Goal: Task Accomplishment & Management: Complete application form

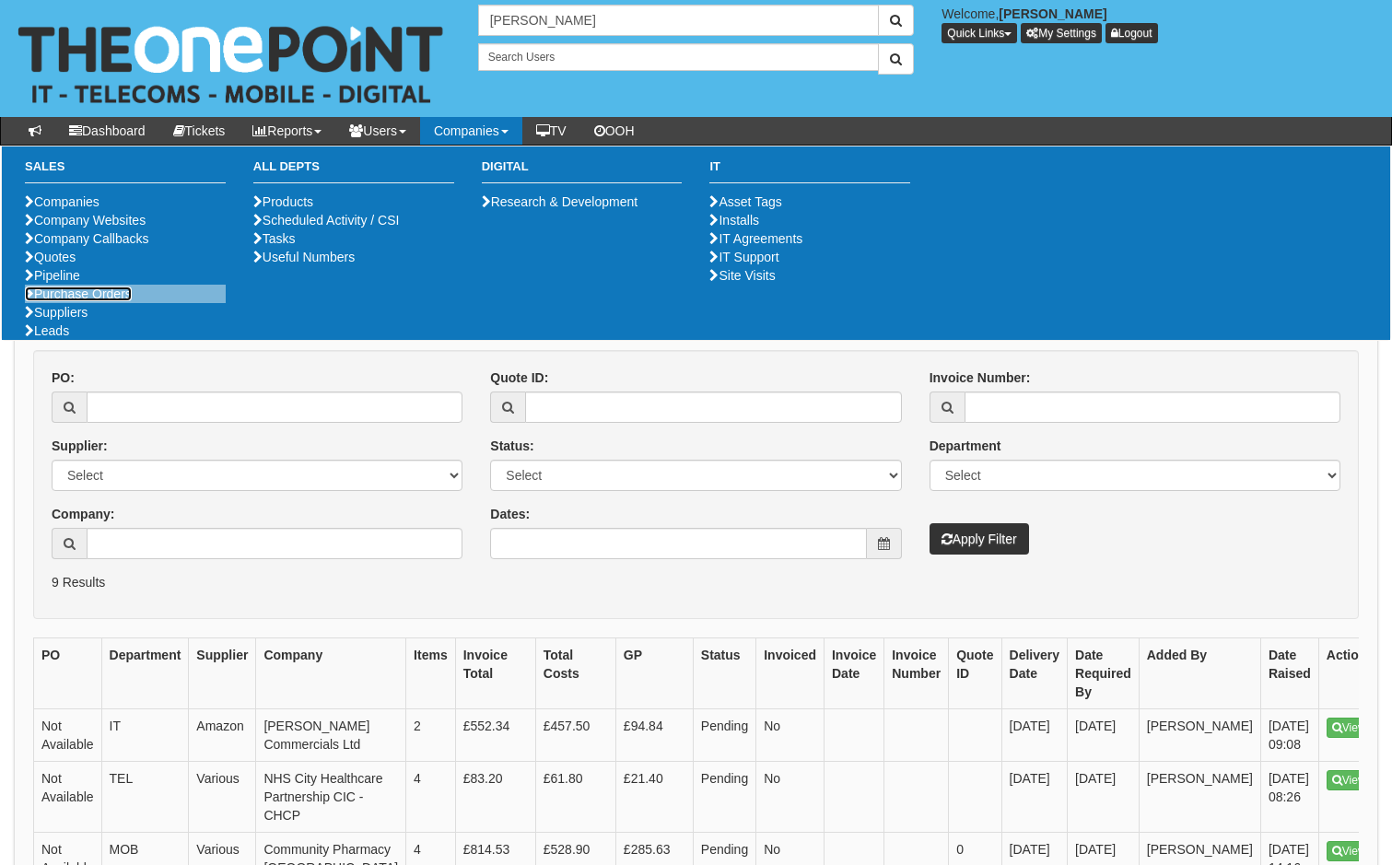
click at [79, 301] on link "Purchase Orders" at bounding box center [78, 293] width 107 height 15
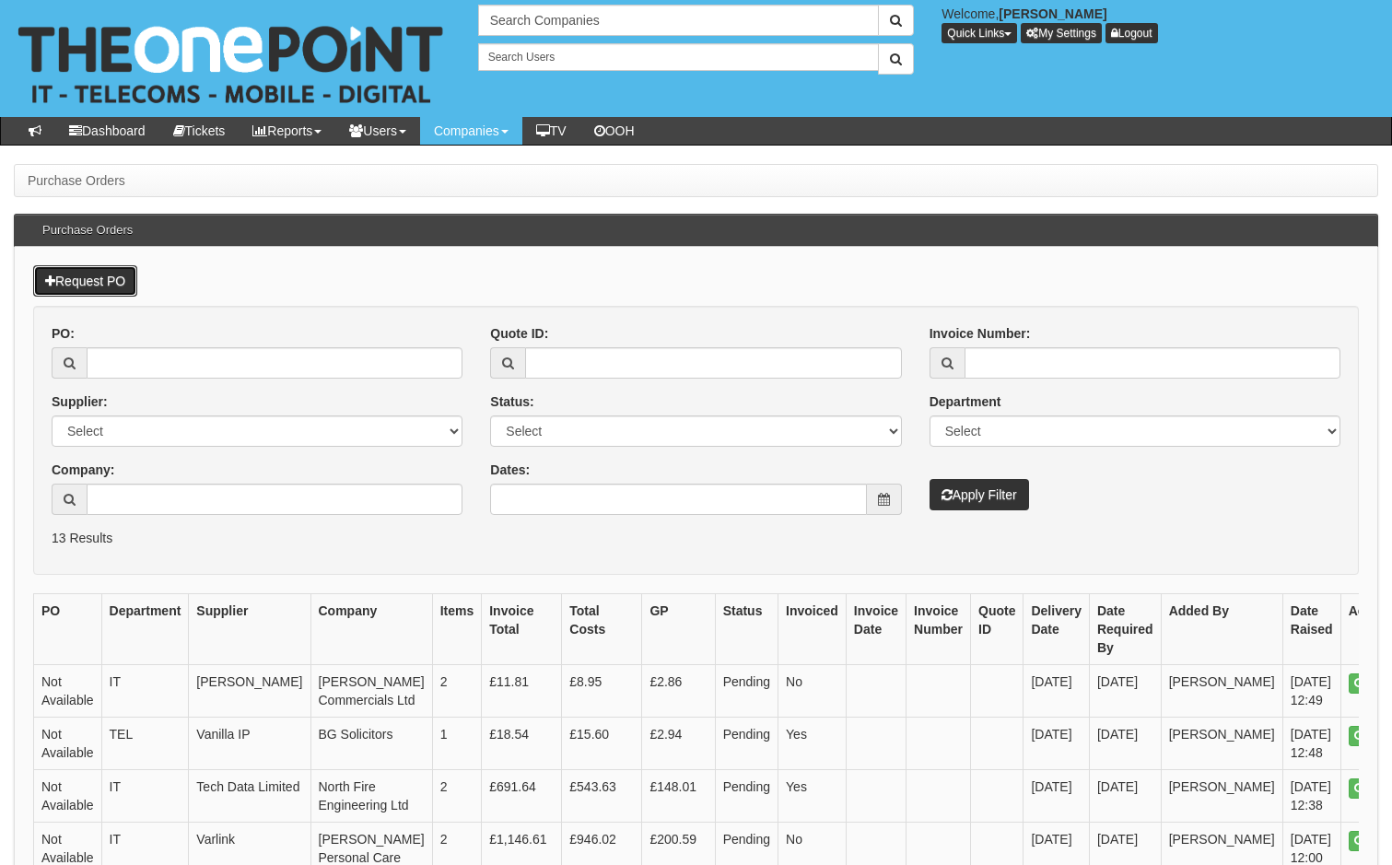
click at [82, 280] on link "Request PO" at bounding box center [85, 280] width 104 height 31
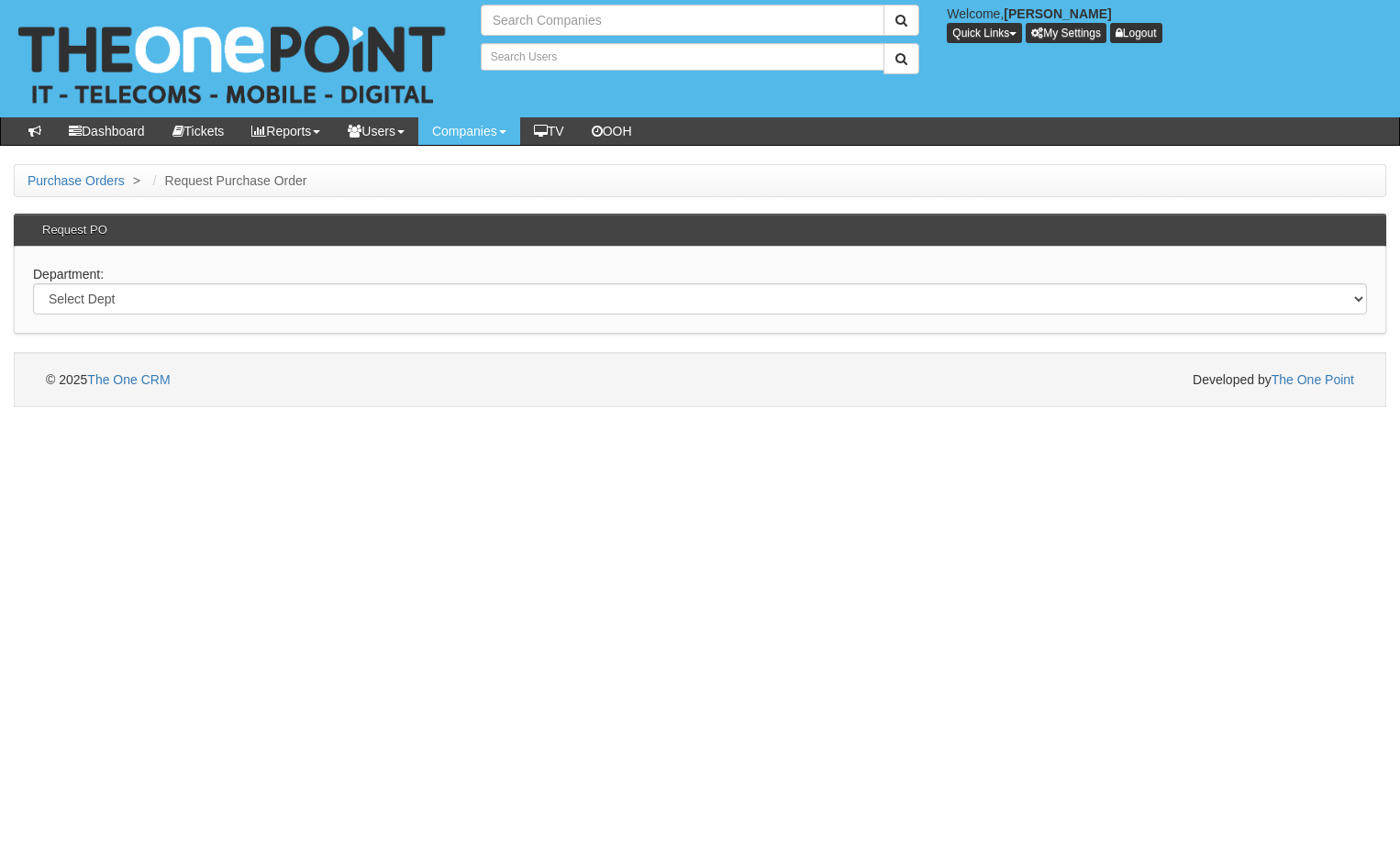
type input "Search Companies"
type input "Search Users"
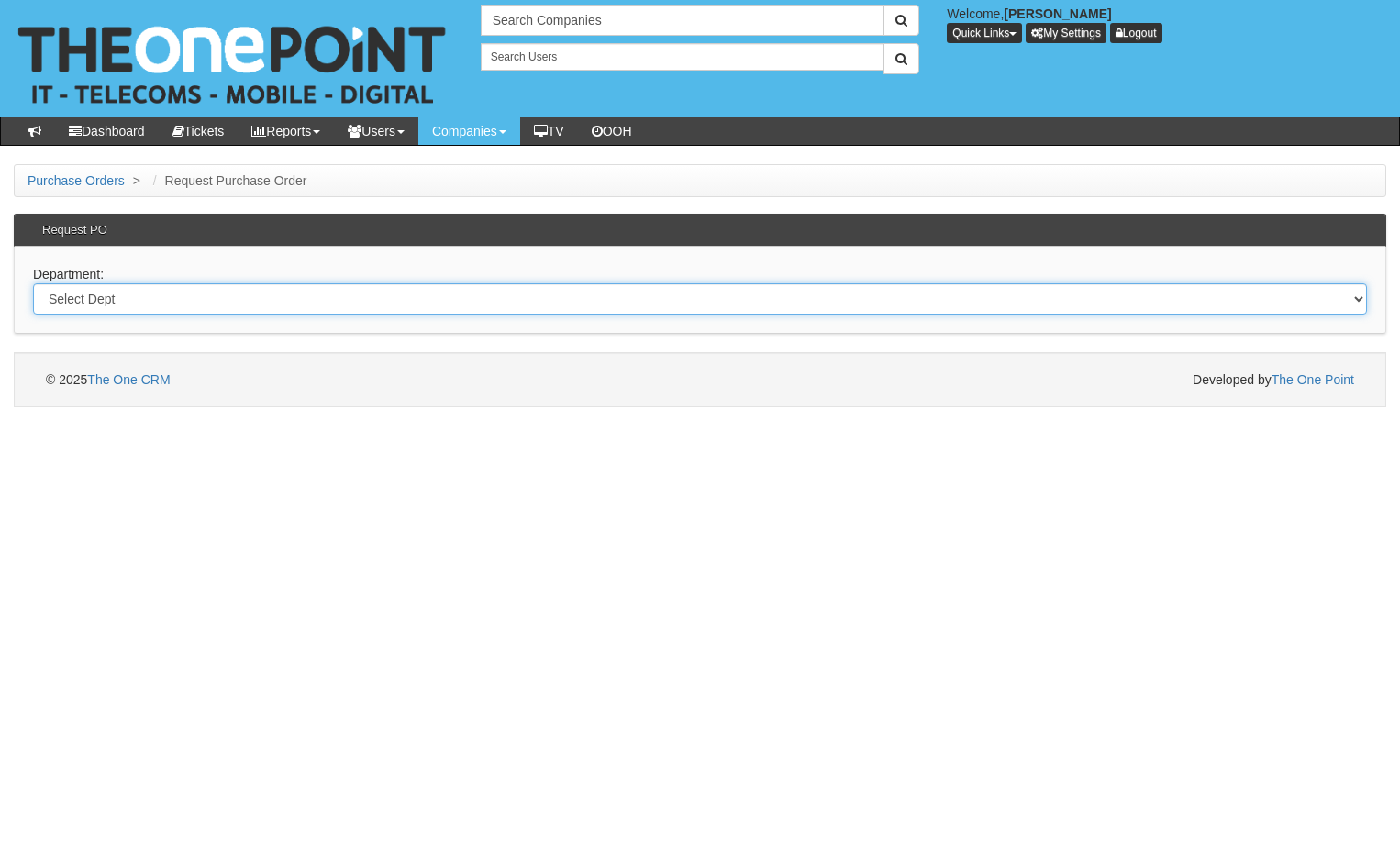
click at [196, 312] on select "Select Dept Digital Internal IT Mobiles Marketing Telecoms" at bounding box center [699, 299] width 1333 height 31
select select "?pipeID=&dept=MOB"
click at [33, 284] on select "Select Dept Digital Internal IT Mobiles Marketing Telecoms" at bounding box center [699, 299] width 1333 height 31
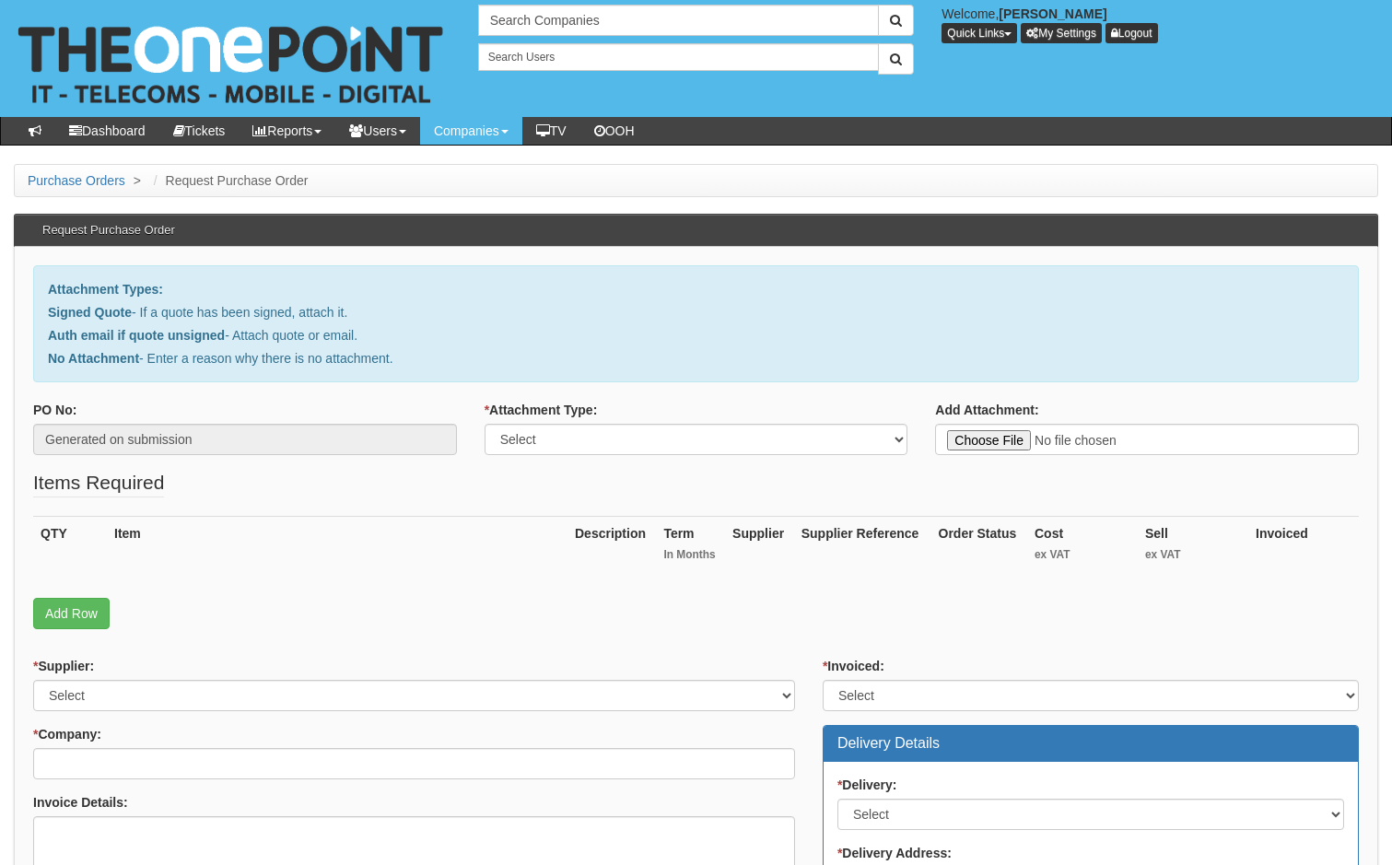
type input "C:\fakepath\Jeepey - EE Mobile renewal.pdf"
click at [81, 617] on link "Add Row" at bounding box center [71, 613] width 76 height 31
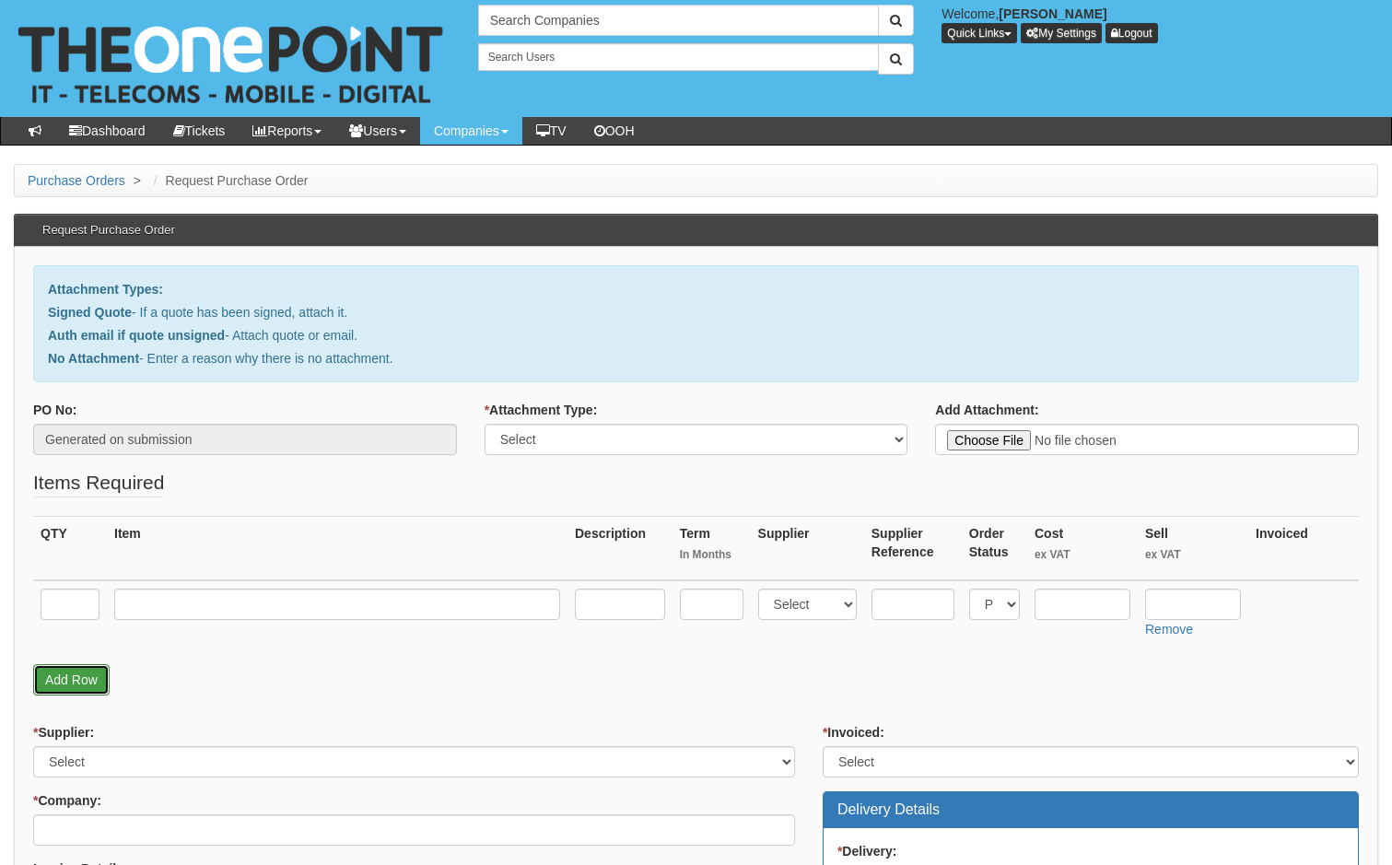
click at [65, 687] on link "Add Row" at bounding box center [71, 679] width 76 height 31
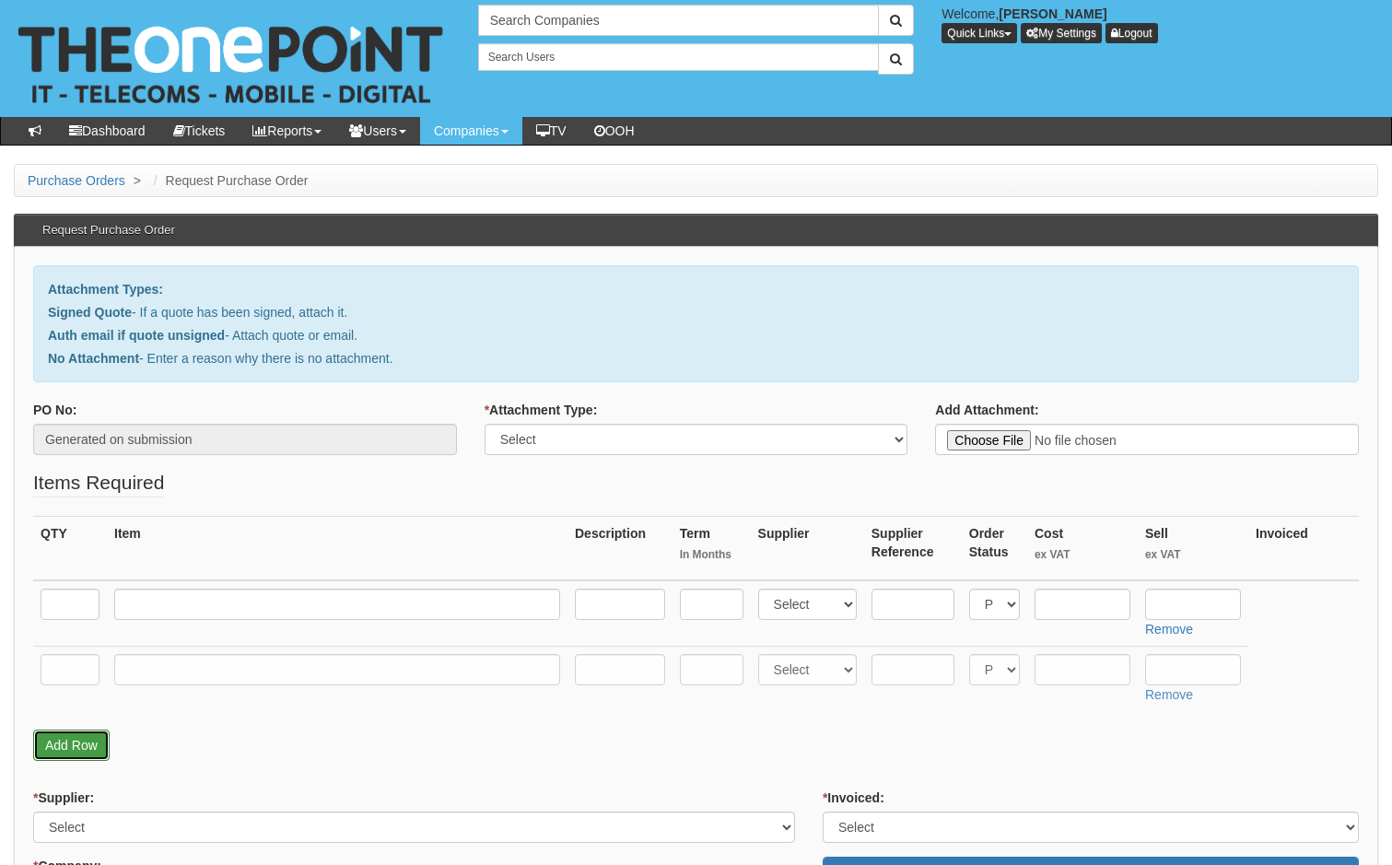
click at [83, 741] on link "Add Row" at bounding box center [71, 744] width 76 height 31
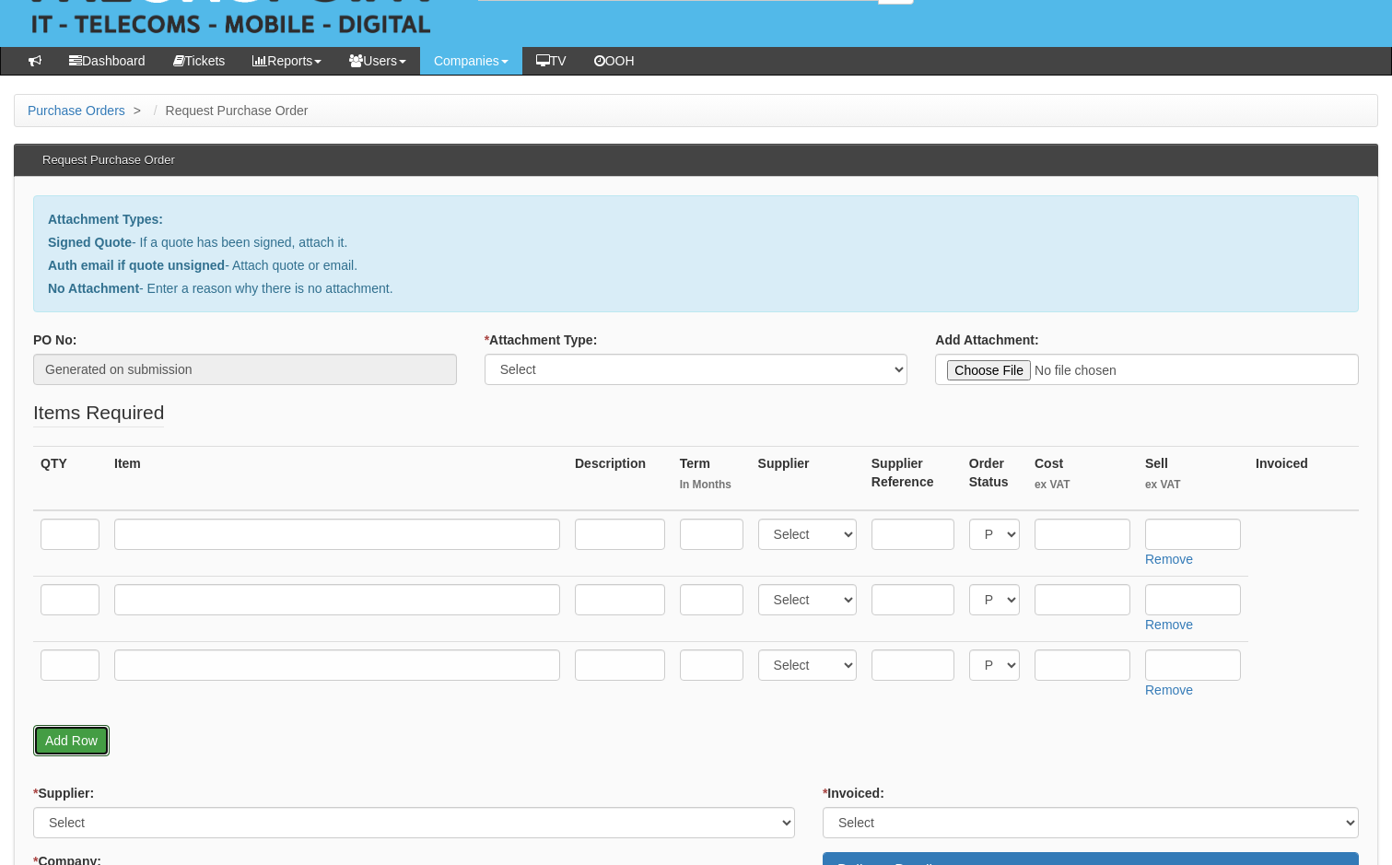
scroll to position [276, 0]
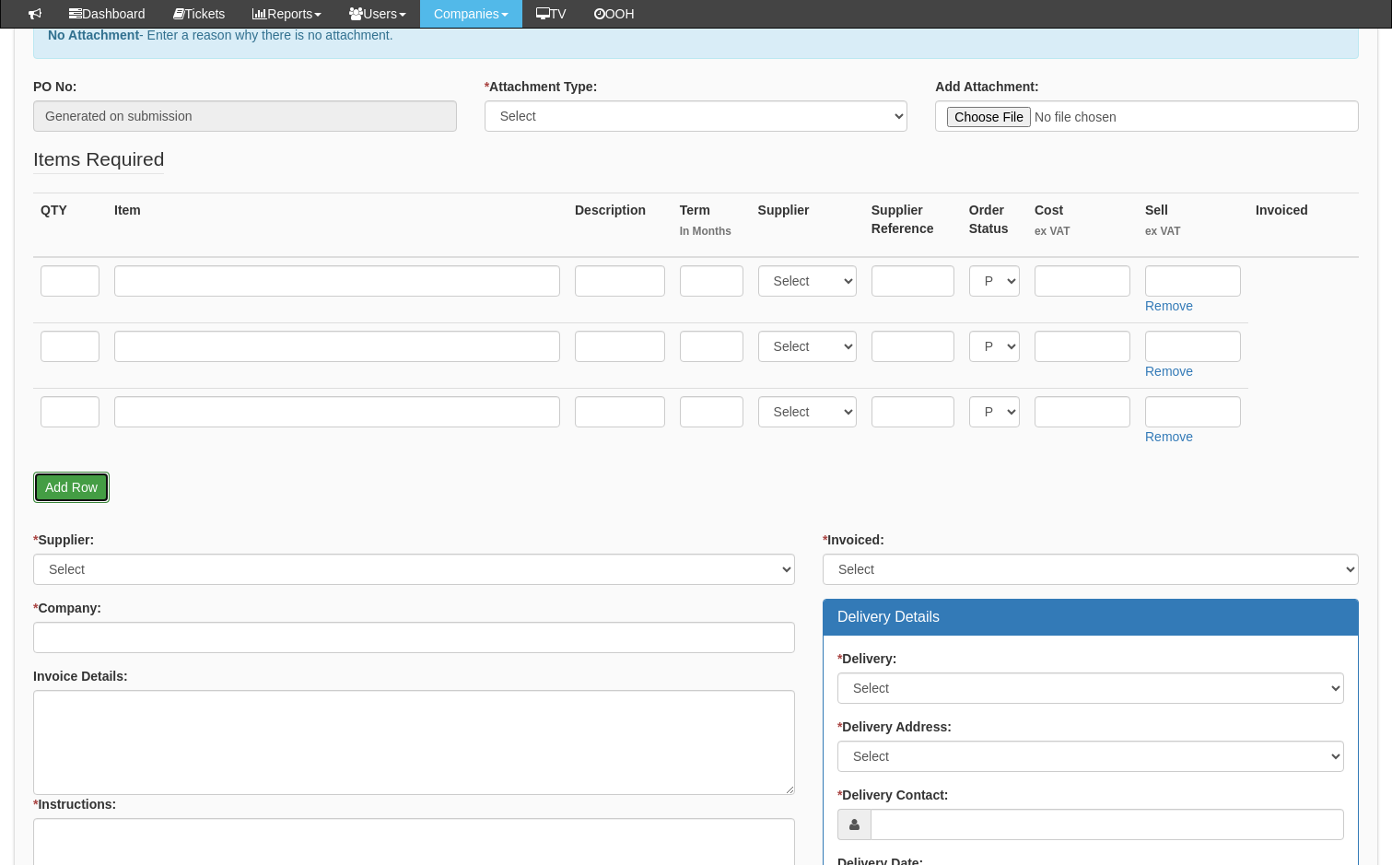
click at [64, 486] on link "Add Row" at bounding box center [71, 487] width 76 height 31
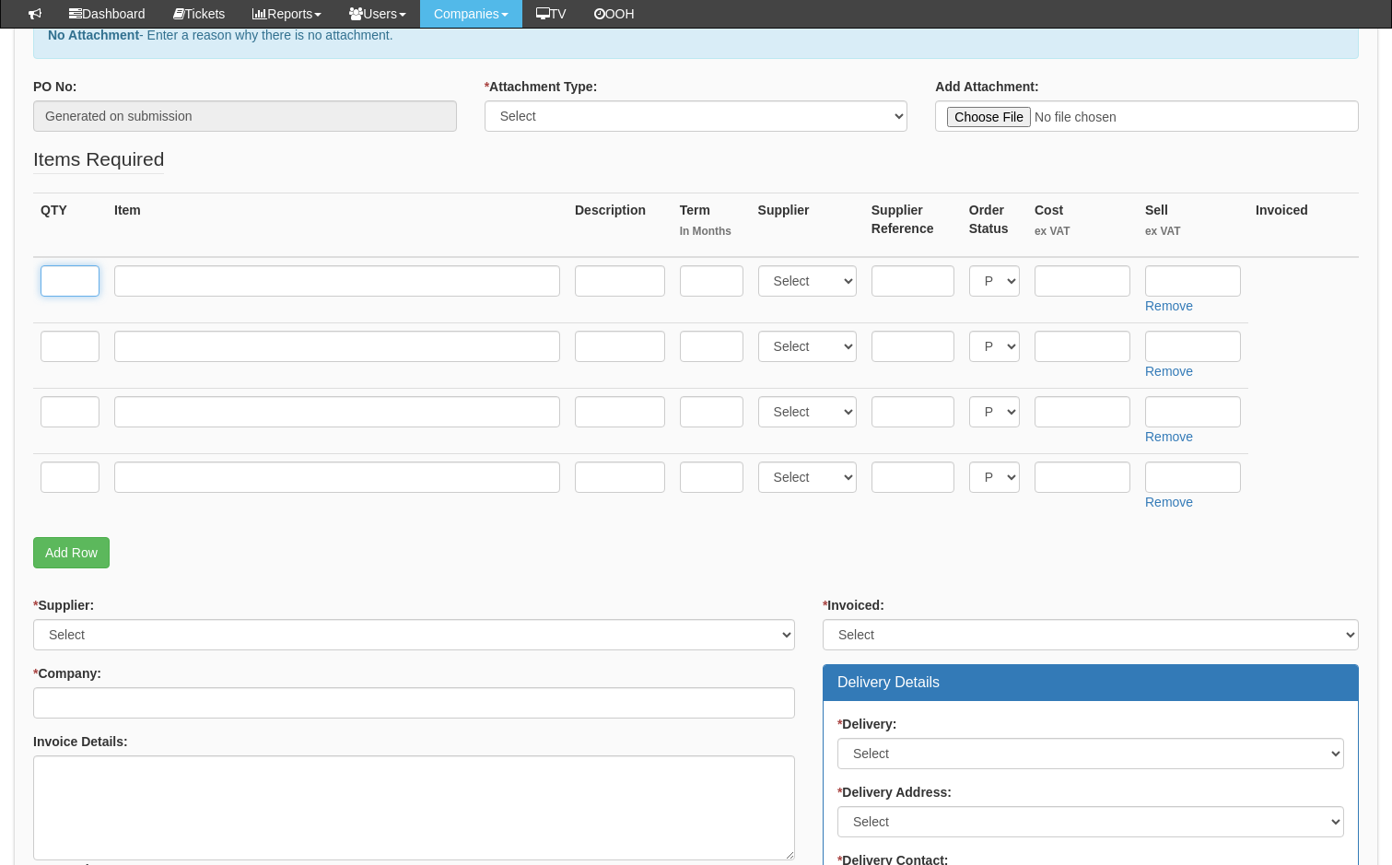
click at [64, 279] on input "text" at bounding box center [70, 280] width 59 height 31
type input "2"
click at [160, 282] on input "text" at bounding box center [337, 280] width 446 height 31
paste input "Business Essential Unlimited"
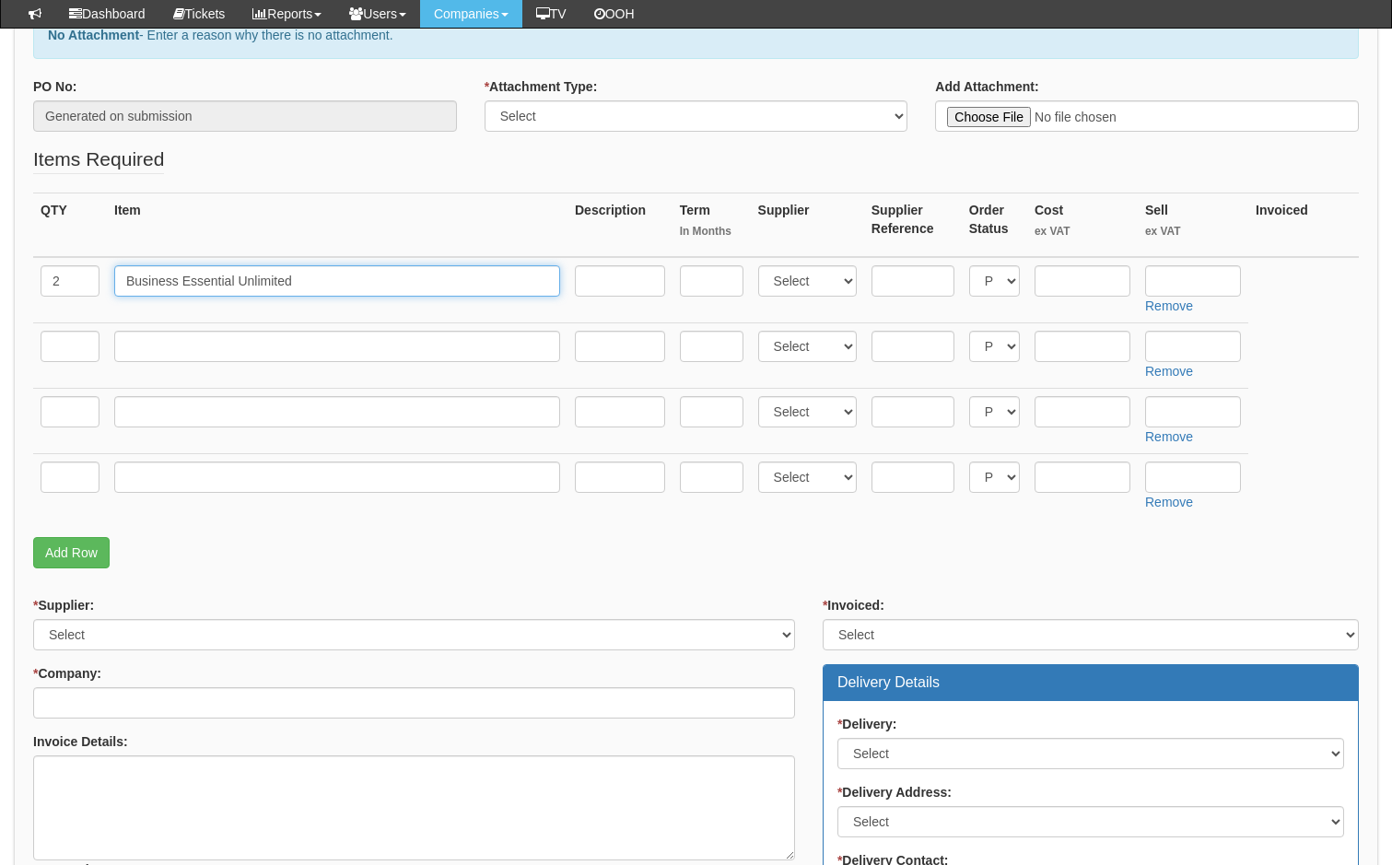
type input "Business Essential Unlimited"
drag, startPoint x: 66, startPoint y: 350, endPoint x: 76, endPoint y: 348, distance: 10.3
click at [66, 350] on input "text" at bounding box center [70, 346] width 59 height 31
type input "1"
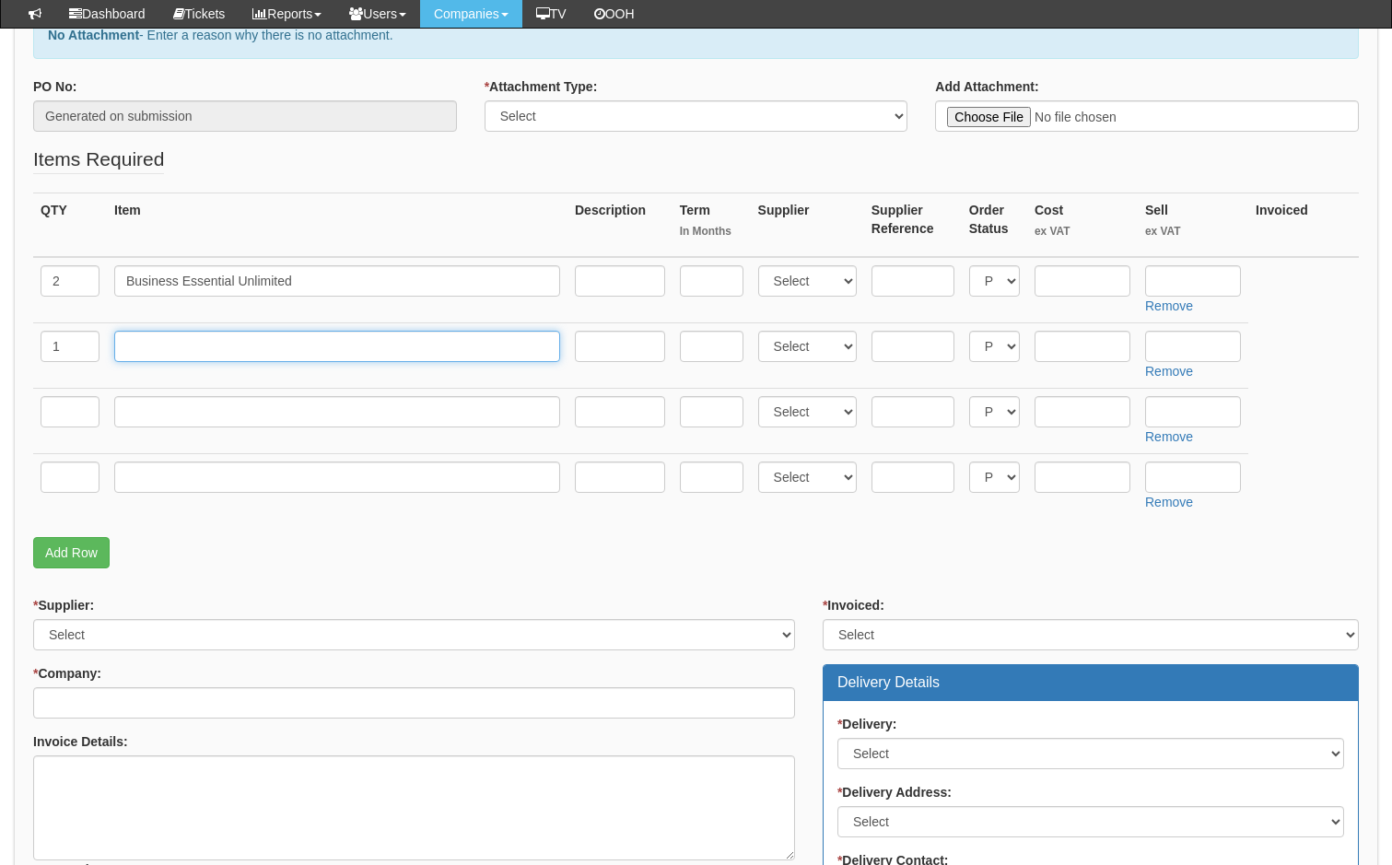
click at [166, 340] on input "text" at bounding box center [337, 346] width 446 height 31
paste input "Business Device Essential MBB Unlimited"
type input "Business Device Essential MBB Unlimited"
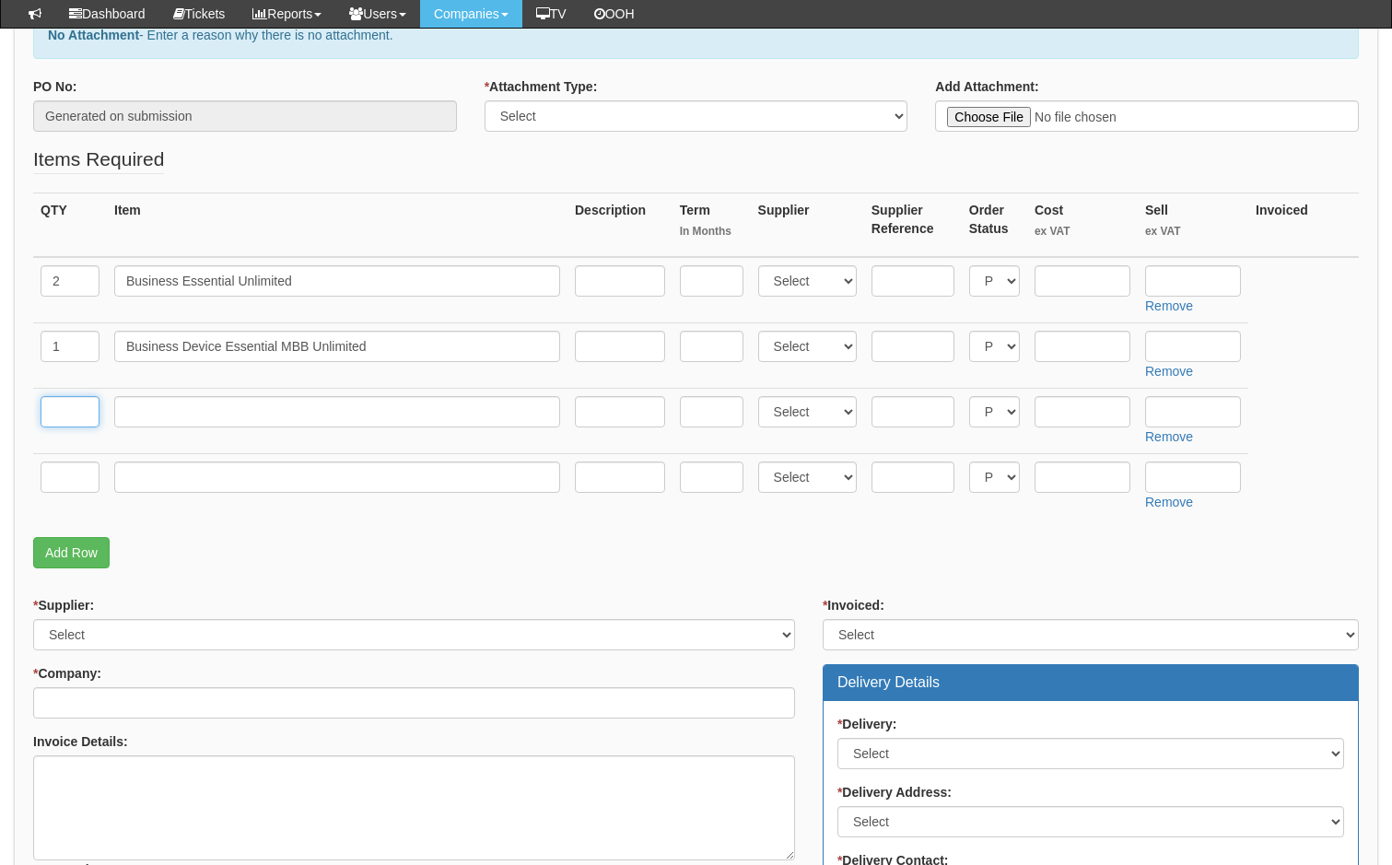
drag, startPoint x: 68, startPoint y: 407, endPoint x: 84, endPoint y: 411, distance: 16.1
click at [68, 407] on input "text" at bounding box center [70, 411] width 59 height 31
type input "1"
click at [142, 414] on input "text" at bounding box center [337, 411] width 446 height 31
paste input "Business Essential 50GB"
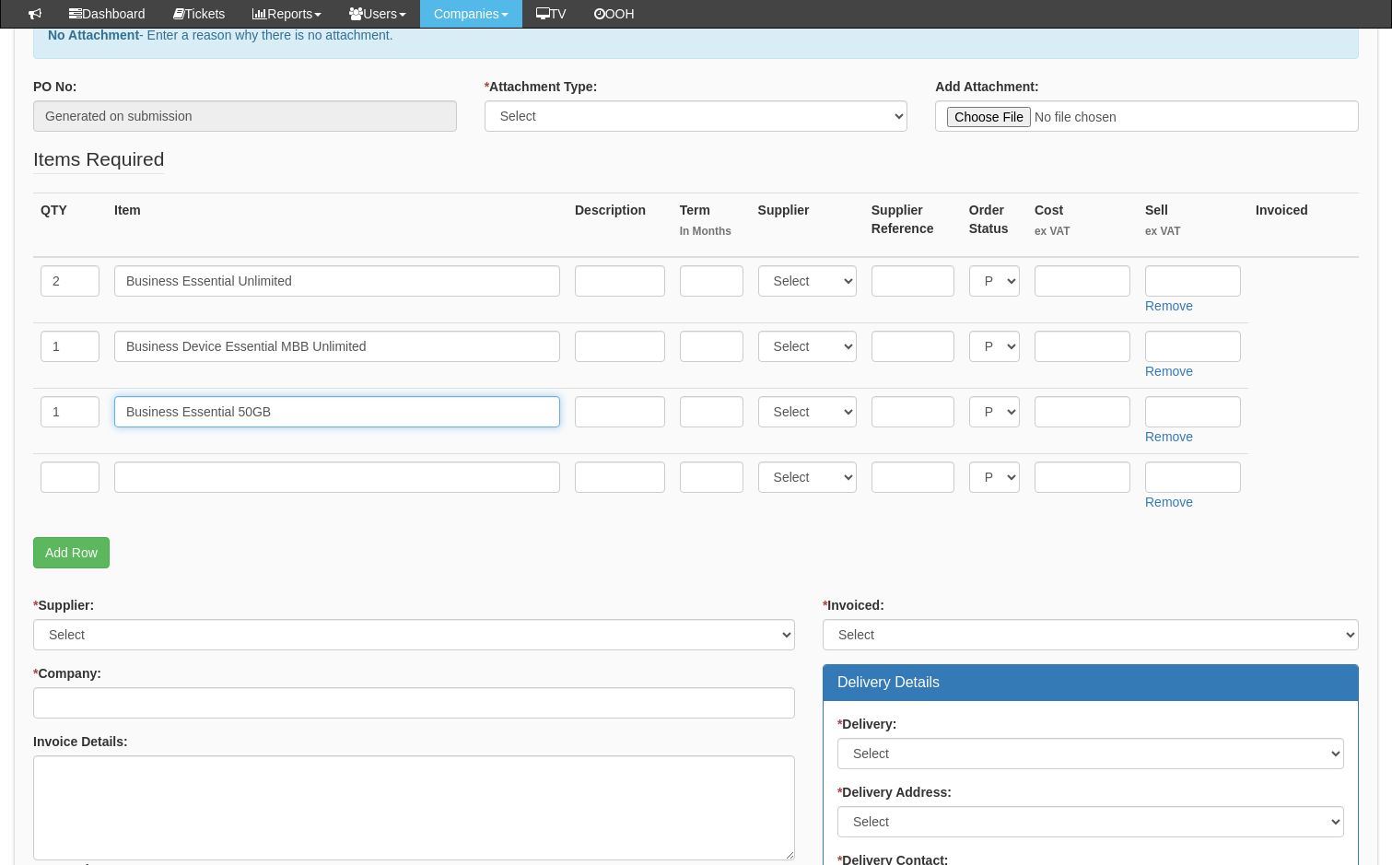
type input "Business Essential 50GB"
click at [78, 479] on input "text" at bounding box center [70, 476] width 59 height 31
type input "1"
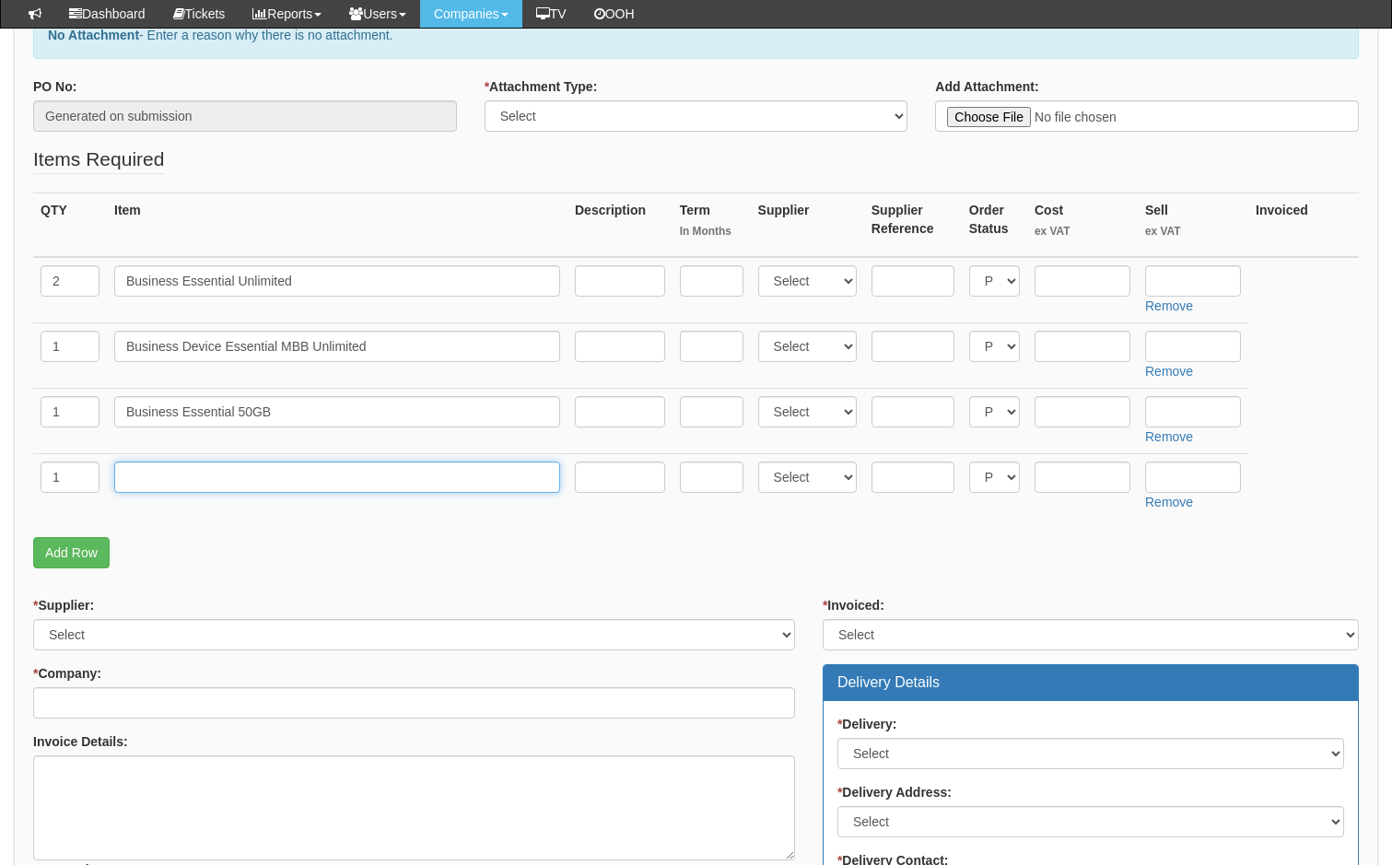
click at [177, 478] on input "text" at bounding box center [337, 476] width 446 height 31
paste input "Business Essential 10GB"
type input "Business Essential 10GB"
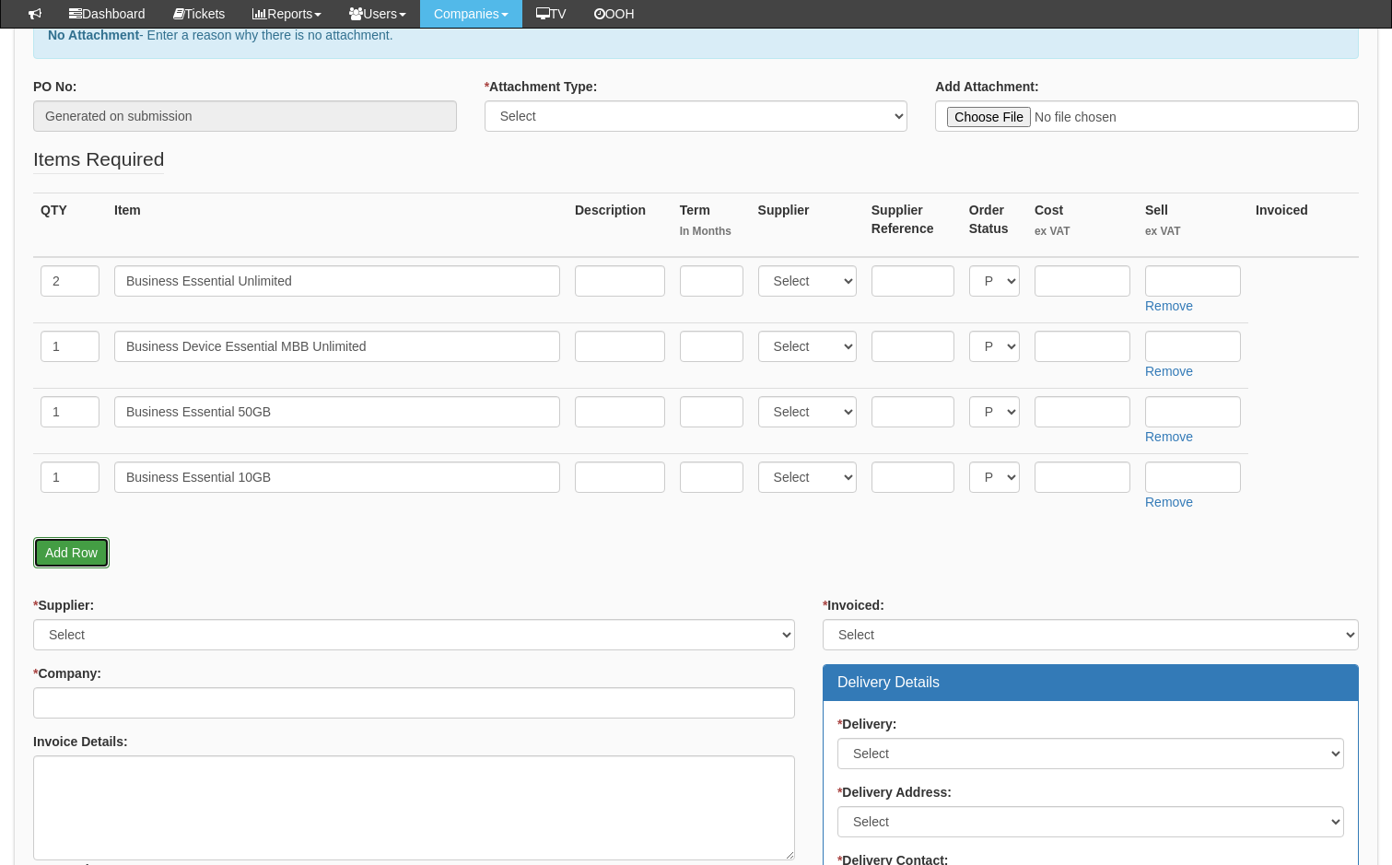
click at [70, 554] on link "Add Row" at bounding box center [71, 552] width 76 height 31
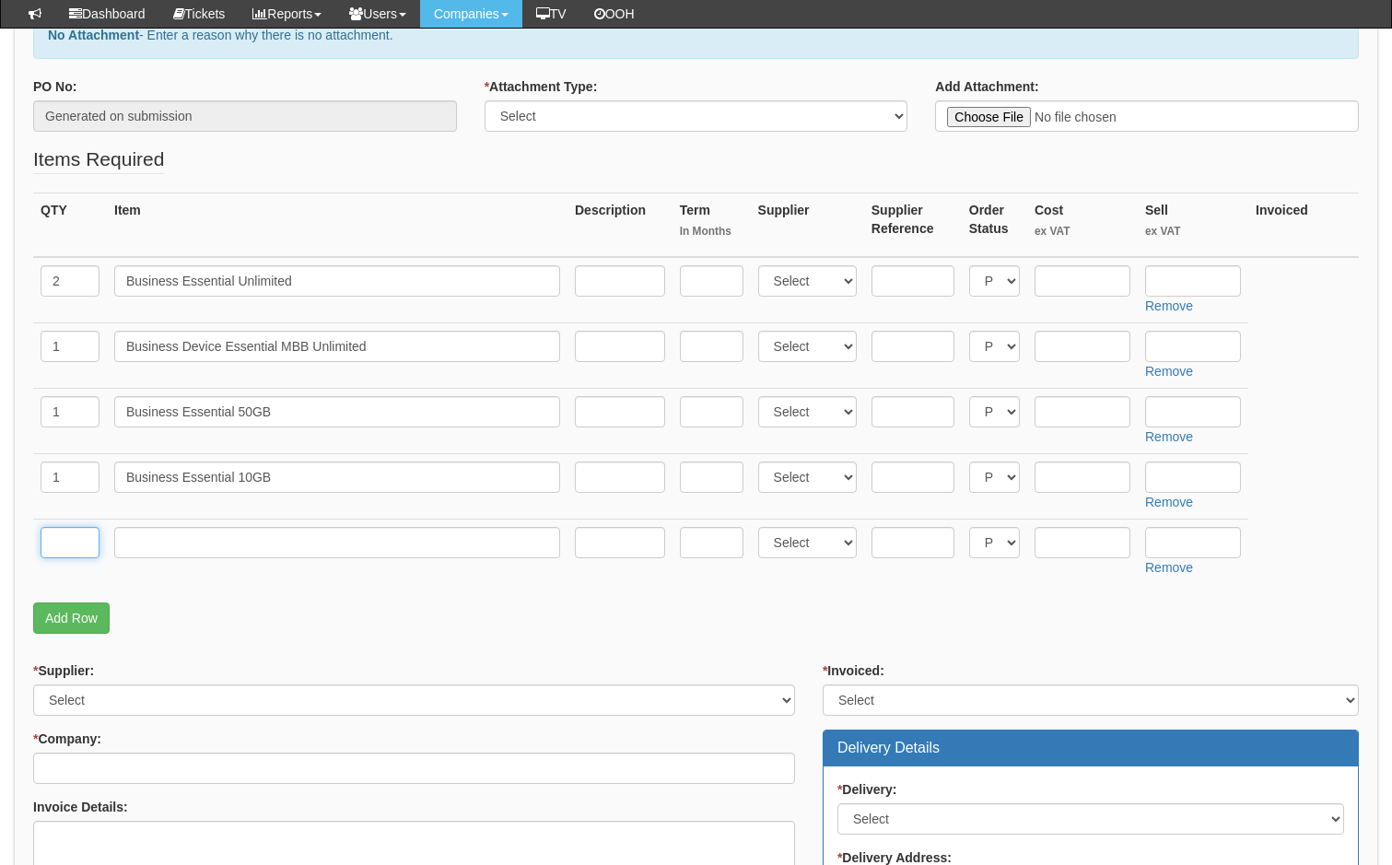
click at [71, 542] on input "text" at bounding box center [70, 542] width 59 height 31
type input "1"
click at [181, 542] on input "text" at bounding box center [337, 542] width 446 height 31
type input "Customer Kit fund"
click at [715, 286] on input "text" at bounding box center [712, 280] width 64 height 31
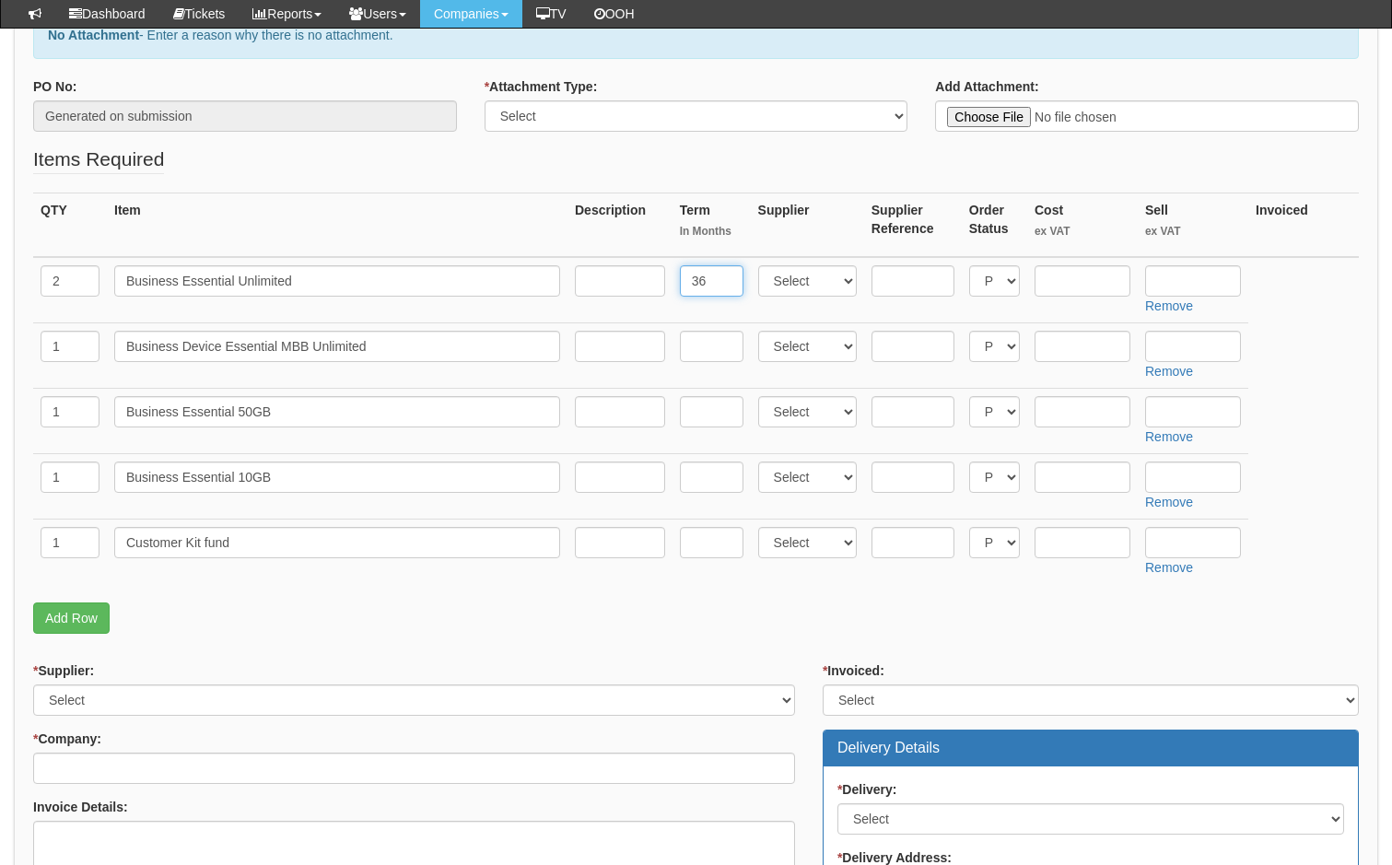
type input "36"
click at [706, 343] on input "text" at bounding box center [712, 346] width 64 height 31
type input "36"
click at [708, 406] on input "text" at bounding box center [712, 411] width 64 height 31
type input "36"
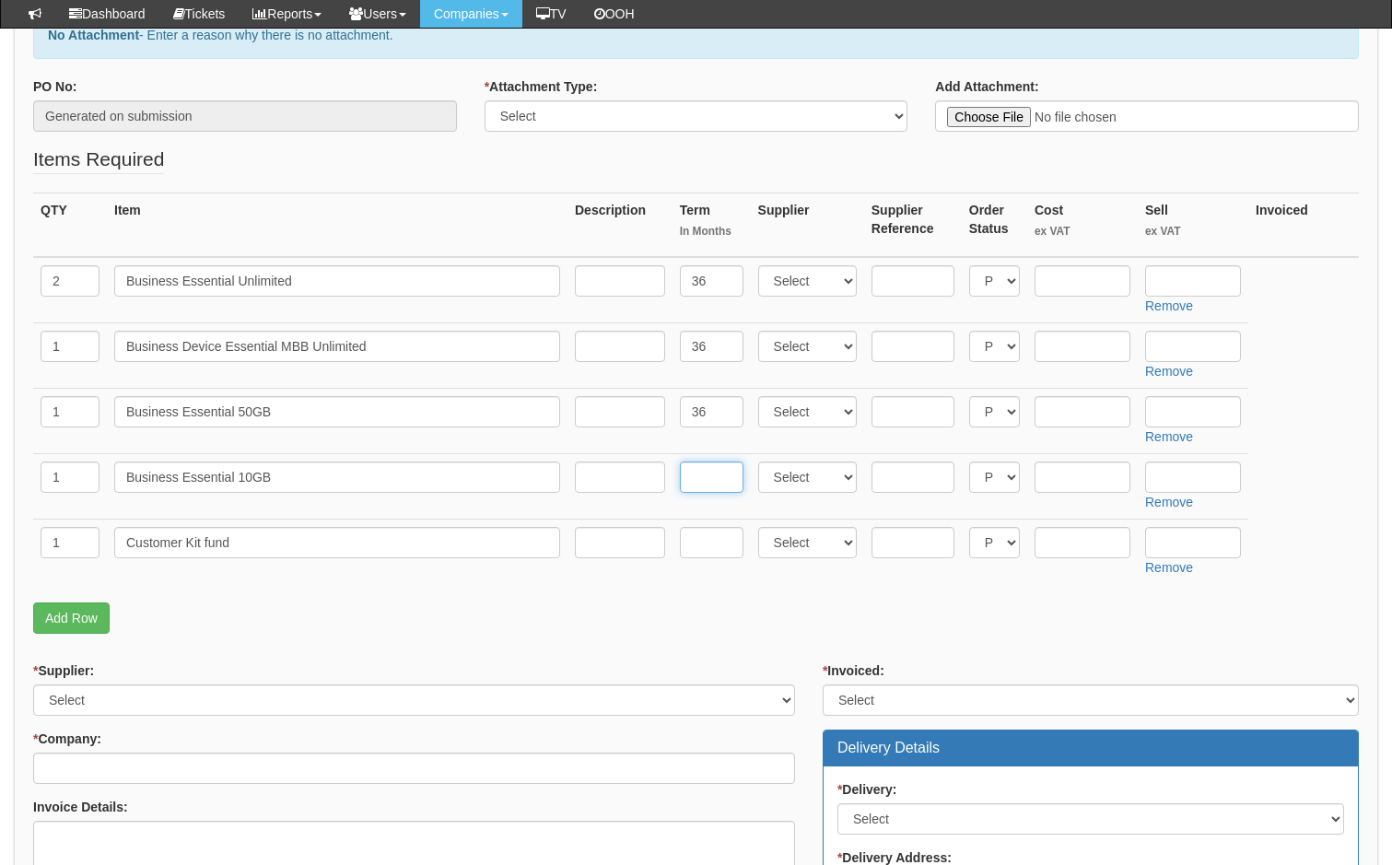
click at [699, 476] on input "text" at bounding box center [712, 476] width 64 height 31
type input "36"
click at [834, 280] on select "Select 123 REG.co.uk 1Password 3 4Gon AA Jones Electric Ltd Abzorb Access Group…" at bounding box center [807, 280] width 99 height 31
select select "124"
click at [758, 265] on select "Select 123 REG.co.uk 1Password 3 4Gon AA Jones Electric Ltd Abzorb Access Group…" at bounding box center [807, 280] width 99 height 31
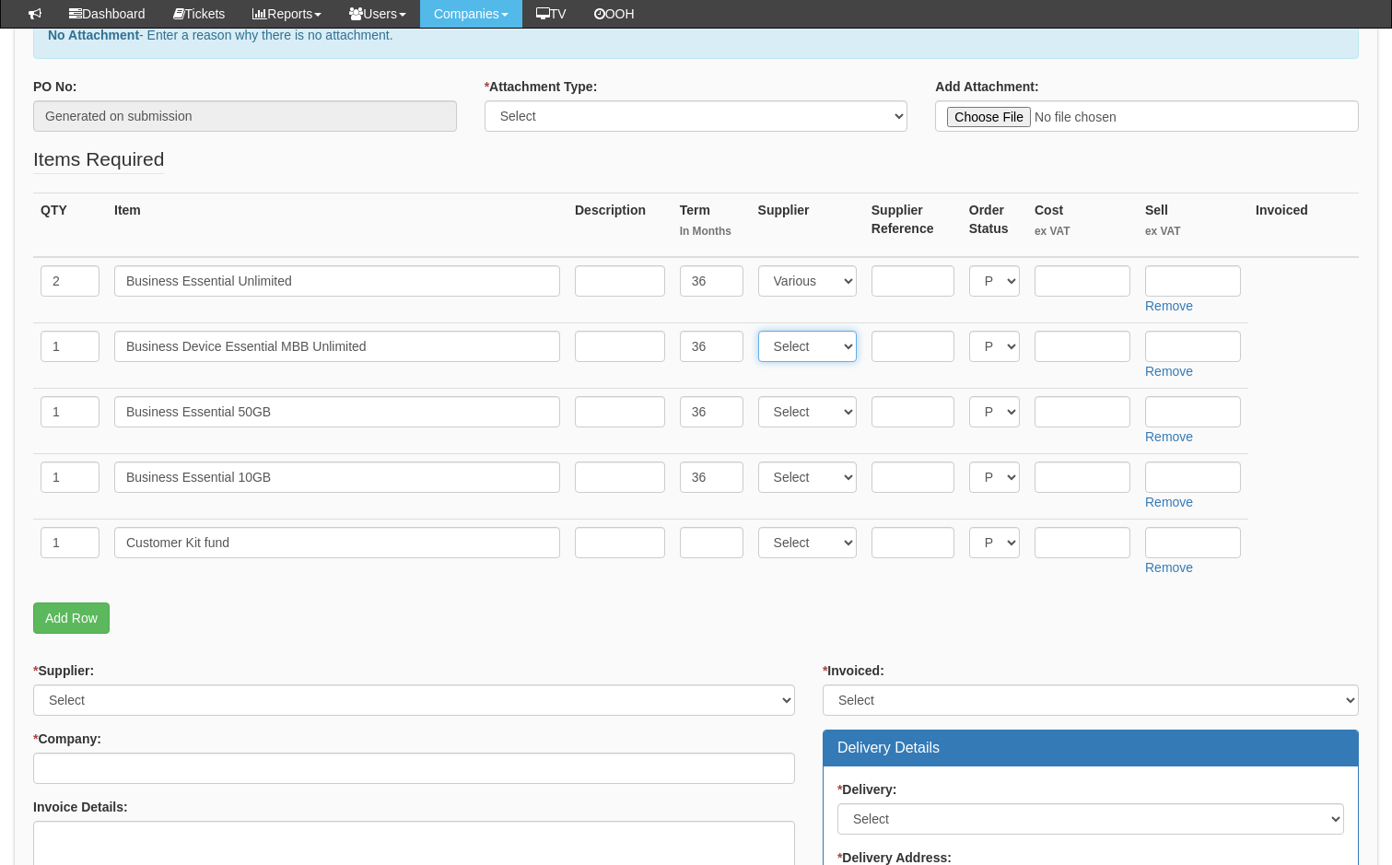
click at [818, 340] on select "Select 123 REG.co.uk 1Password 3 4Gon AA Jones Electric Ltd Abzorb Access Group…" at bounding box center [807, 346] width 99 height 31
select select "124"
click at [758, 331] on select "Select 123 REG.co.uk 1Password 3 4Gon AA Jones Electric Ltd Abzorb Access Group…" at bounding box center [807, 346] width 99 height 31
click at [814, 409] on select "Select 123 REG.co.uk 1Password 3 4Gon AA Jones Electric Ltd Abzorb Access Group…" at bounding box center [807, 411] width 99 height 31
select select "124"
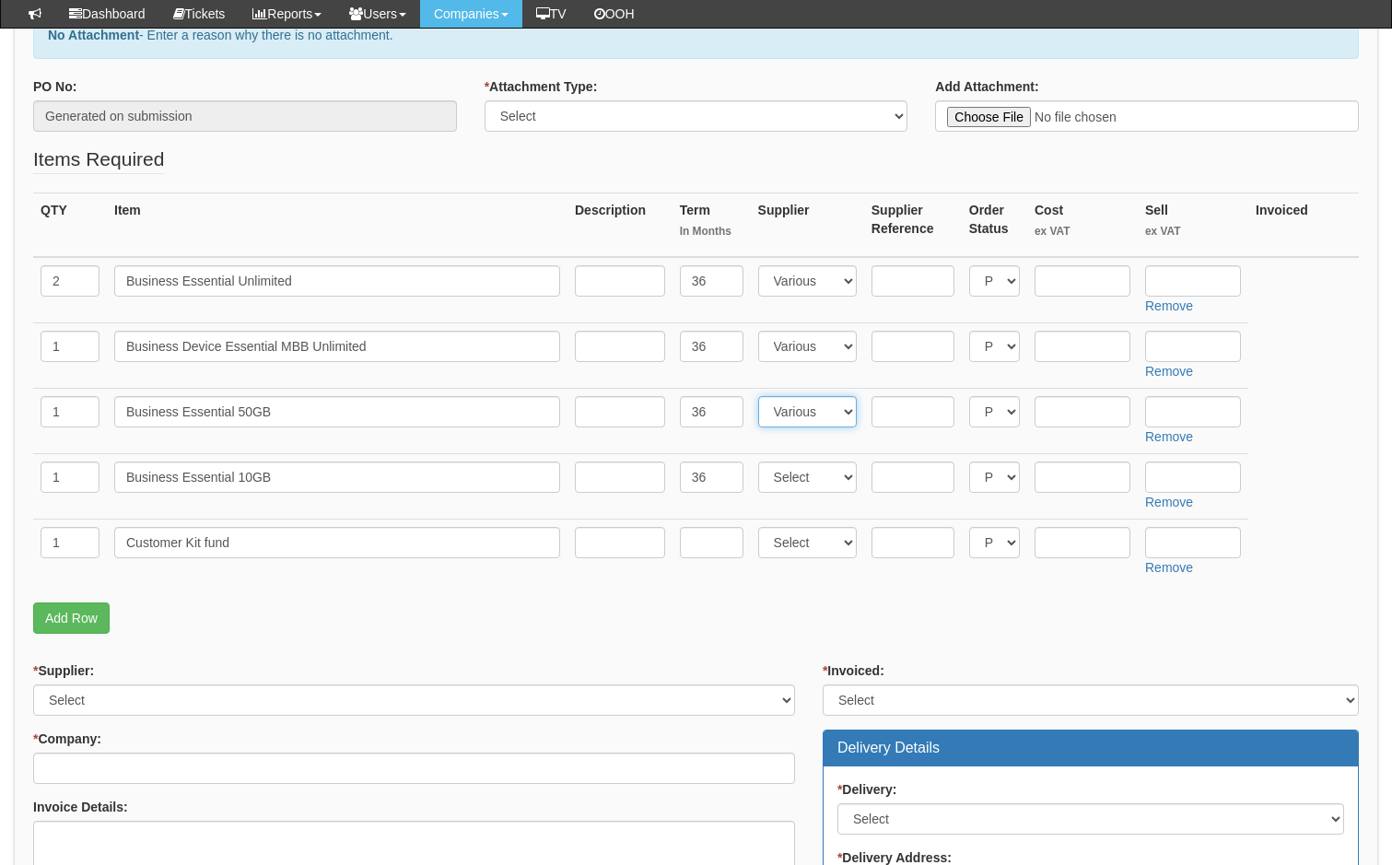
click at [758, 396] on select "Select 123 REG.co.uk 1Password 3 4Gon AA Jones Electric Ltd Abzorb Access Group…" at bounding box center [807, 411] width 99 height 31
click at [810, 467] on select "Select 123 REG.co.uk 1Password 3 4Gon AA Jones Electric Ltd Abzorb Access Group…" at bounding box center [807, 476] width 99 height 31
select select "124"
click at [758, 461] on select "Select 123 REG.co.uk 1Password 3 4Gon AA Jones Electric Ltd Abzorb Access Group…" at bounding box center [807, 476] width 99 height 31
click at [1178, 279] on input "text" at bounding box center [1193, 280] width 96 height 31
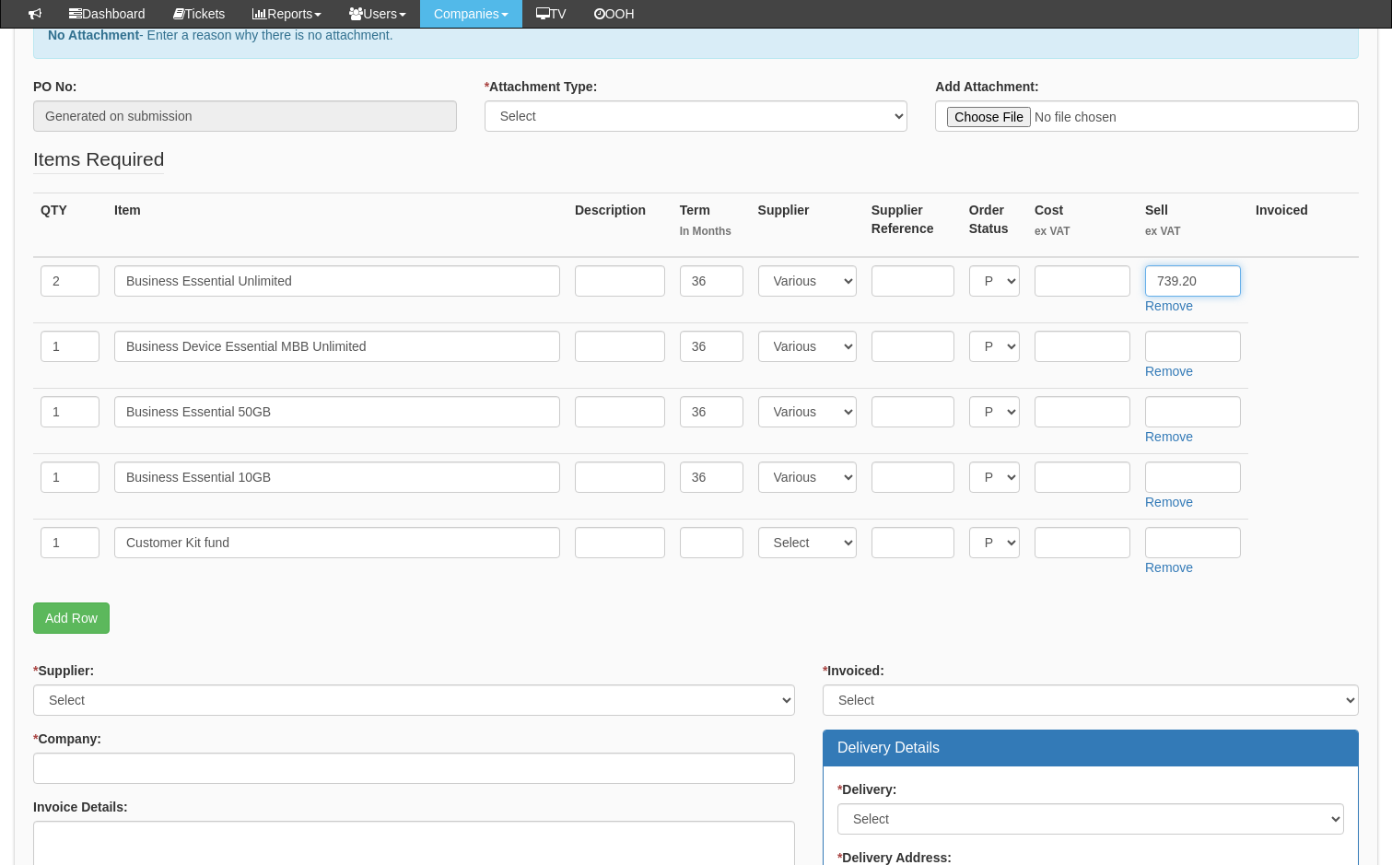
type input "739.20"
click at [1182, 336] on input "text" at bounding box center [1193, 346] width 96 height 31
type input "378.8"
click at [1182, 409] on input "text" at bounding box center [1193, 411] width 96 height 31
type input "472.4"
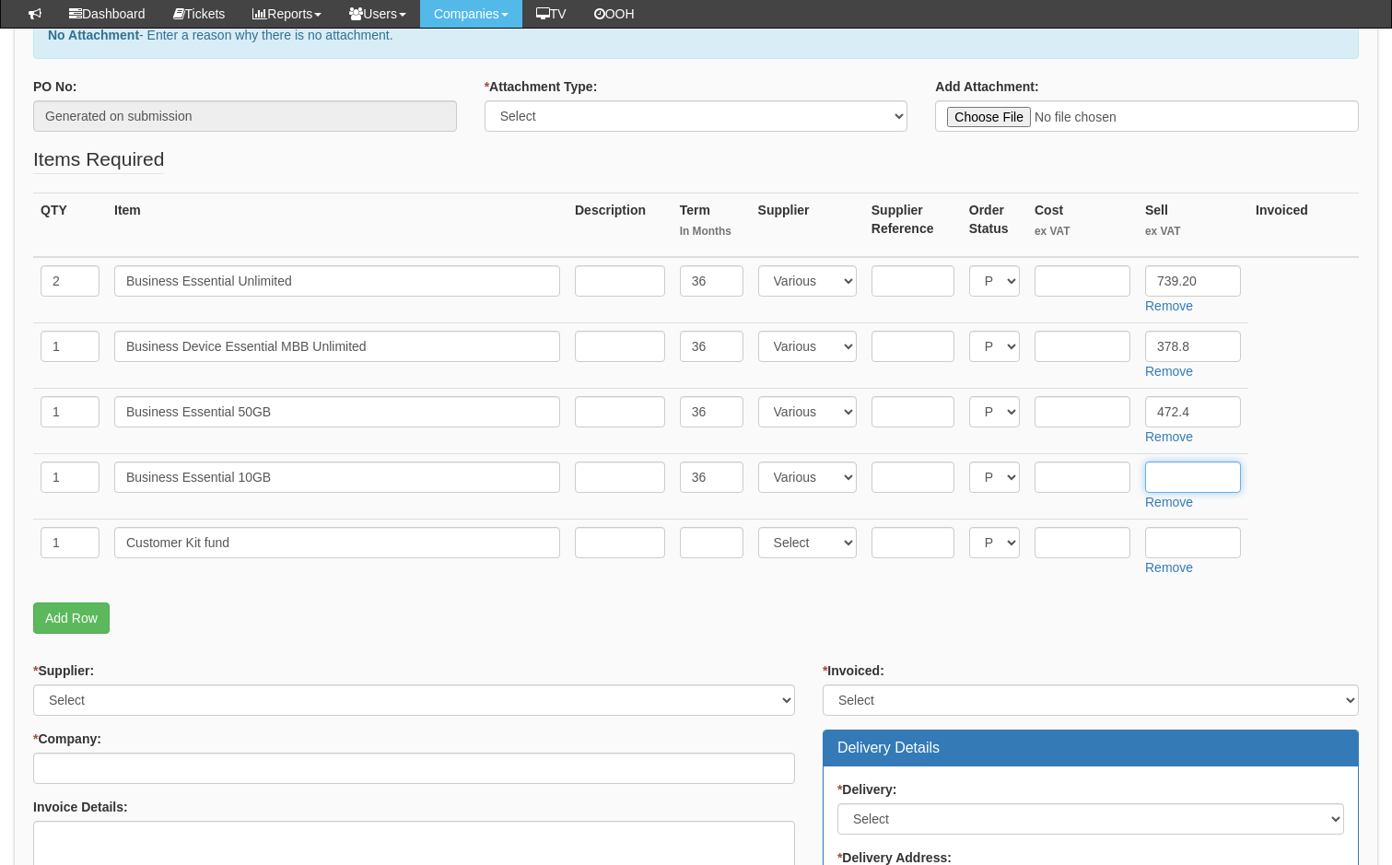
click at [1175, 475] on input "text" at bounding box center [1193, 476] width 96 height 31
type input "271.4"
click at [1183, 539] on input "text" at bounding box center [1193, 542] width 96 height 31
click at [1200, 346] on input "378.8" at bounding box center [1193, 346] width 96 height 31
type input "378.80"
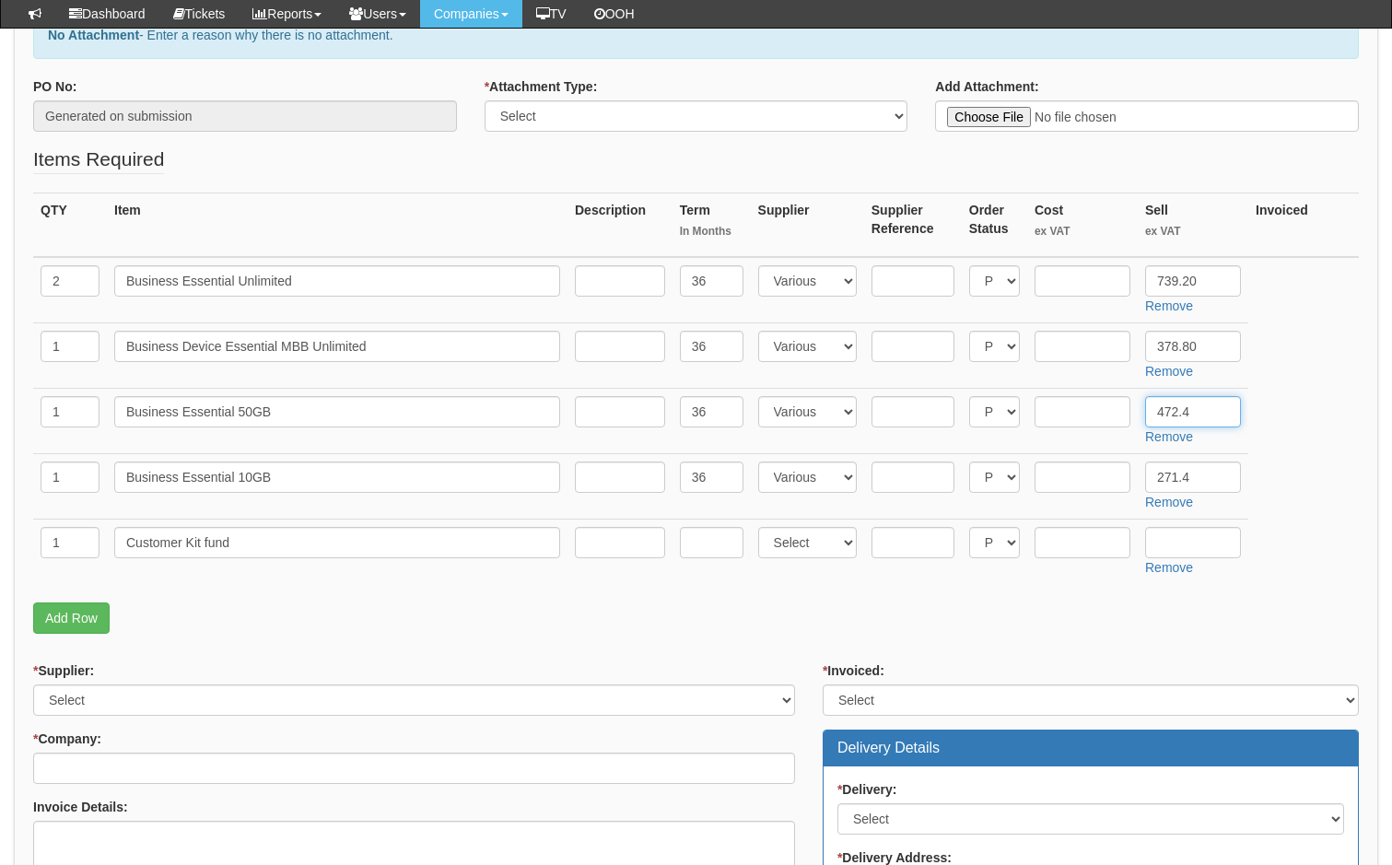
click at [1205, 405] on input "472.4" at bounding box center [1193, 411] width 96 height 31
type input "472.40"
click at [1206, 478] on input "271.4" at bounding box center [1193, 476] width 96 height 31
type input "271.40"
click at [1100, 541] on input "text" at bounding box center [1082, 542] width 96 height 31
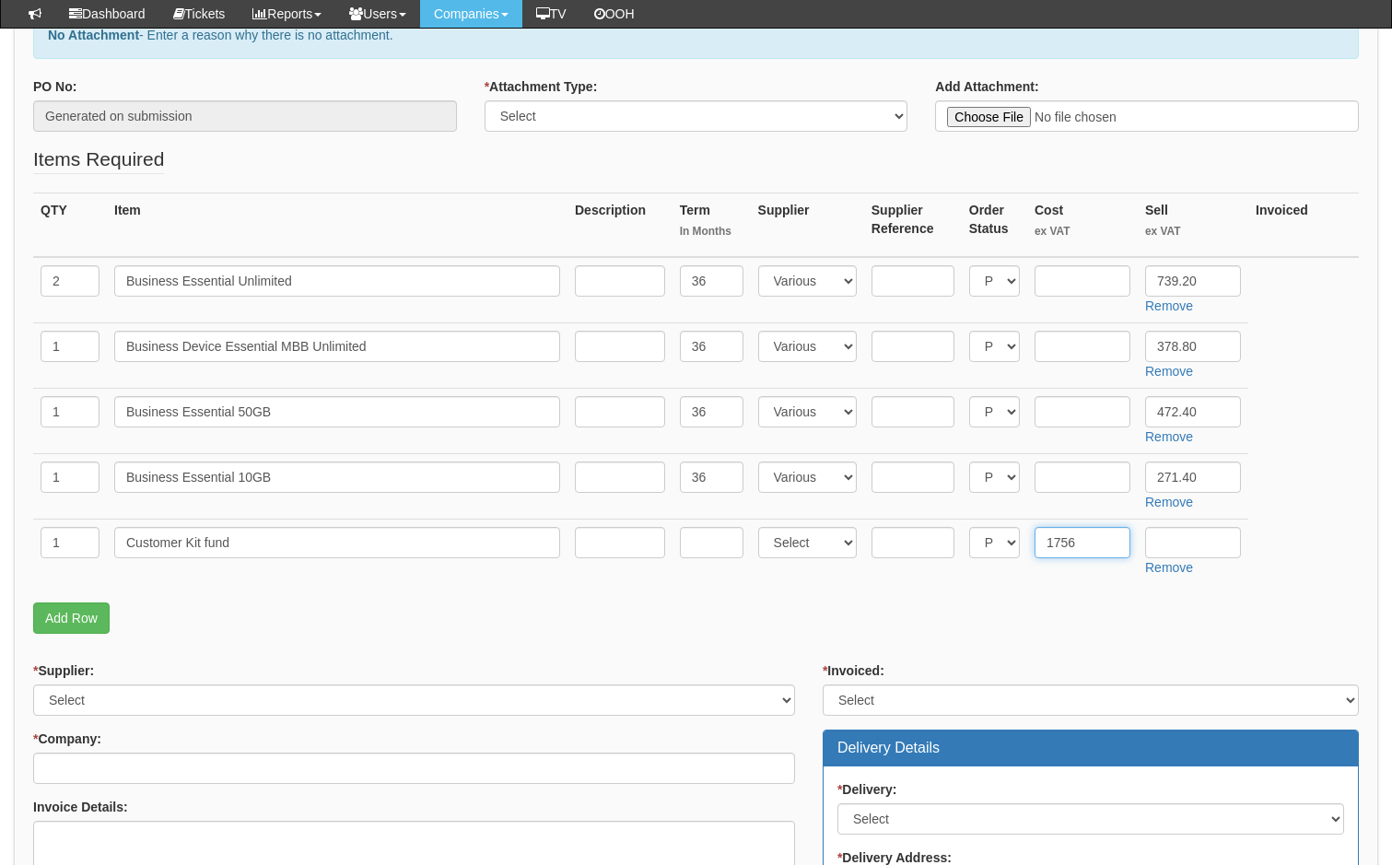
type input "1756"
click at [1081, 649] on form "PO No: Generated on submission * Attachment Type: Select Signed Quote Auth emai…" at bounding box center [695, 695] width 1325 height 1237
click at [239, 544] on input "Customer Kit fund" at bounding box center [337, 542] width 446 height 31
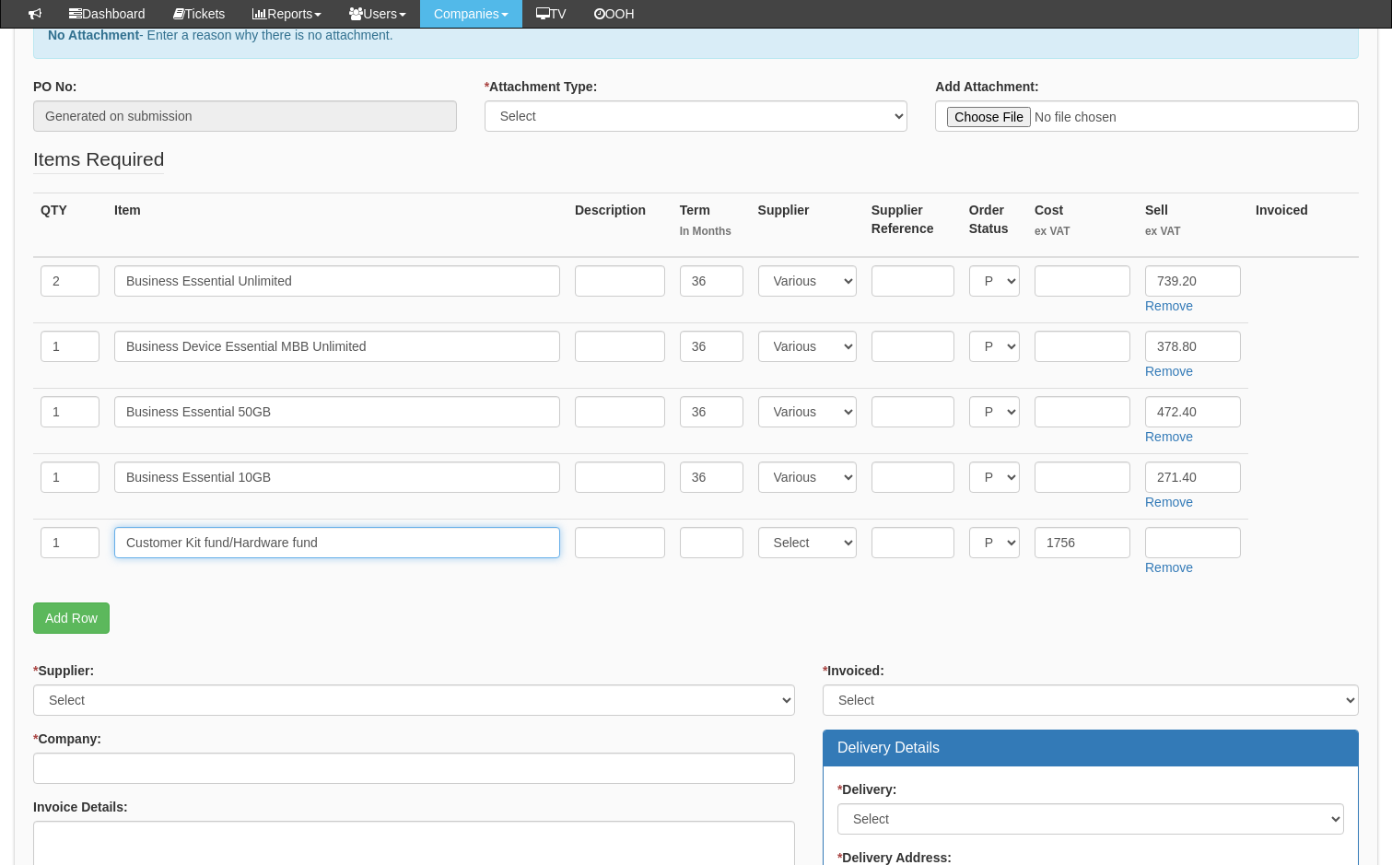
type input "Customer Kit fund/Hardware fund"
click at [745, 617] on p "Add Row" at bounding box center [695, 617] width 1325 height 31
click at [603, 276] on input "text" at bounding box center [620, 280] width 90 height 31
type input "£38pm"
click at [625, 351] on input "text" at bounding box center [620, 346] width 90 height 31
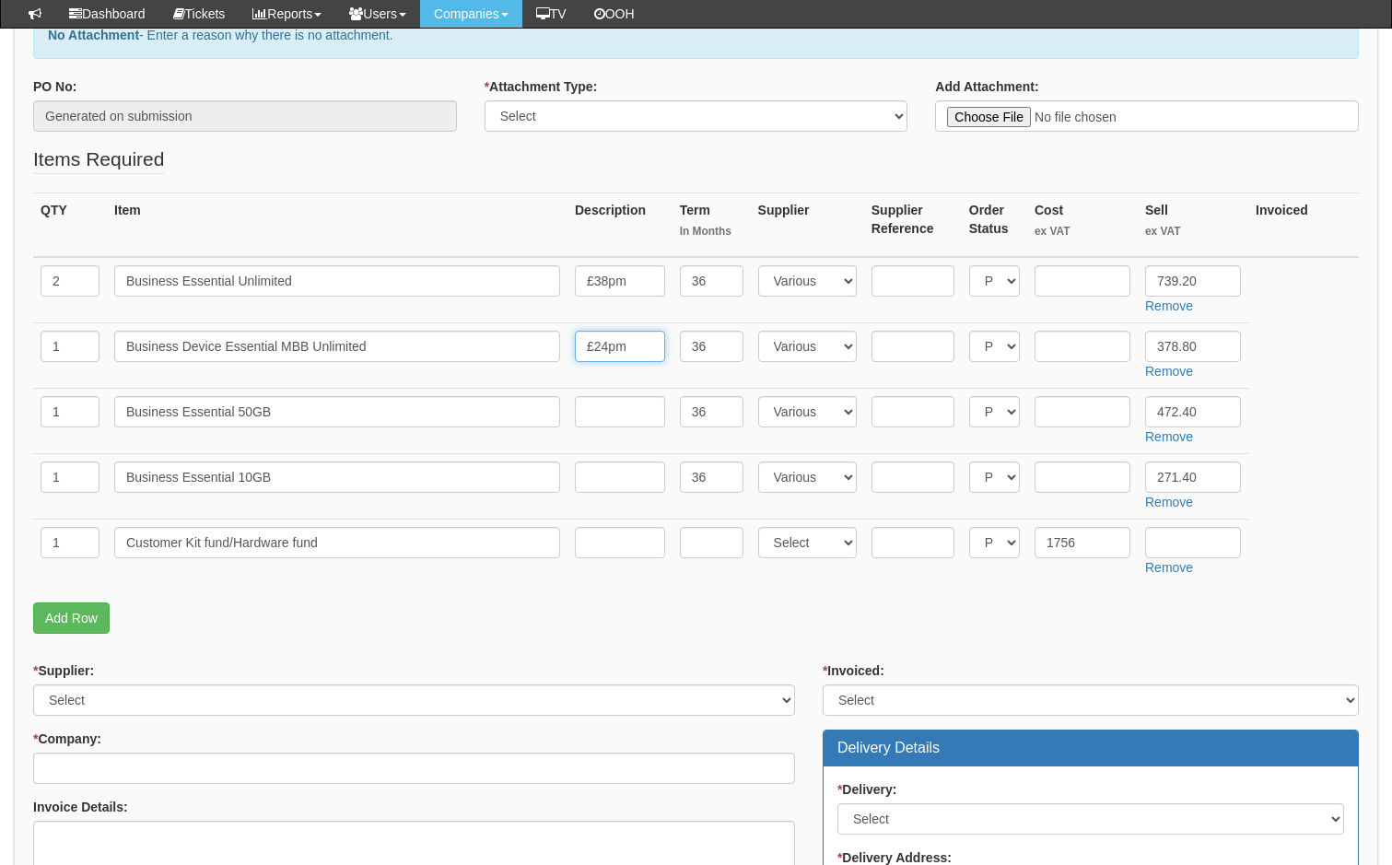
type input "£24pm"
click at [605, 403] on input "text" at bounding box center [620, 411] width 90 height 31
type input "£24pm"
click at [609, 476] on input "text" at bounding box center [620, 476] width 90 height 31
type input "£14pm"
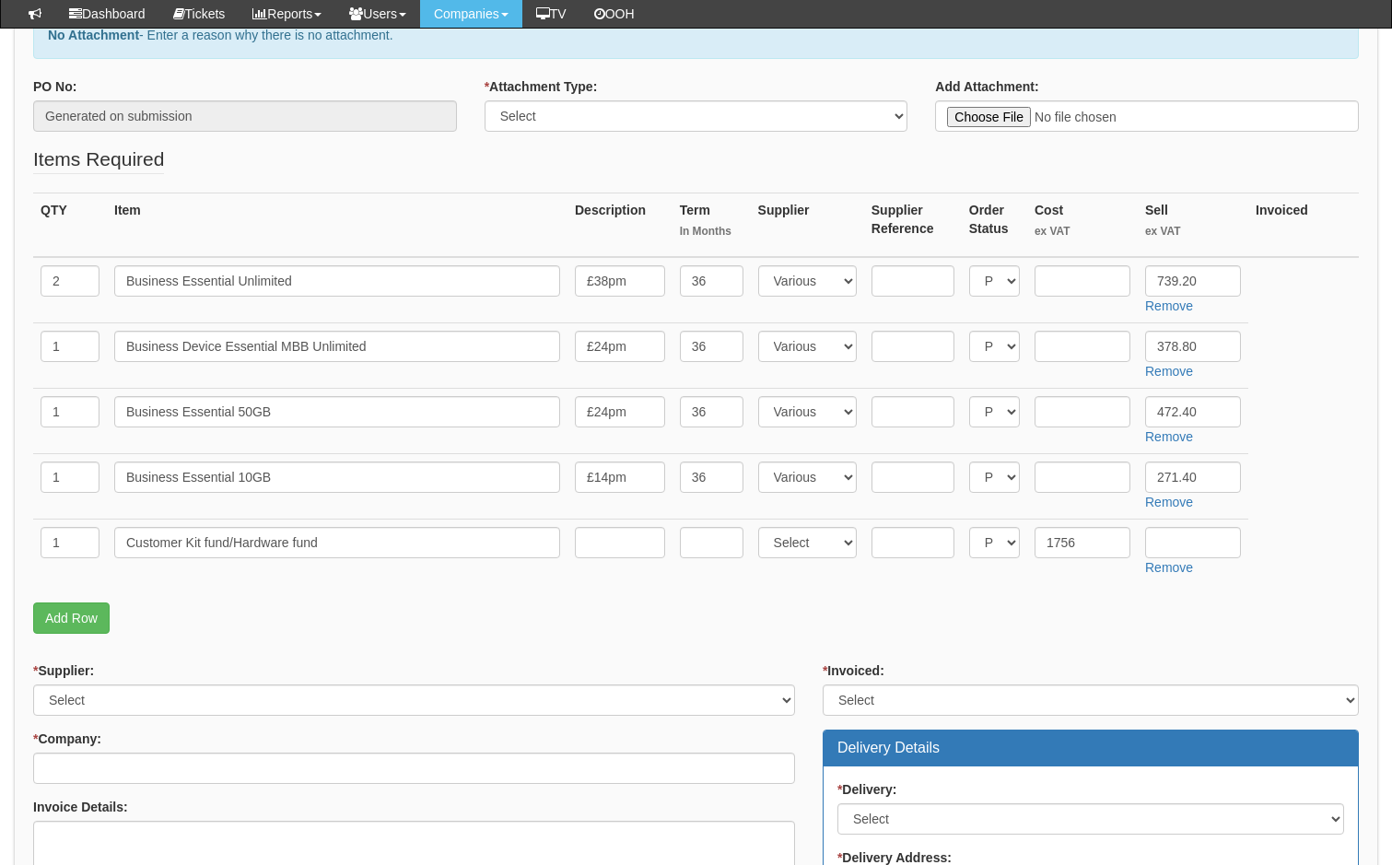
click at [774, 623] on p "Add Row" at bounding box center [695, 617] width 1325 height 31
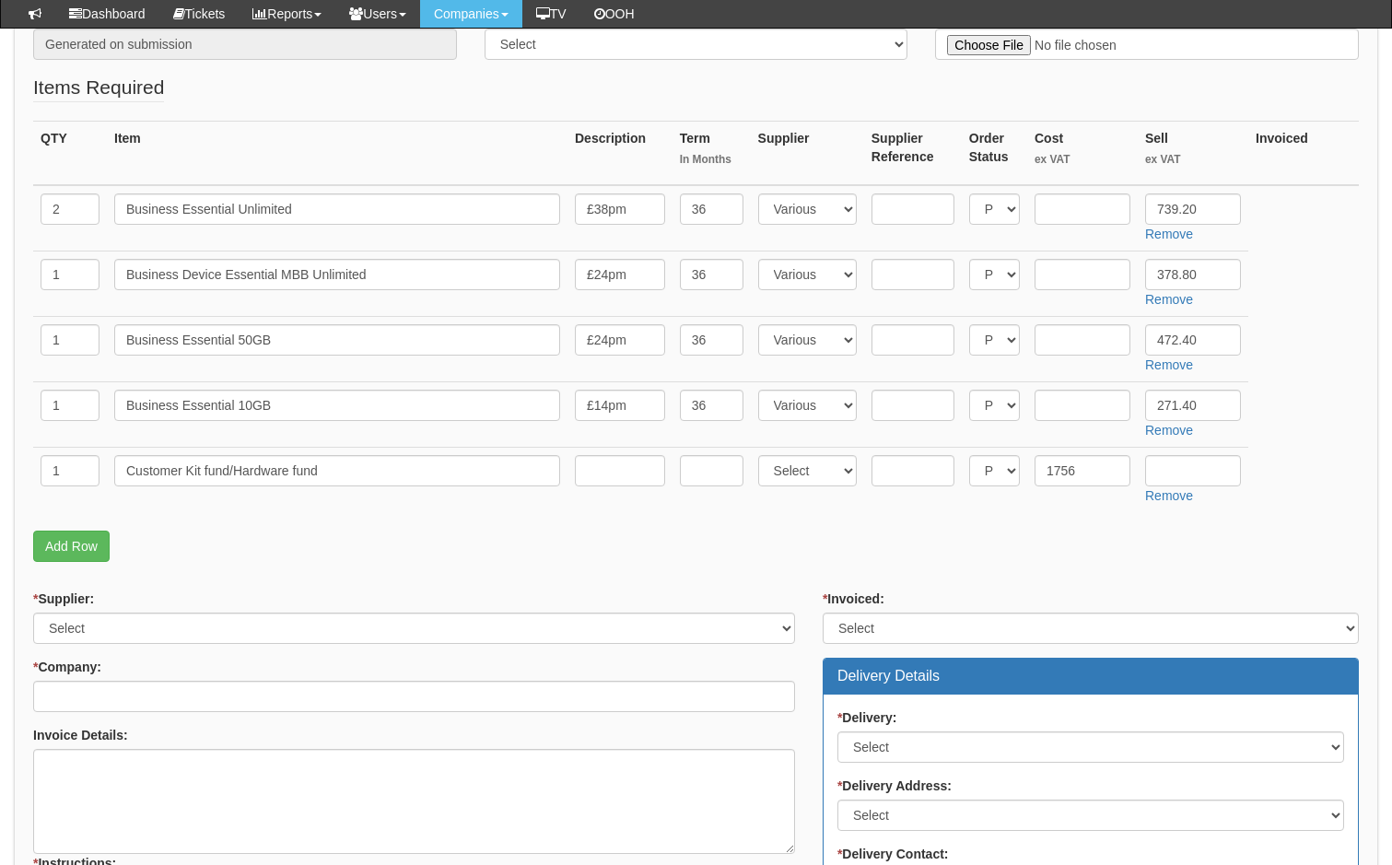
scroll to position [461, 0]
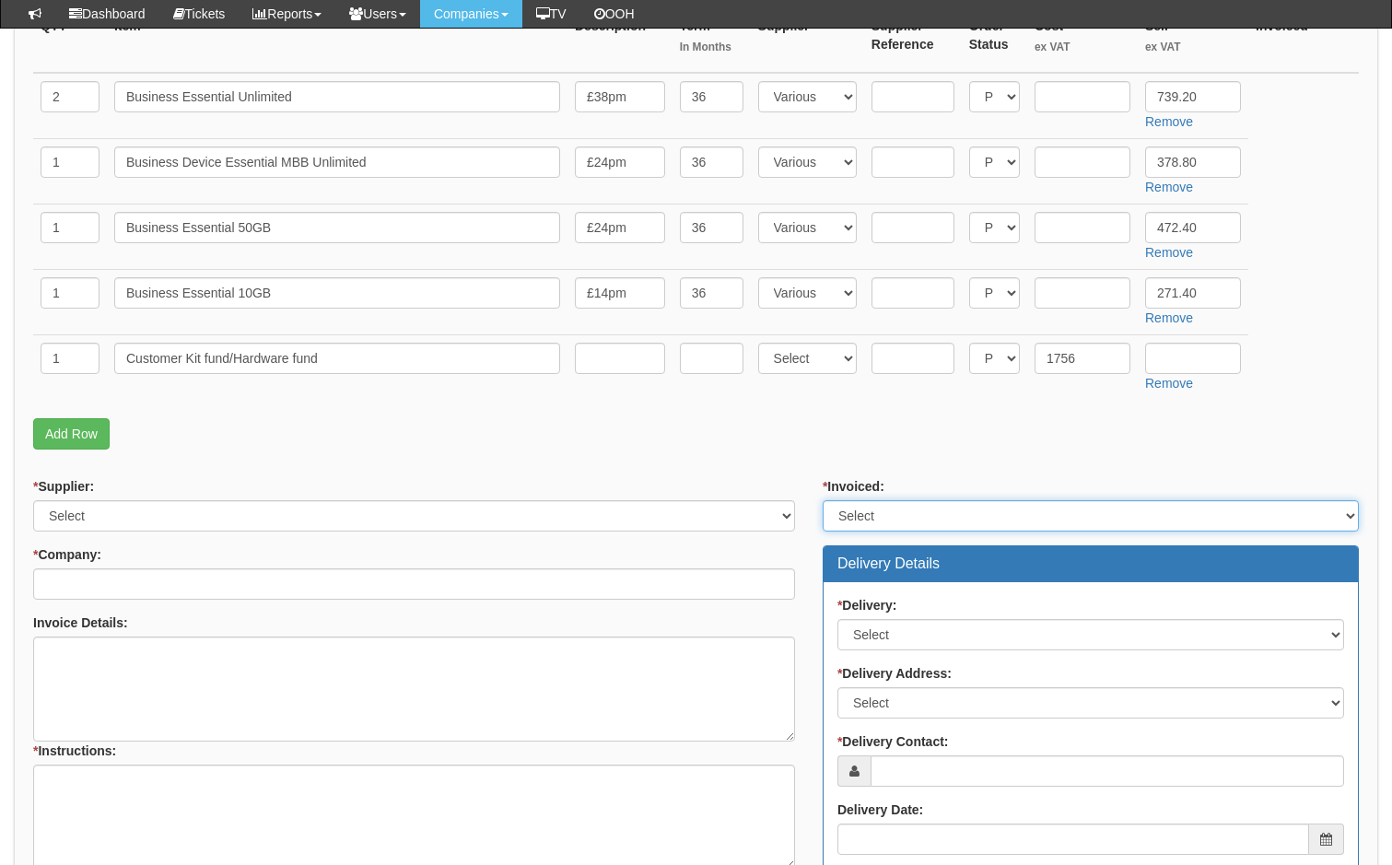
click at [937, 519] on select "Select Yes No N/A STB (part of order)" at bounding box center [1090, 515] width 536 height 31
click at [822, 500] on select "Select Yes No N/A STB (part of order)" at bounding box center [1090, 515] width 536 height 31
click at [930, 519] on select "Select Yes No N/A STB (part of order)" at bounding box center [1090, 515] width 536 height 31
select select "2"
click at [822, 500] on select "Select Yes No N/A STB (part of order)" at bounding box center [1090, 515] width 536 height 31
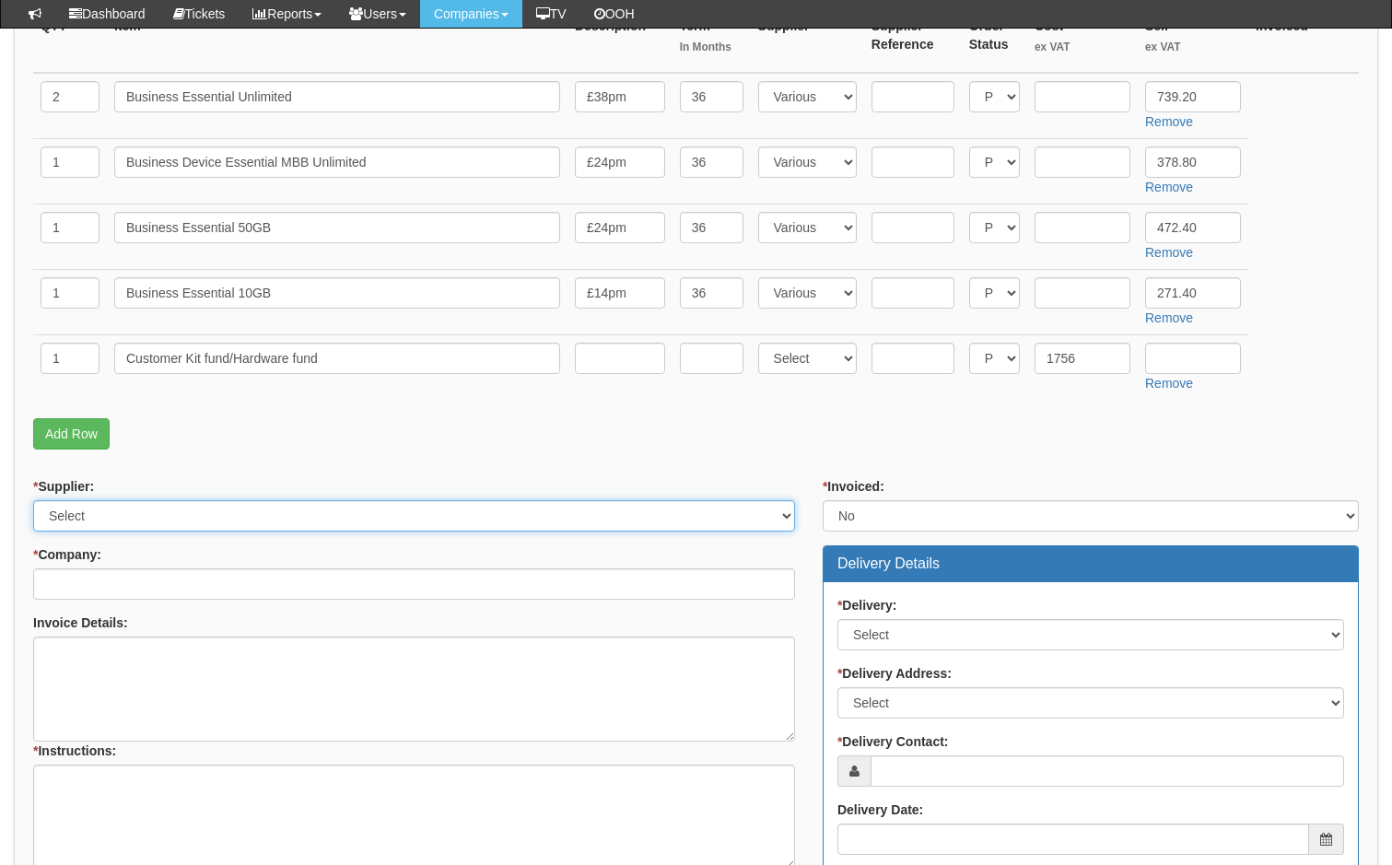
click at [169, 513] on select "Select 123 REG.co.uk 1Password 3 4Gon AA Jones Electric Ltd Abzorb Access Group…" at bounding box center [414, 515] width 762 height 31
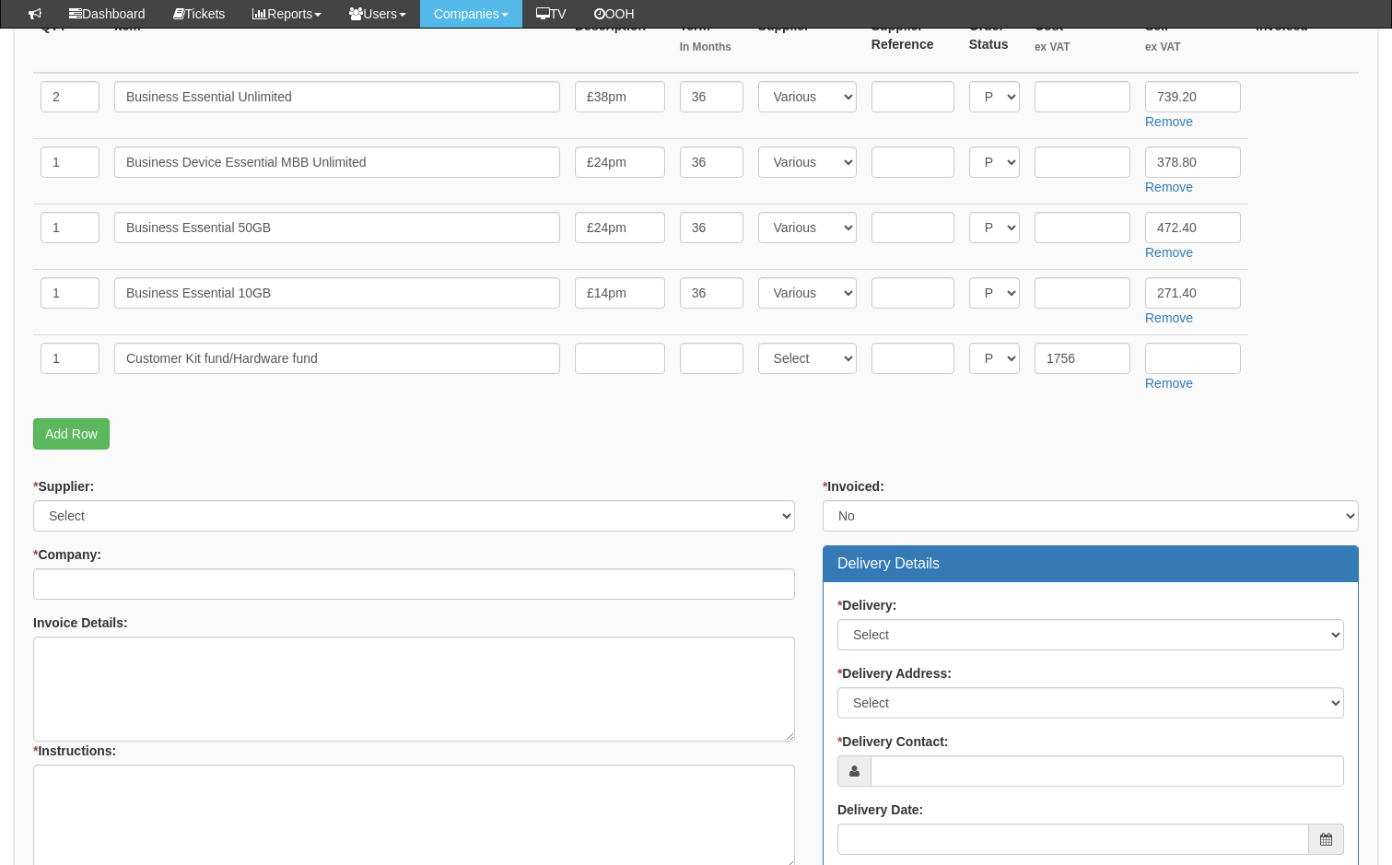
click at [1017, 457] on fieldset "Items Required QTY Item Description Term In Months Supplier Supplier Reference …" at bounding box center [695, 209] width 1325 height 497
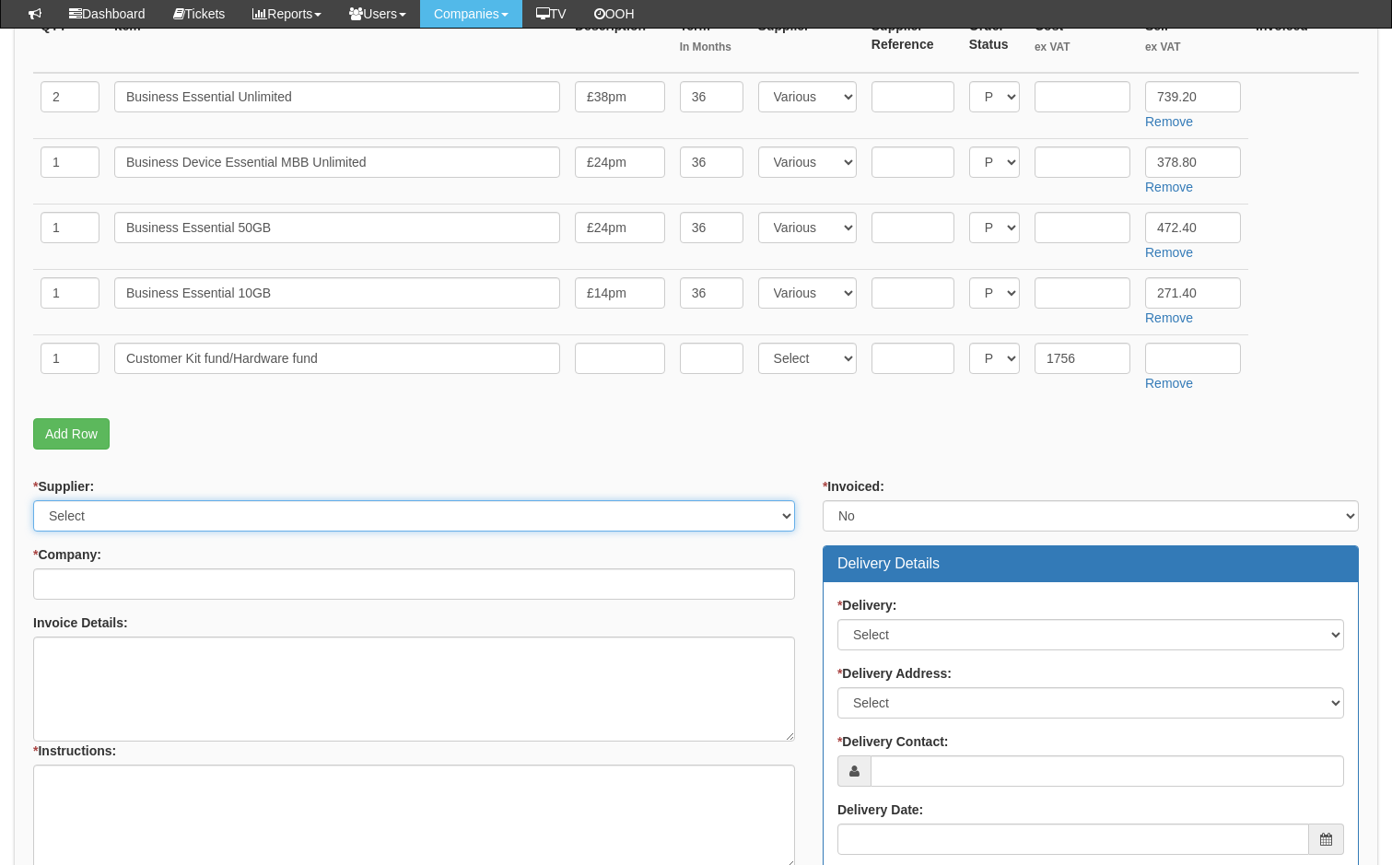
click at [357, 519] on select "Select 123 REG.co.uk 1Password 3 4Gon AA Jones Electric Ltd Abzorb Access Group…" at bounding box center [414, 515] width 762 height 31
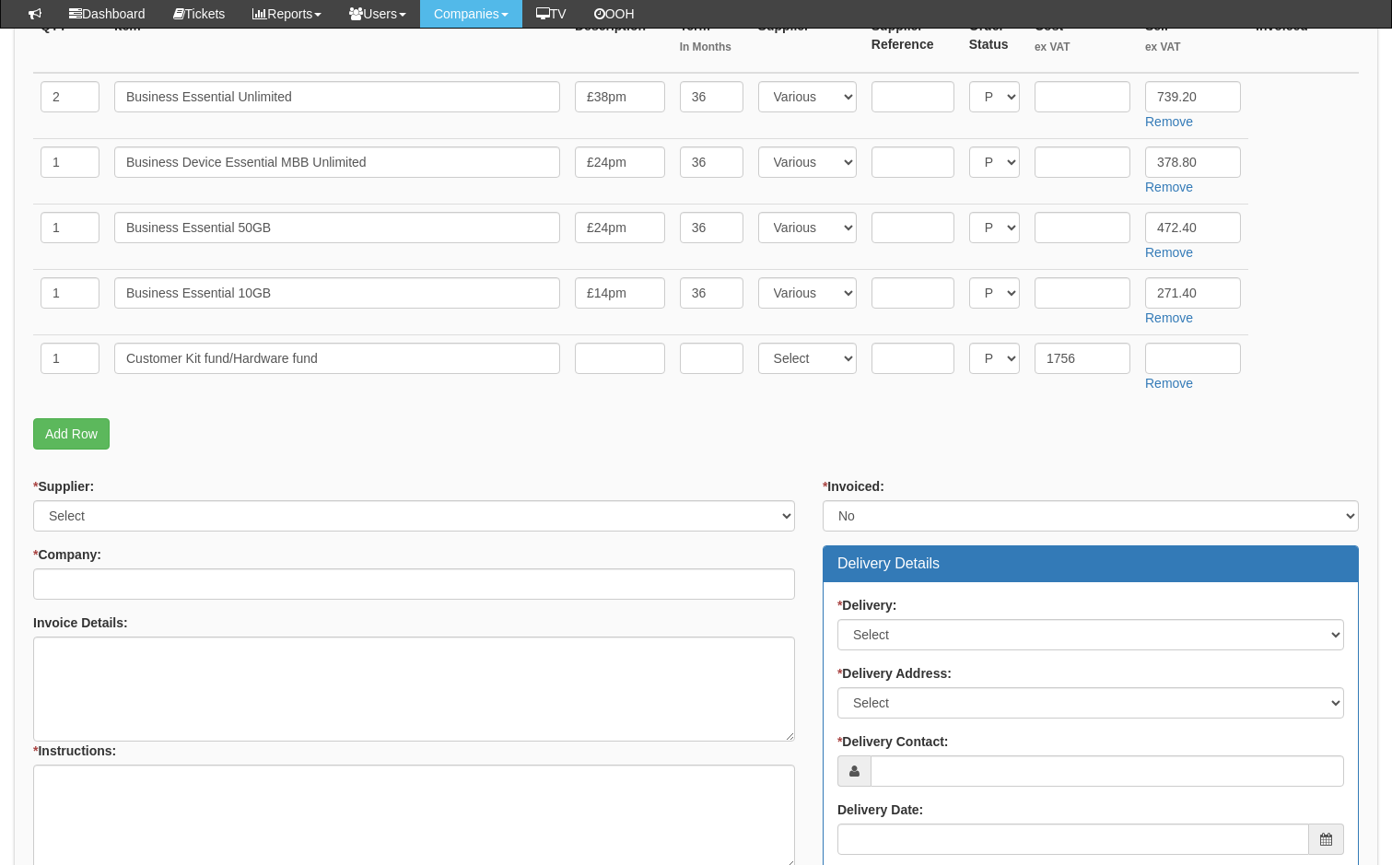
drag, startPoint x: 997, startPoint y: 449, endPoint x: 986, endPoint y: 455, distance: 12.4
click at [997, 449] on p "Add Row" at bounding box center [695, 433] width 1325 height 31
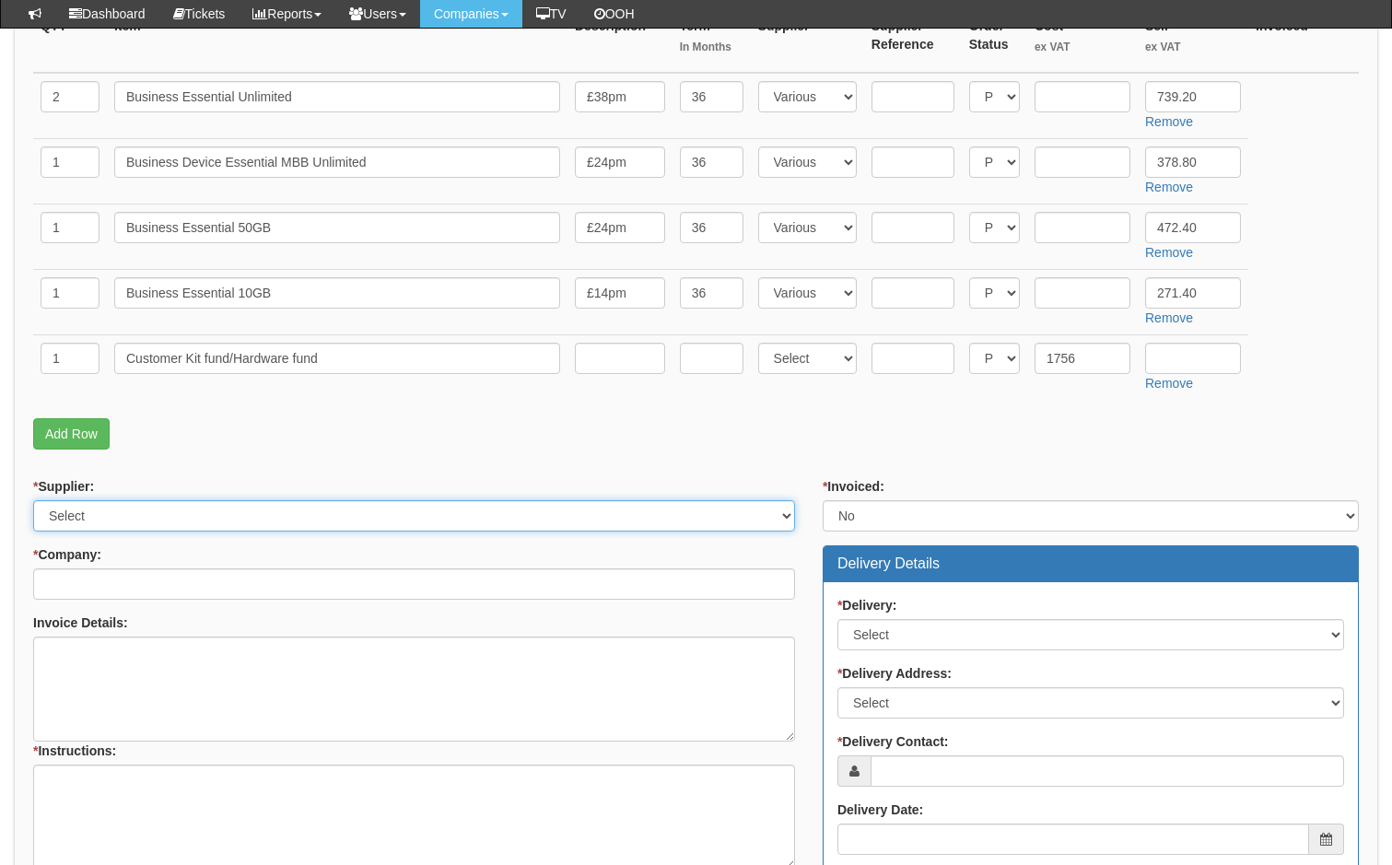
click at [333, 514] on select "Select 123 REG.co.uk 1Password 3 4Gon AA Jones Electric Ltd Abzorb Access Group…" at bounding box center [414, 515] width 762 height 31
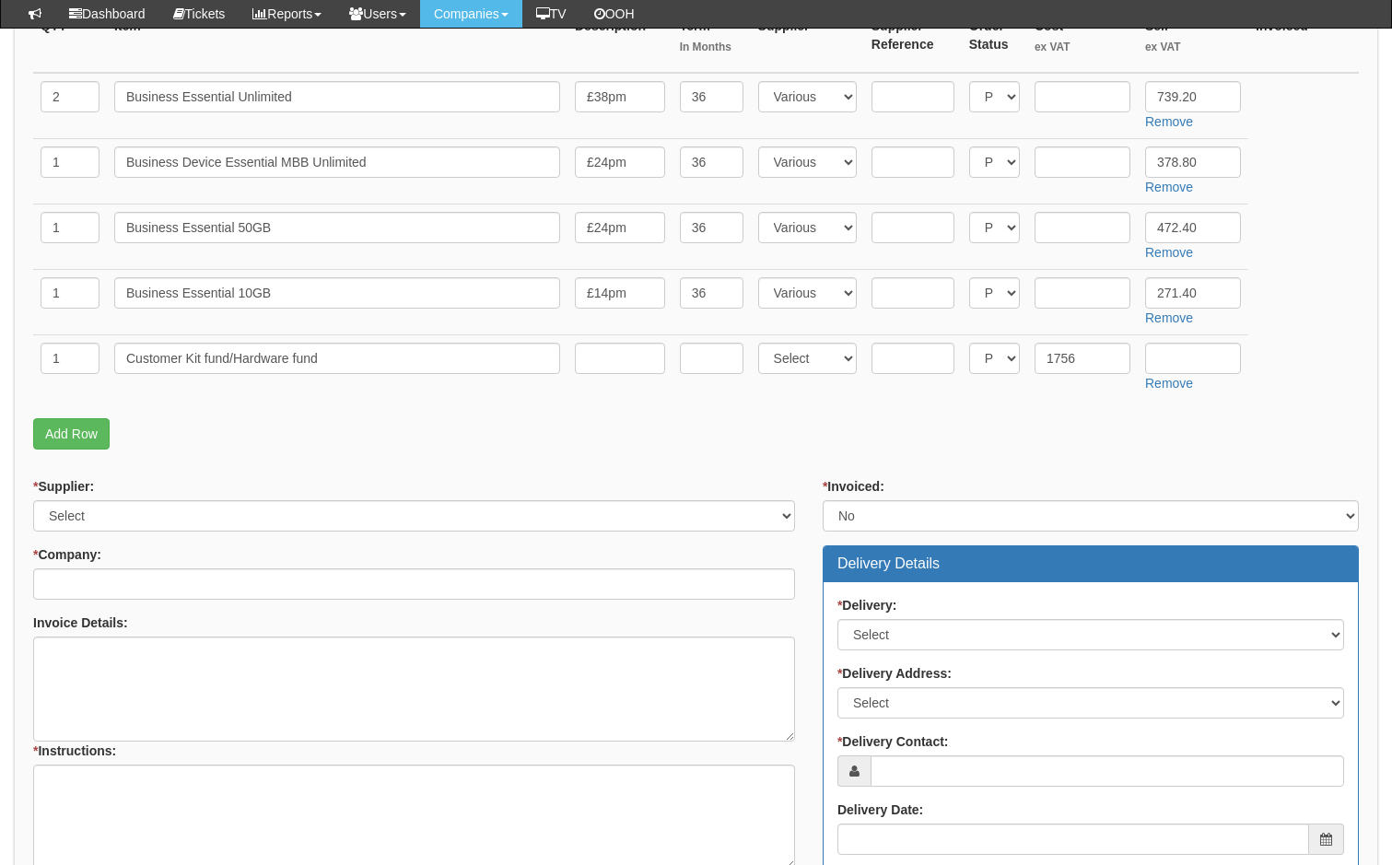
click at [937, 460] on form "PO No: Generated on submission * Attachment Type: Select Signed Quote Auth emai…" at bounding box center [695, 511] width 1325 height 1237
click at [838, 103] on select "Select 123 REG.co.uk 1Password 3 4Gon AA Jones Electric Ltd Abzorb Access Group…" at bounding box center [807, 96] width 99 height 31
select select "316"
click at [758, 81] on select "Select 123 REG.co.uk 1Password 3 4Gon AA Jones Electric Ltd Abzorb Access Group…" at bounding box center [807, 96] width 99 height 31
click at [830, 154] on select "Select 123 REG.co.uk 1Password 3 4Gon AA Jones Electric Ltd Abzorb Access Group…" at bounding box center [807, 161] width 99 height 31
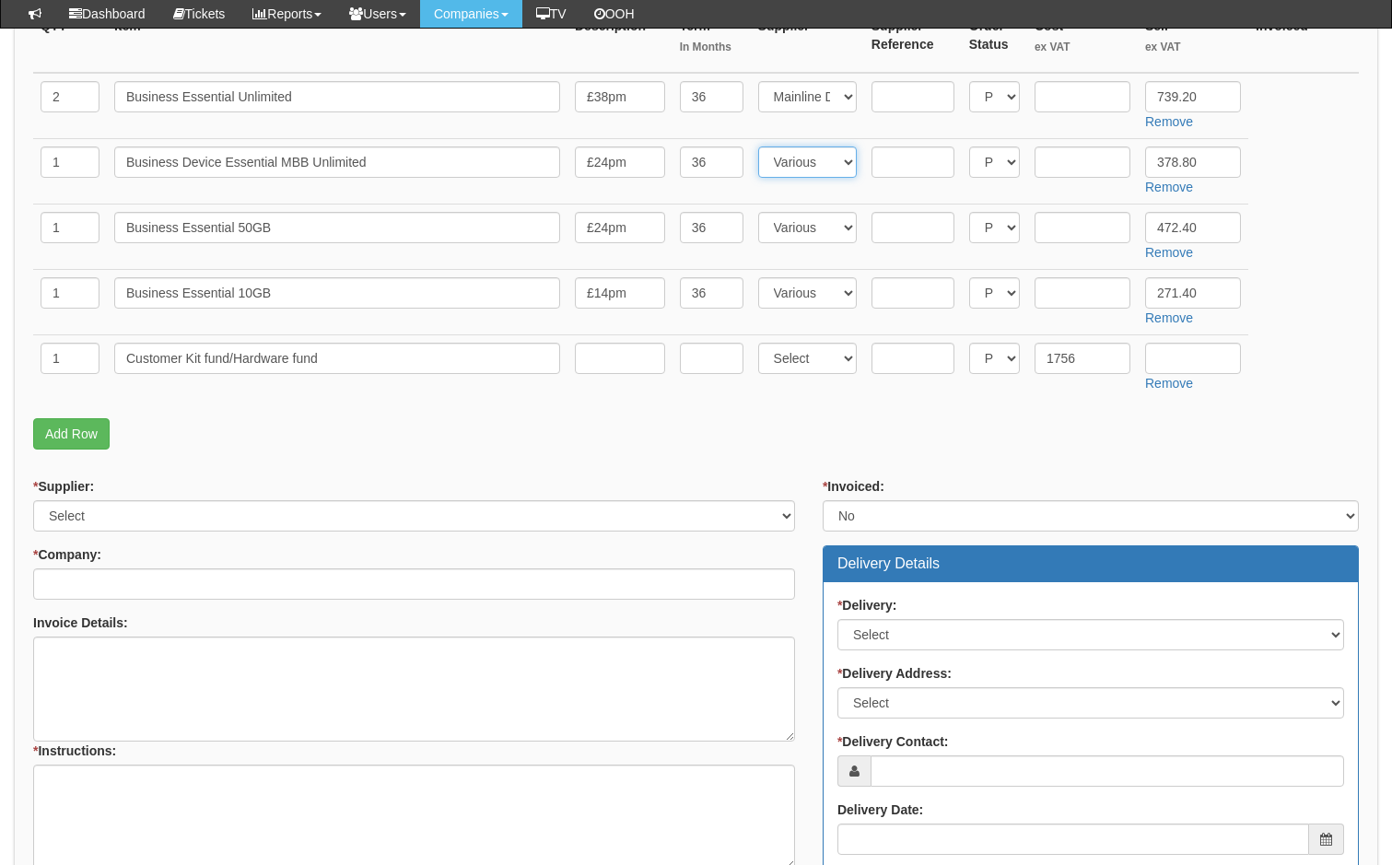
select select "316"
click at [758, 146] on select "Select 123 REG.co.uk 1Password 3 4Gon AA Jones Electric Ltd Abzorb Access Group…" at bounding box center [807, 161] width 99 height 31
click at [826, 228] on select "Select 123 REG.co.uk 1Password 3 4Gon AA Jones Electric Ltd Abzorb Access Group…" at bounding box center [807, 227] width 99 height 31
select select "316"
click at [758, 212] on select "Select 123 REG.co.uk 1Password 3 4Gon AA Jones Electric Ltd Abzorb Access Group…" at bounding box center [807, 227] width 99 height 31
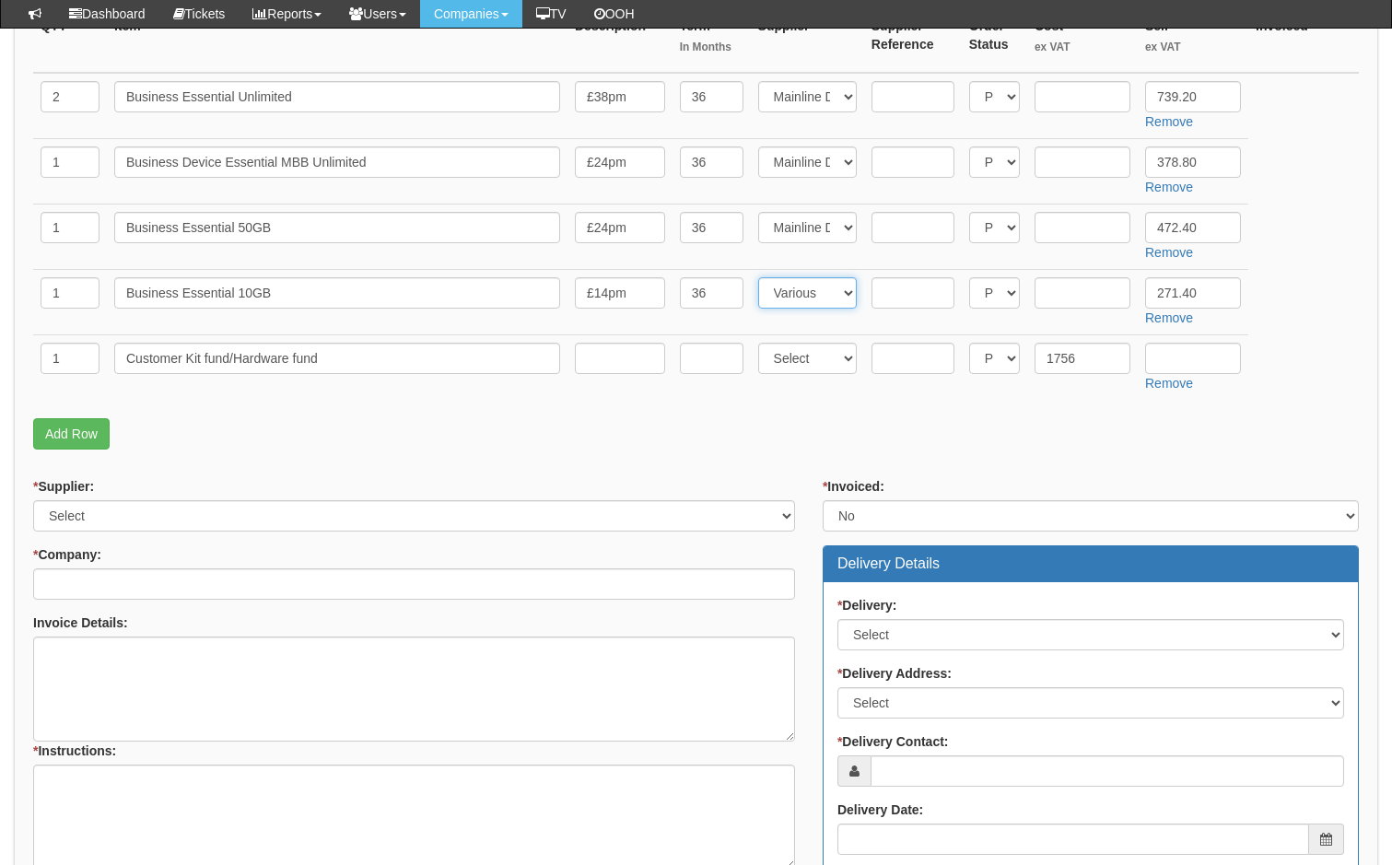
click at [842, 292] on select "Select 123 REG.co.uk 1Password 3 4Gon AA Jones Electric Ltd Abzorb Access Group…" at bounding box center [807, 292] width 99 height 31
select select "316"
click at [758, 277] on select "Select 123 REG.co.uk 1Password 3 4Gon AA Jones Electric Ltd Abzorb Access Group…" at bounding box center [807, 292] width 99 height 31
click at [919, 404] on div "QTY Item Description Term In Months Supplier Supplier Reference Order Status Co…" at bounding box center [695, 213] width 1325 height 410
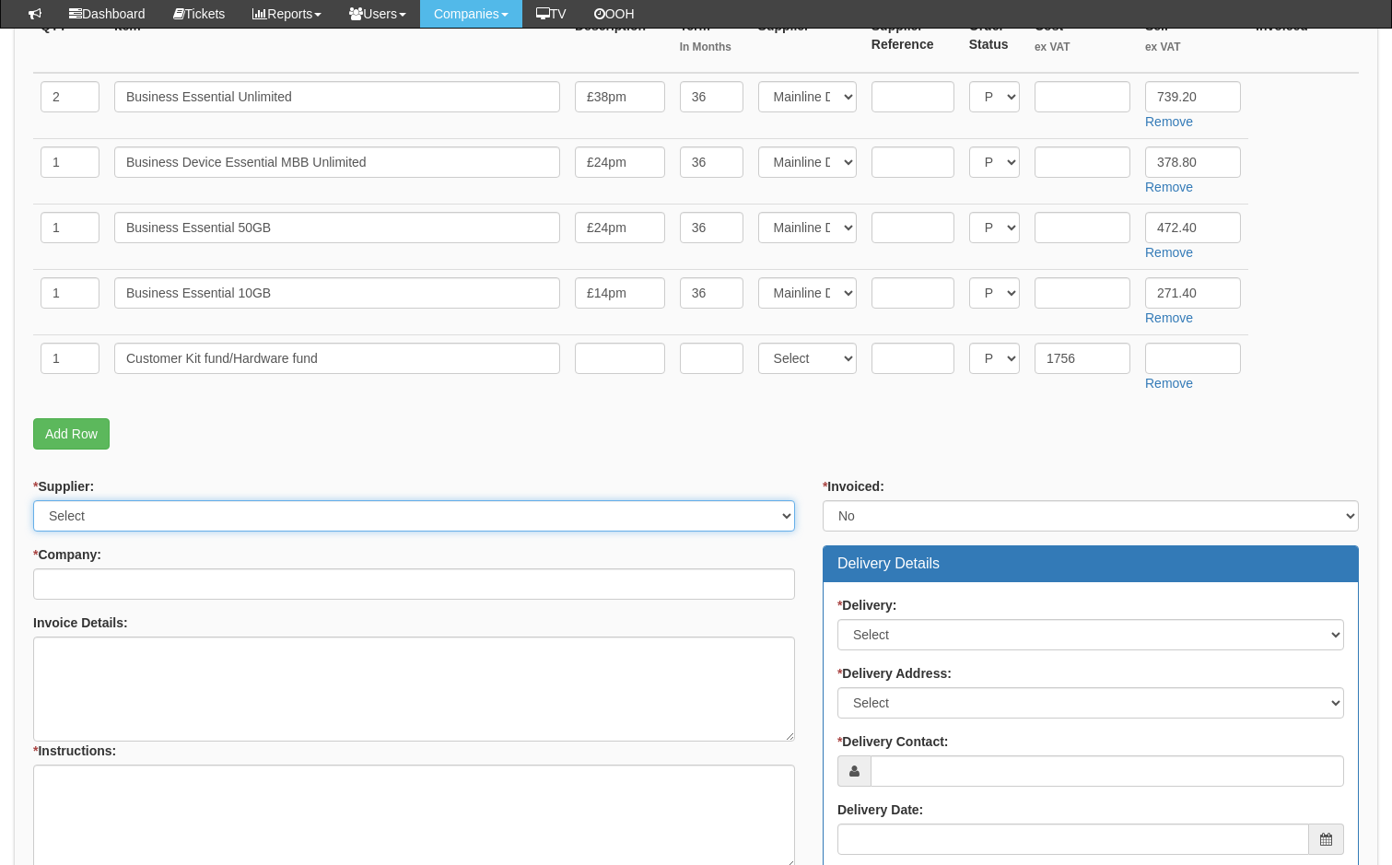
click at [226, 519] on select "Select 123 REG.co.uk 1Password 3 4Gon AA Jones Electric Ltd Abzorb Access Group…" at bounding box center [414, 515] width 762 height 31
select select "316"
click at [33, 500] on select "Select 123 REG.co.uk 1Password 3 4Gon AA Jones Electric Ltd Abzorb Access Group…" at bounding box center [414, 515] width 762 height 31
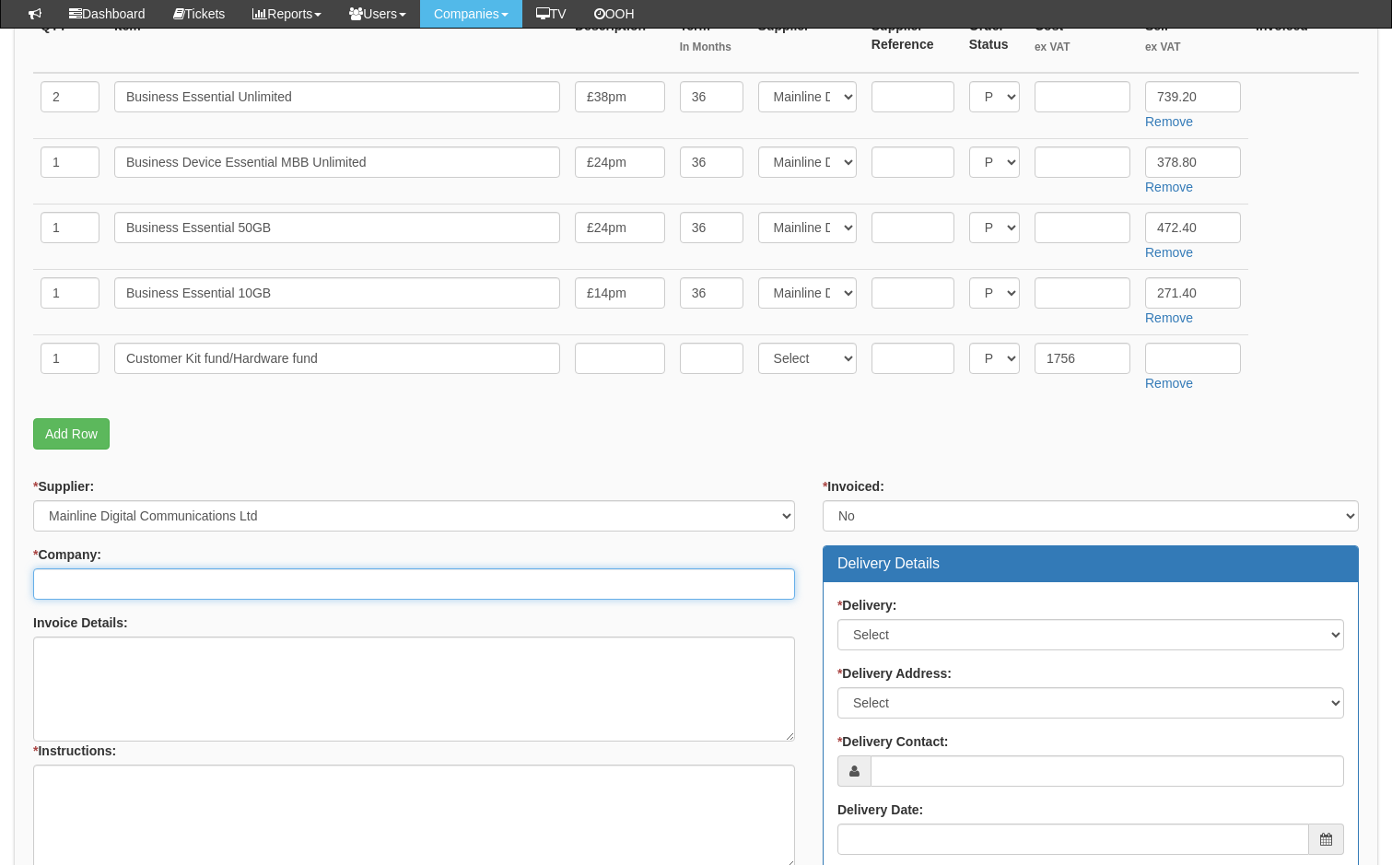
click at [213, 583] on input "* Company:" at bounding box center [414, 583] width 762 height 31
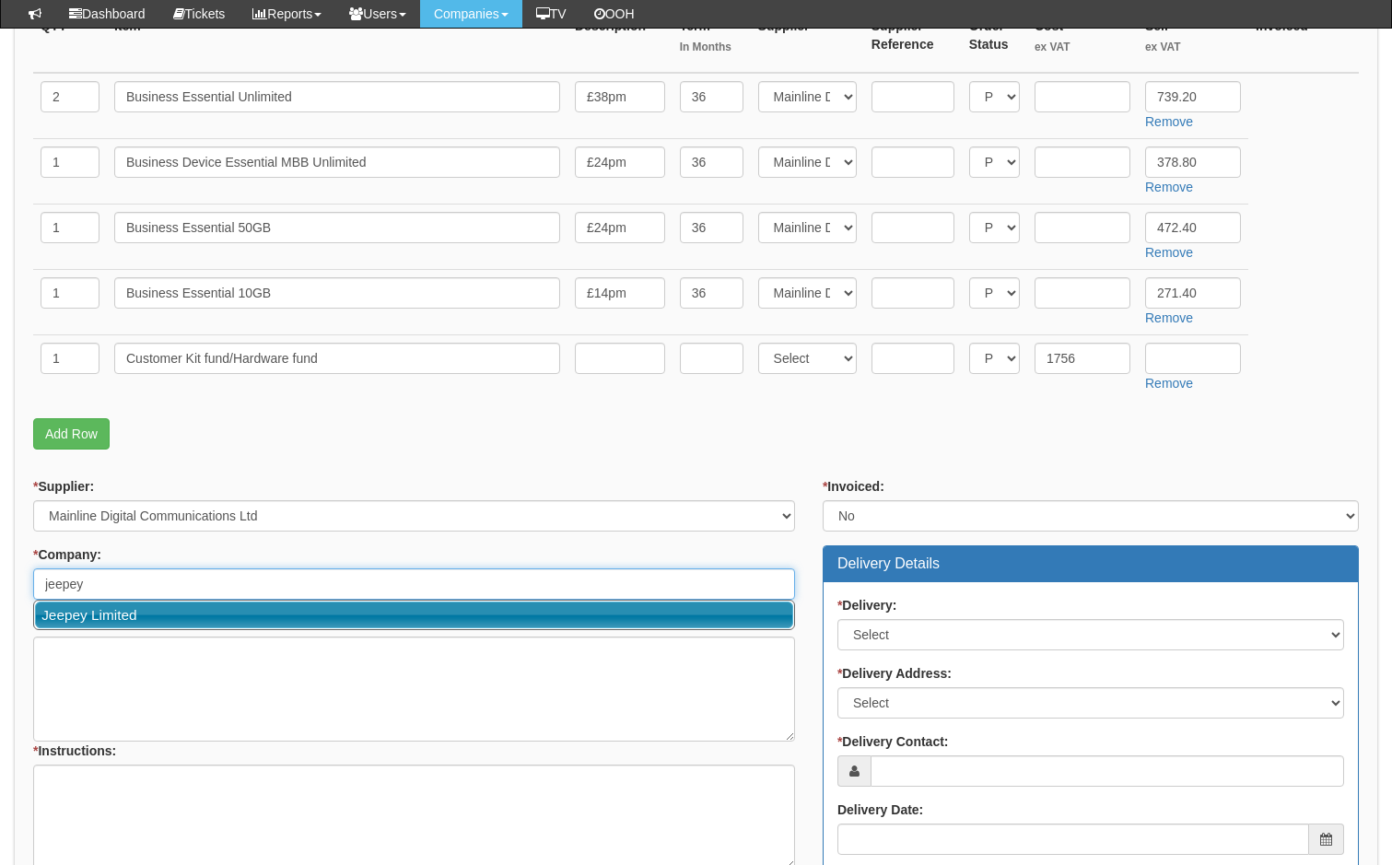
click at [133, 628] on link "Jeepey Limited" at bounding box center [414, 614] width 758 height 27
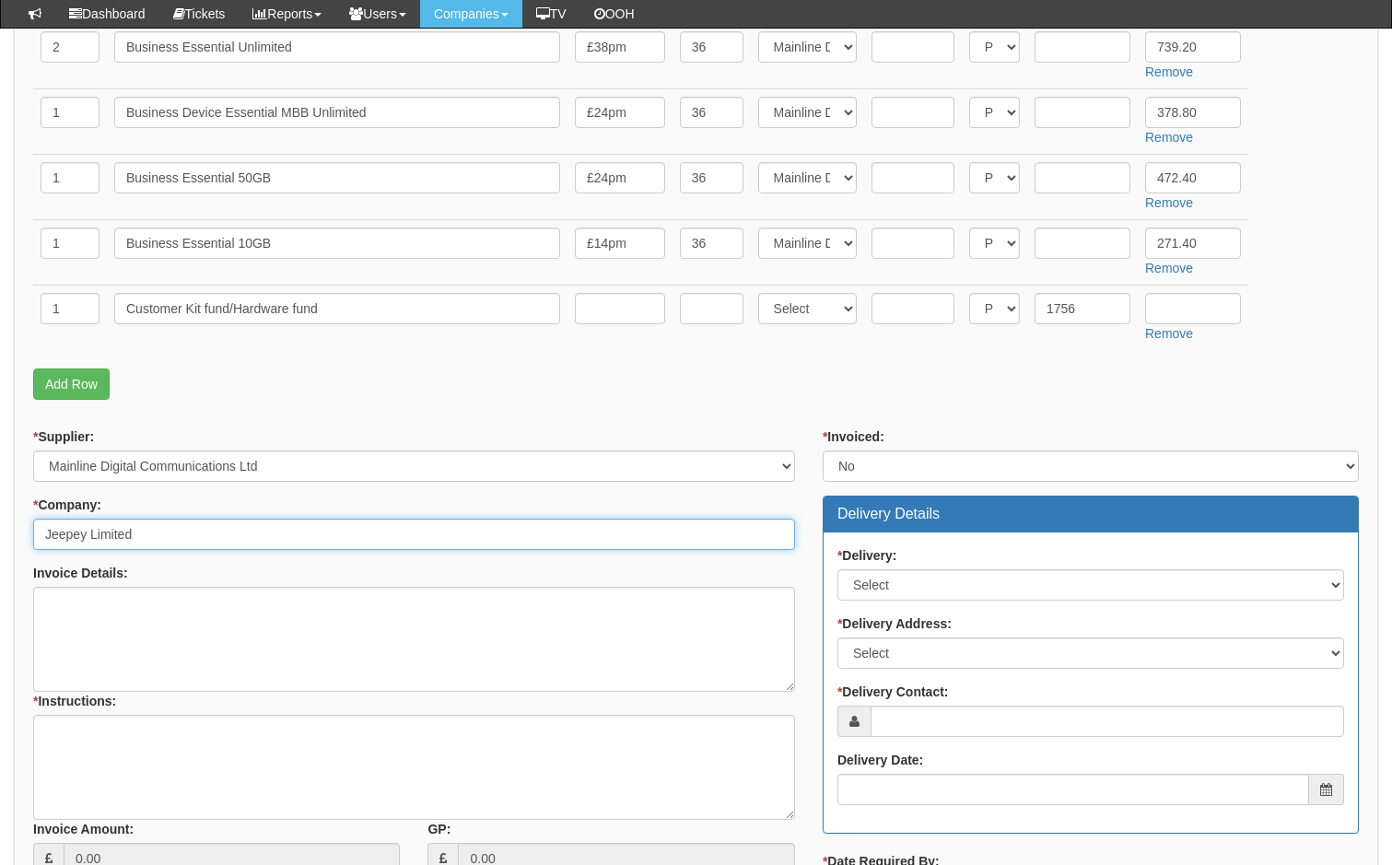
scroll to position [553, 0]
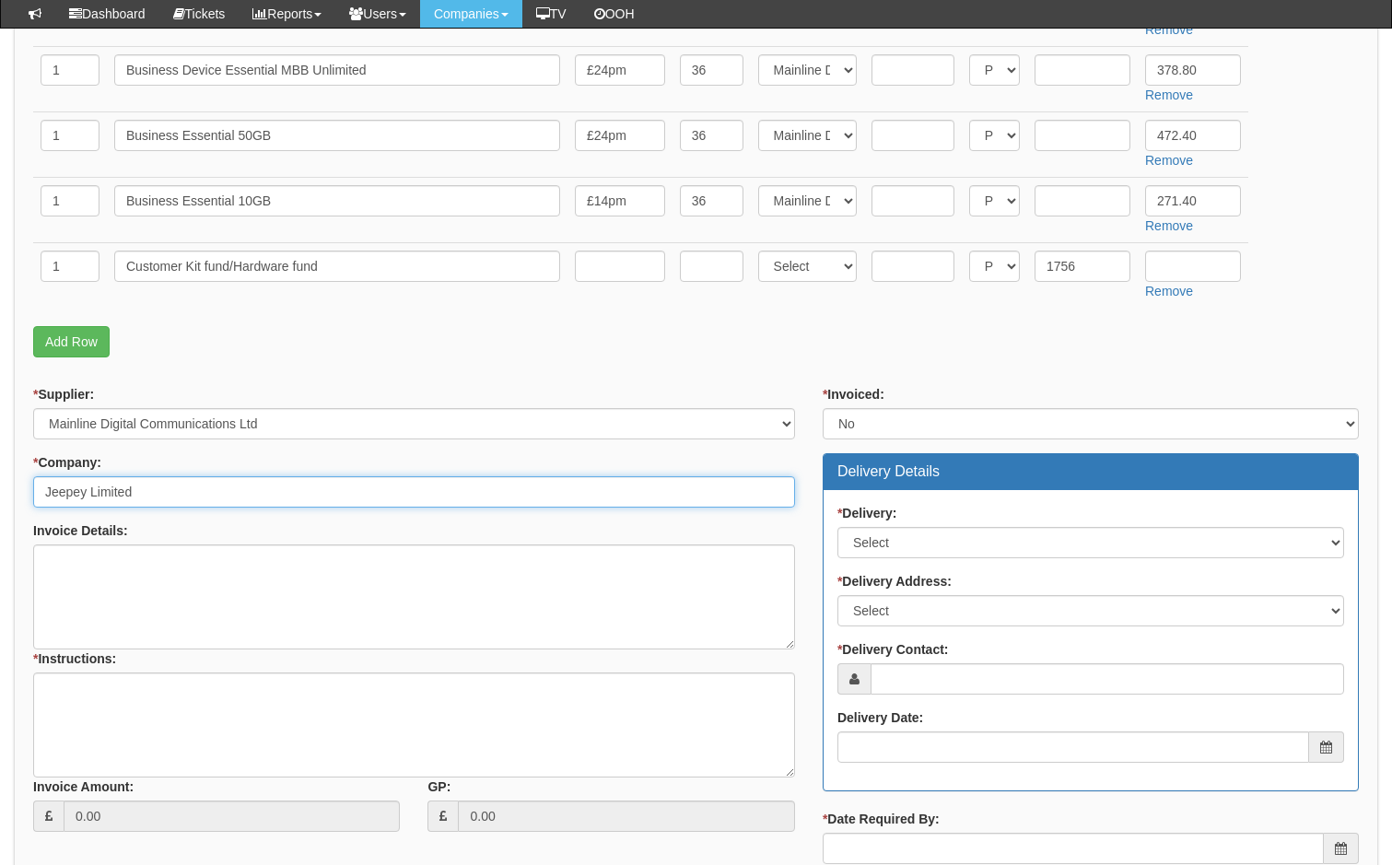
type input "Jeepey Limited"
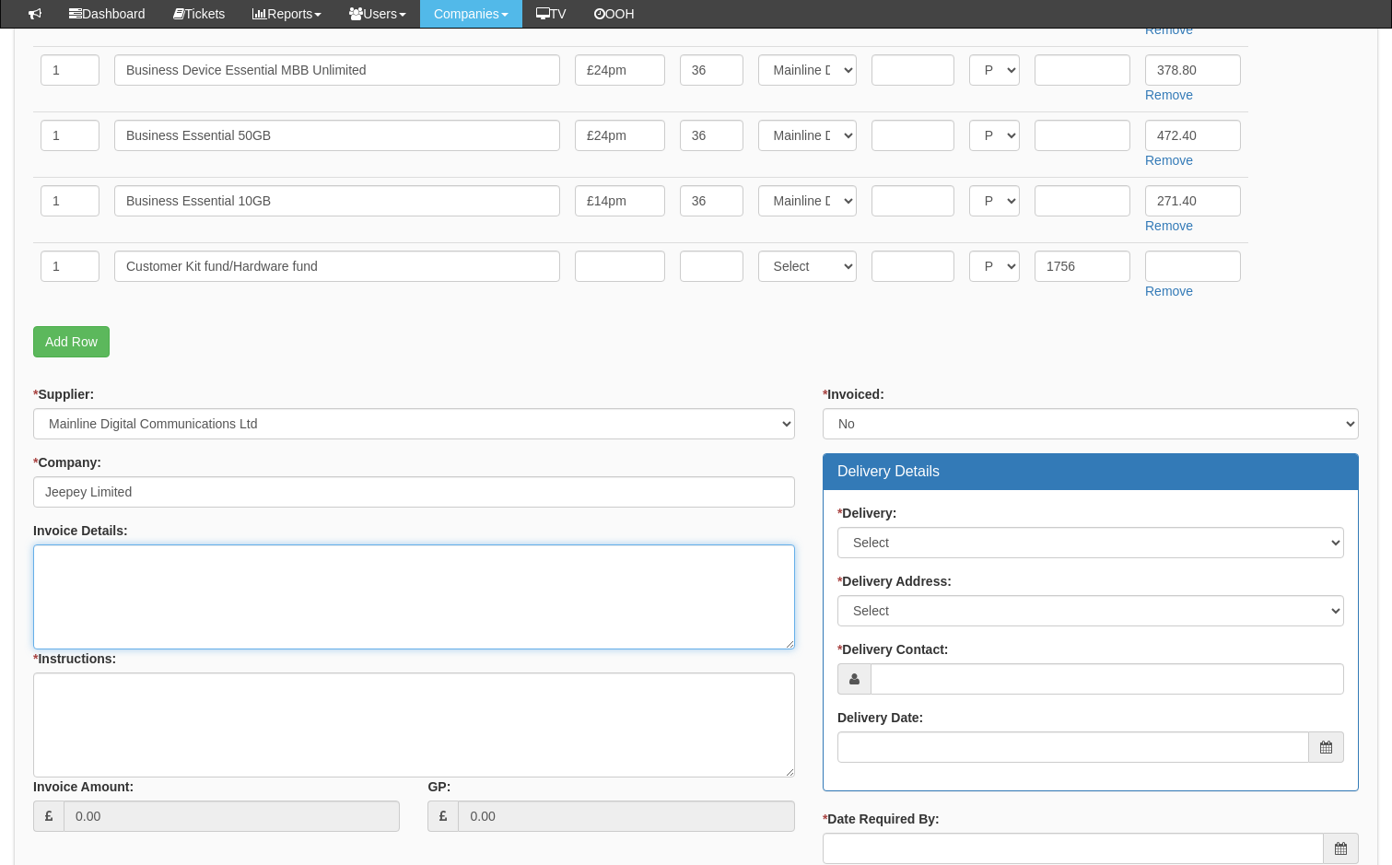
click at [188, 578] on textarea "Invoice Details:" at bounding box center [414, 596] width 762 height 105
click at [237, 598] on textarea "Please add £1756.00 Kit fund Kit fund to be used towards new iphone 17" at bounding box center [414, 596] width 762 height 105
click at [320, 603] on textarea "Please add £1756.00 Kit fund Kit fund to be used towards new Iphone 17" at bounding box center [414, 596] width 762 height 105
type textarea "Please add £1756.00 Kit fund Kit fund to be used towards new Iphone 17"
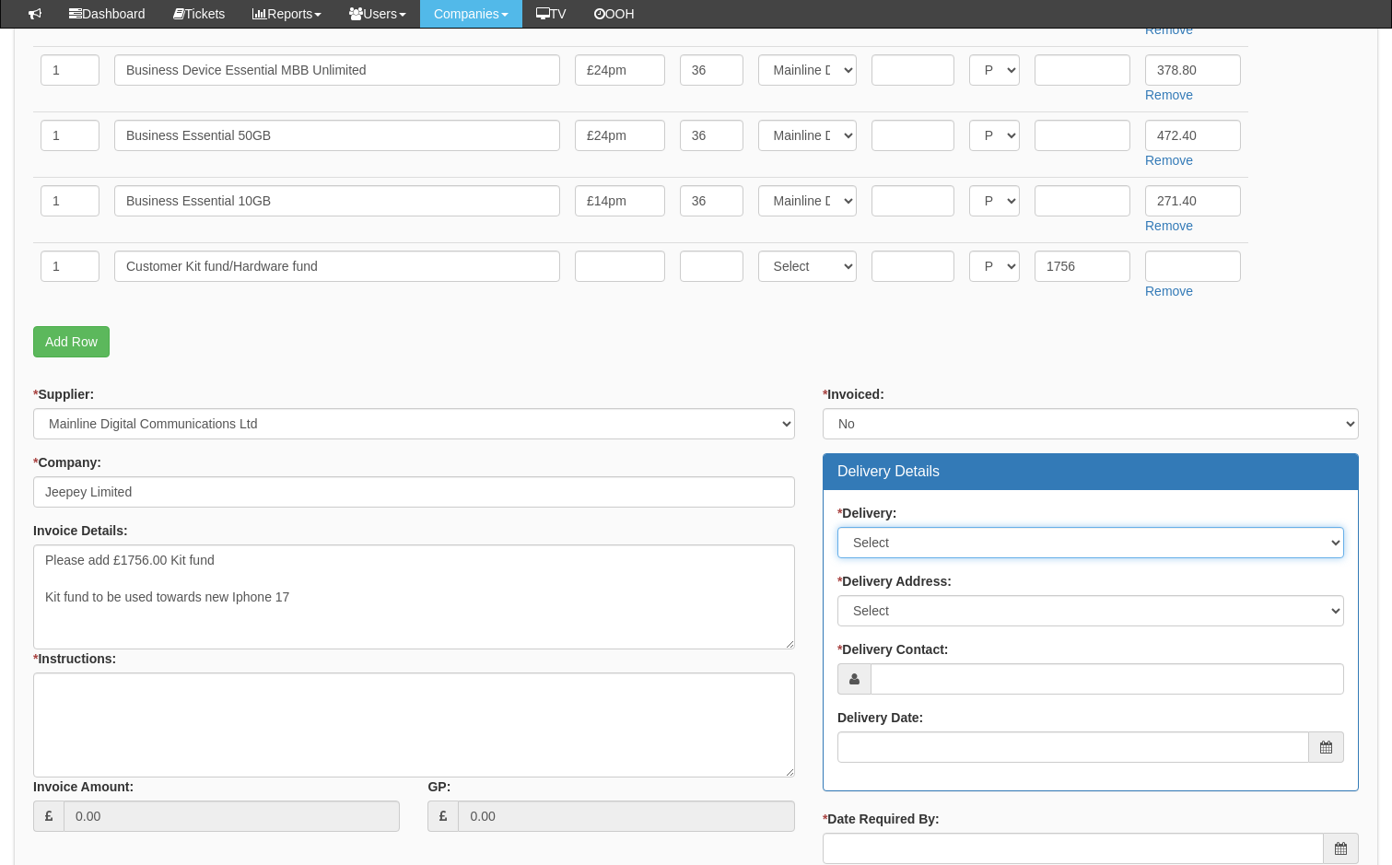
click at [1085, 535] on select "Select No Not Applicable Yes" at bounding box center [1090, 542] width 507 height 31
select select "2"
click at [837, 527] on select "Select No Not Applicable Yes" at bounding box center [1090, 542] width 507 height 31
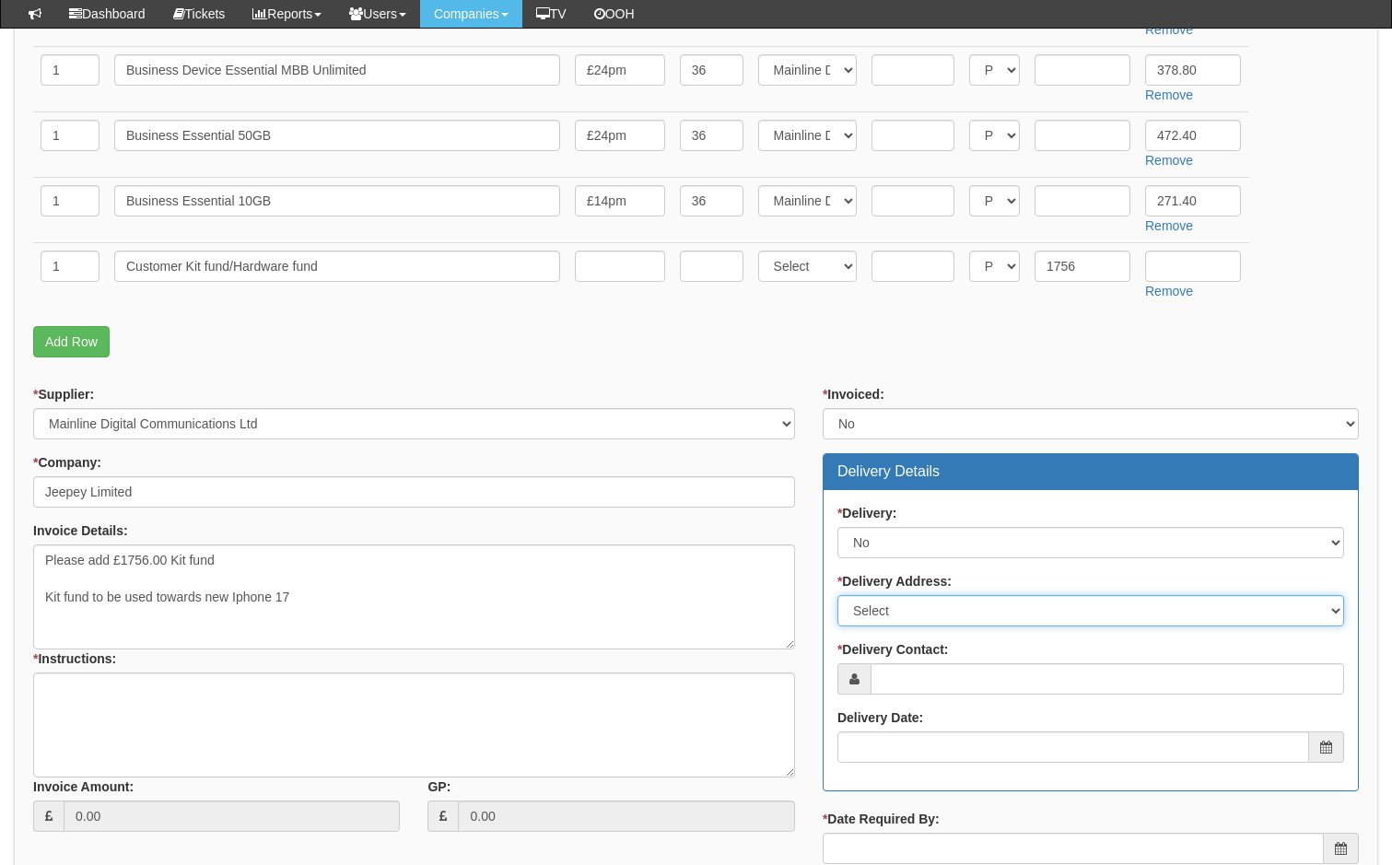
click at [904, 613] on select "Select Not Applicable Main Address - HU15 1ZQ Other" at bounding box center [1090, 610] width 507 height 31
select select "N/A"
click at [837, 595] on select "Select Not Applicable Main Address - HU15 1ZQ Other" at bounding box center [1090, 610] width 507 height 31
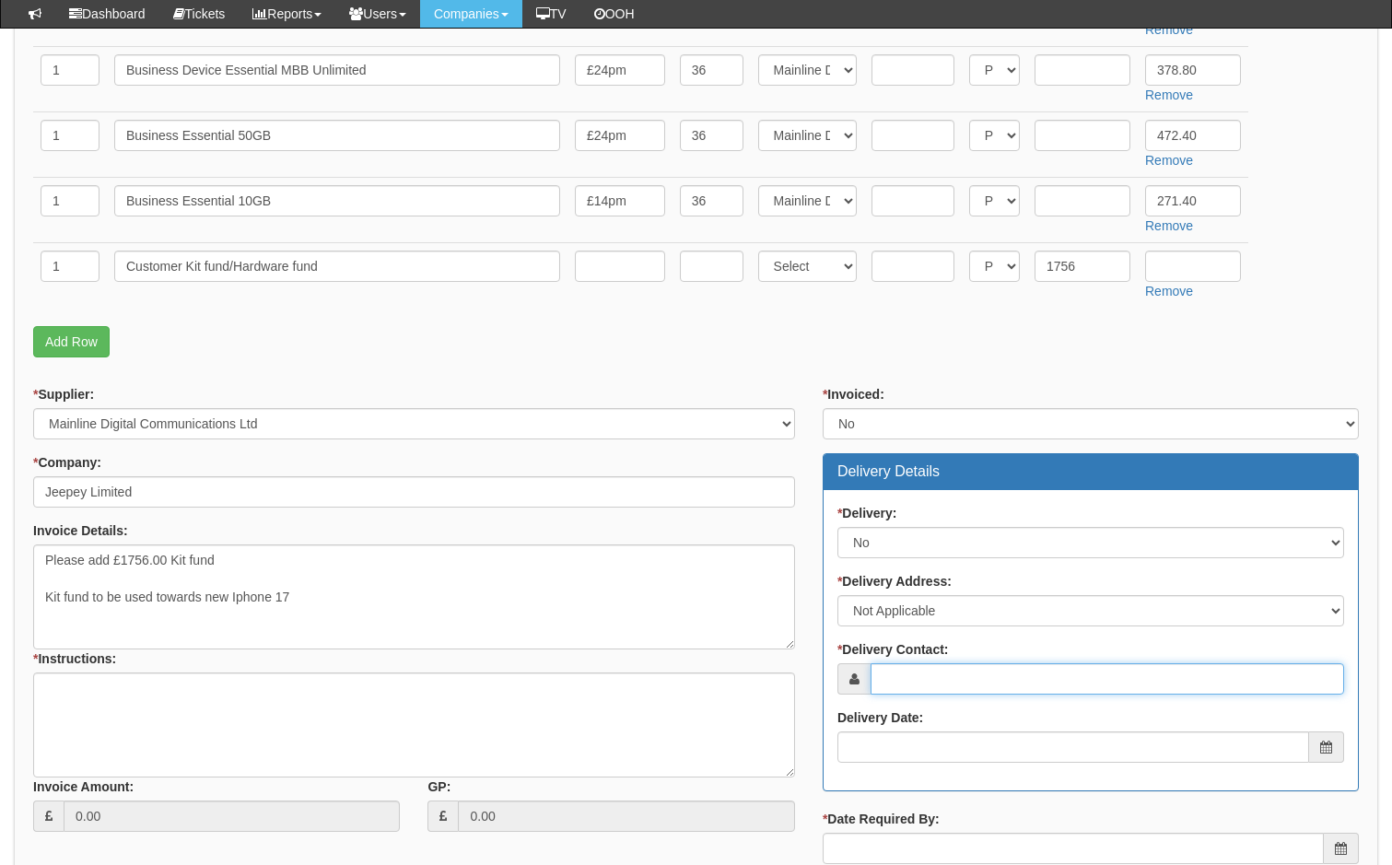
click at [934, 676] on input "* Delivery Contact:" at bounding box center [1106, 678] width 473 height 31
type input "Mike Bonner"
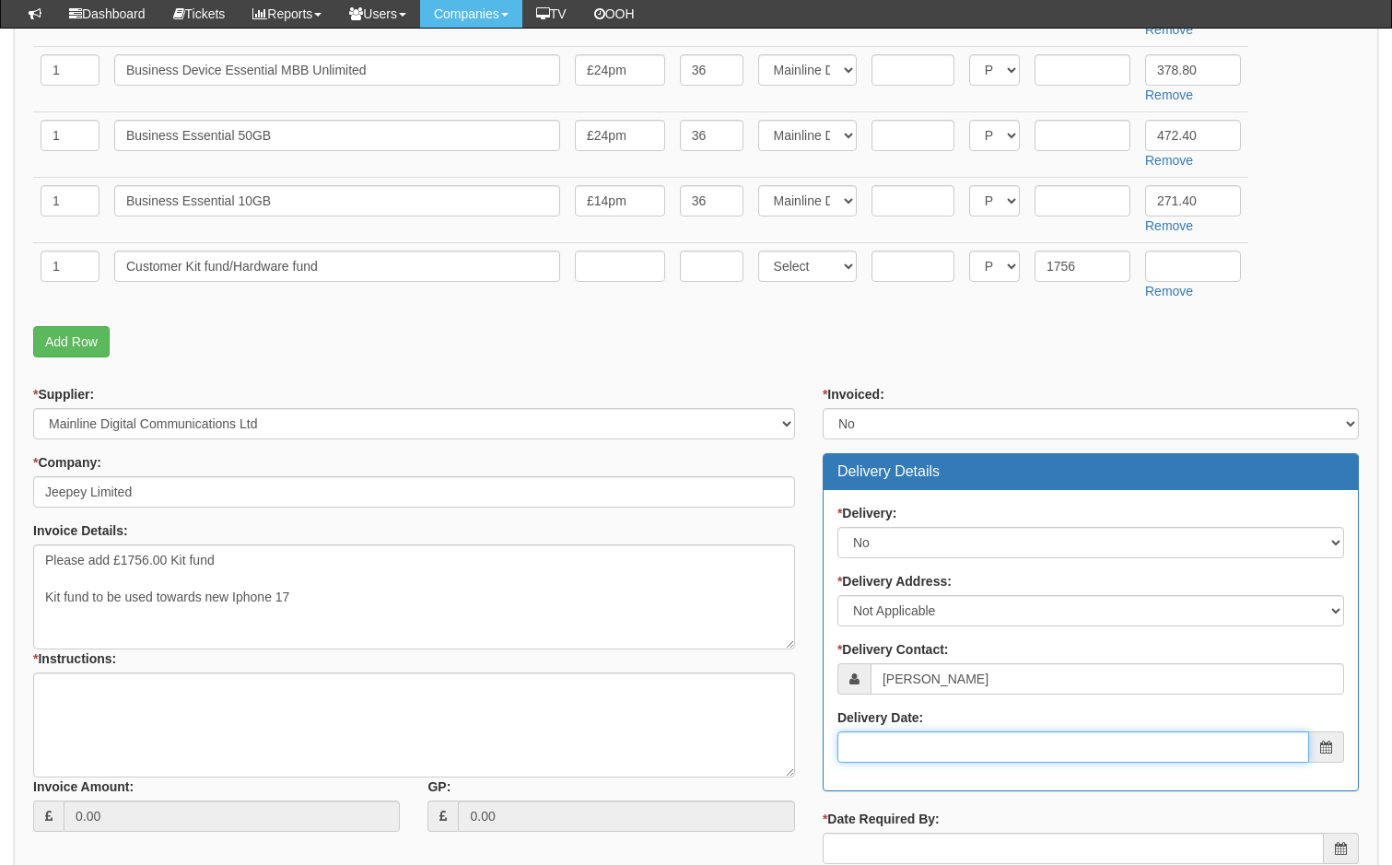
click at [902, 756] on input "Delivery Date:" at bounding box center [1073, 746] width 472 height 31
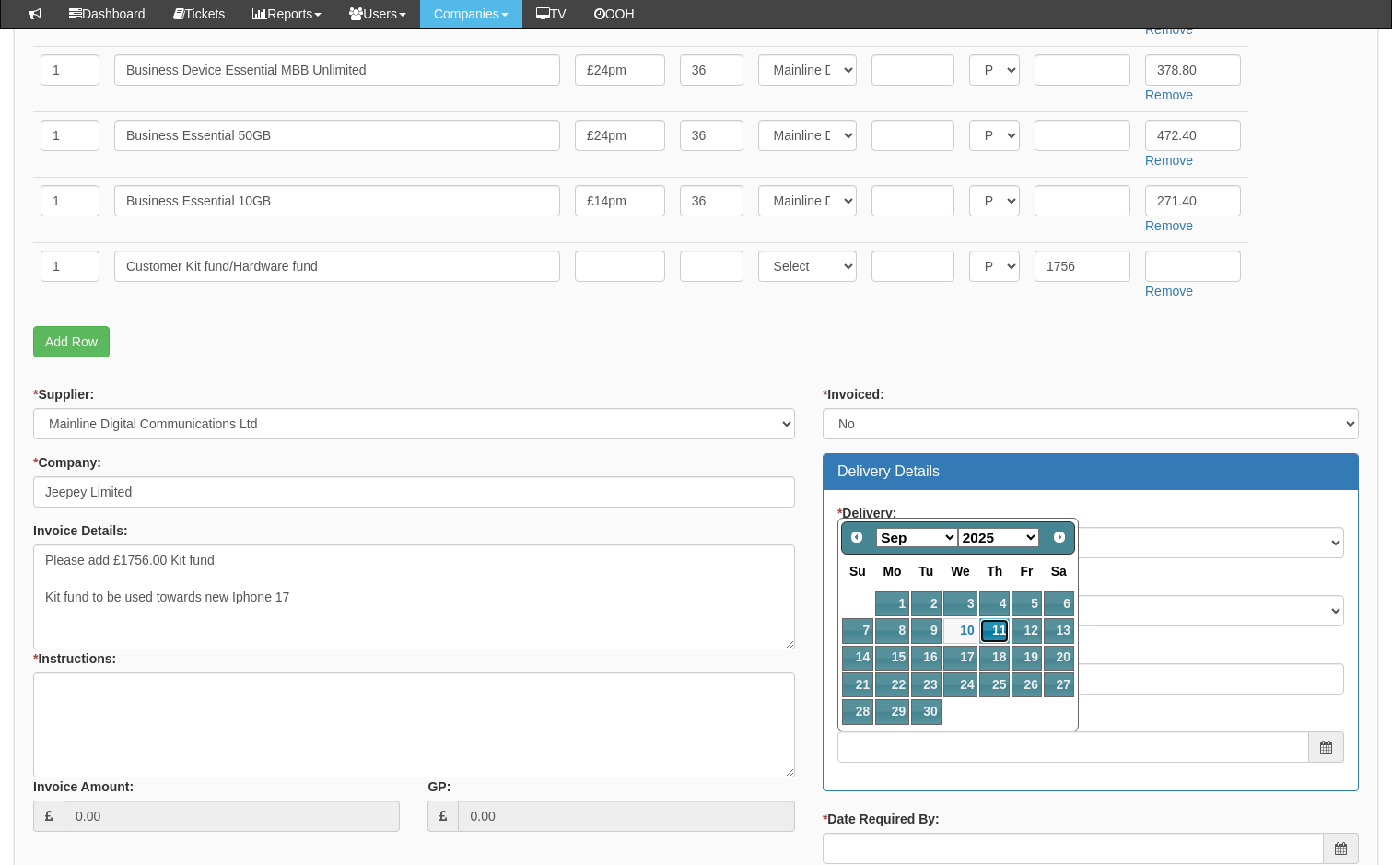
click at [997, 628] on link "11" at bounding box center [994, 630] width 30 height 25
type input "2025-09-11"
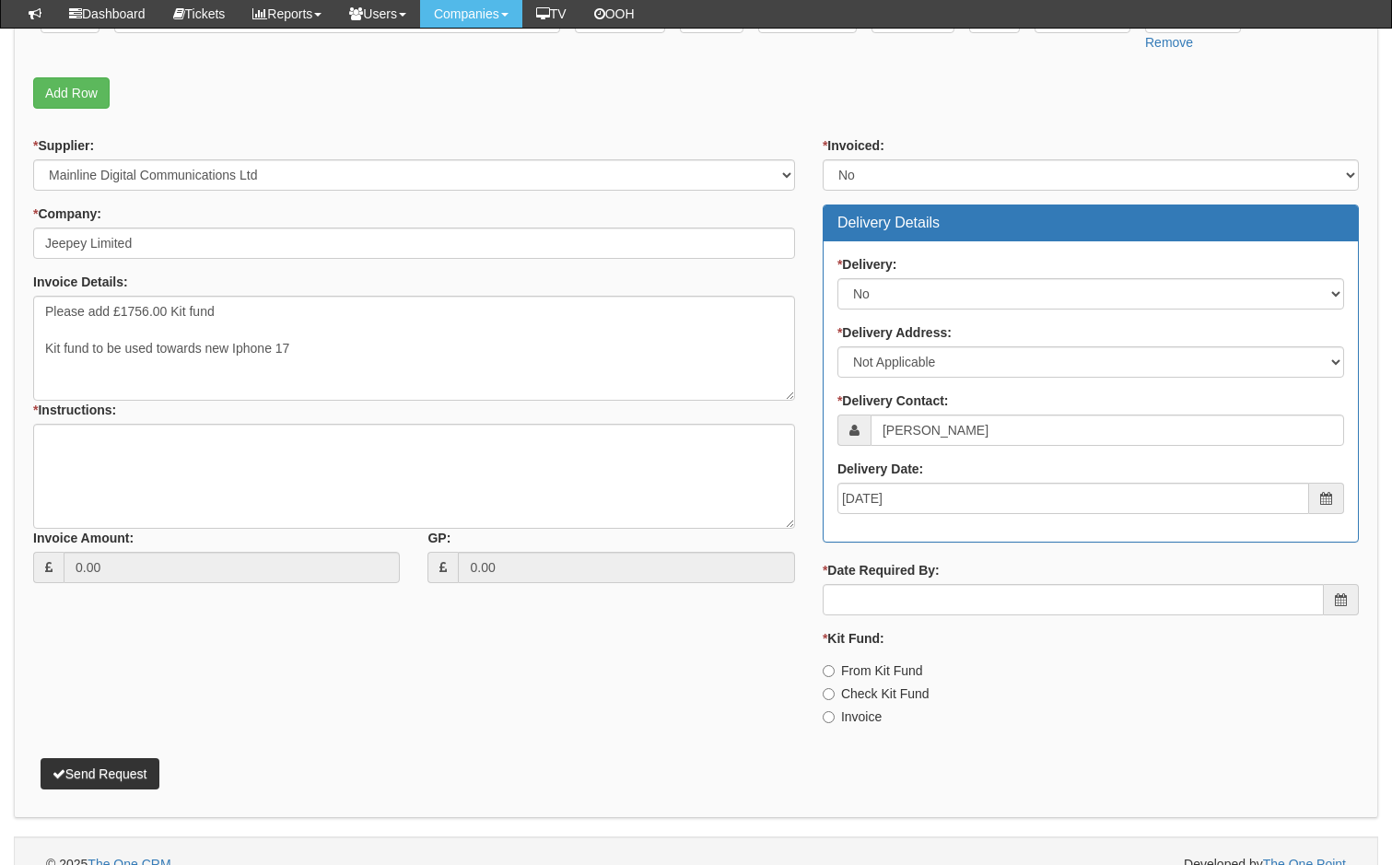
scroll to position [828, 0]
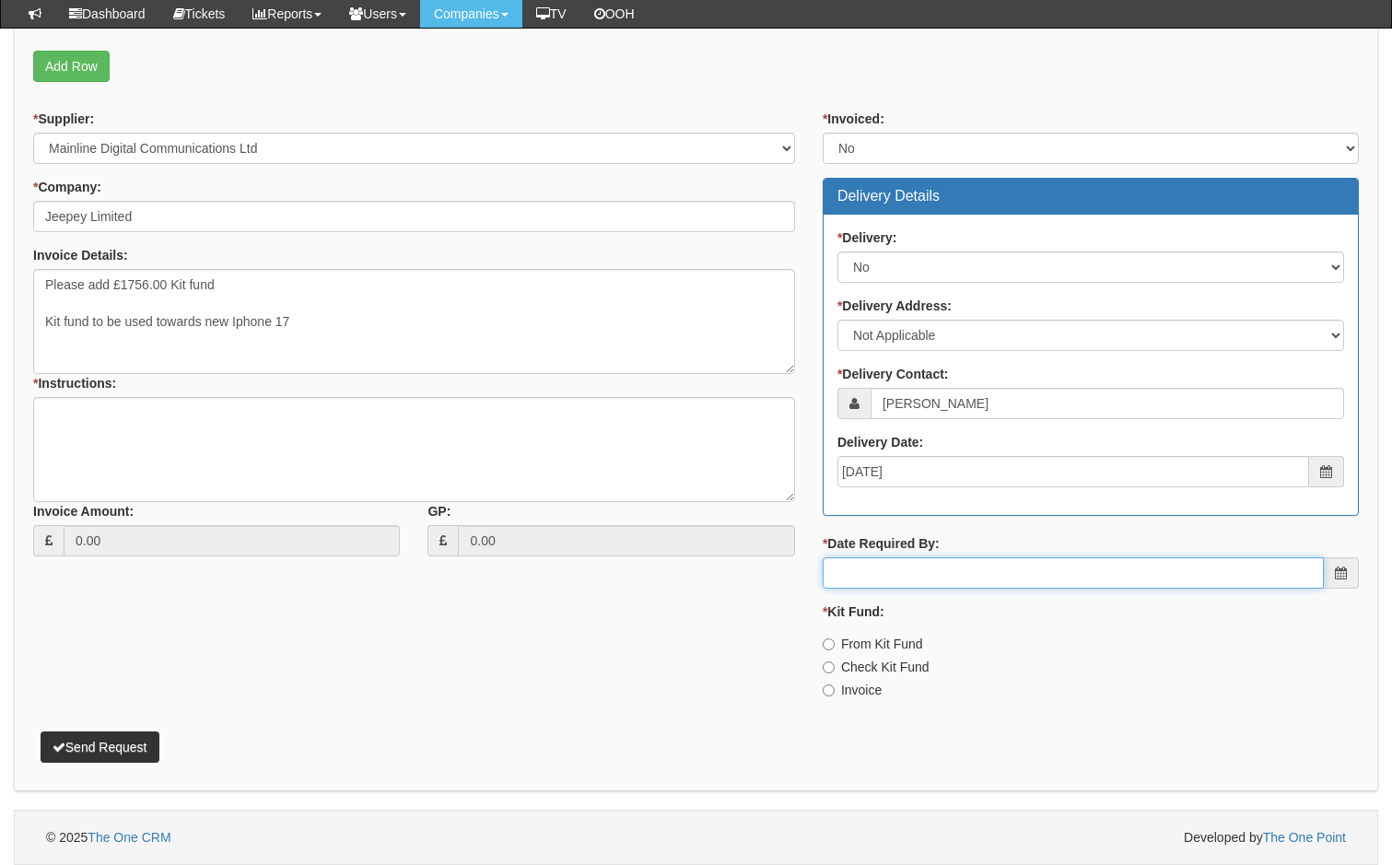
click at [884, 562] on input "* Date Required By:" at bounding box center [1072, 572] width 501 height 31
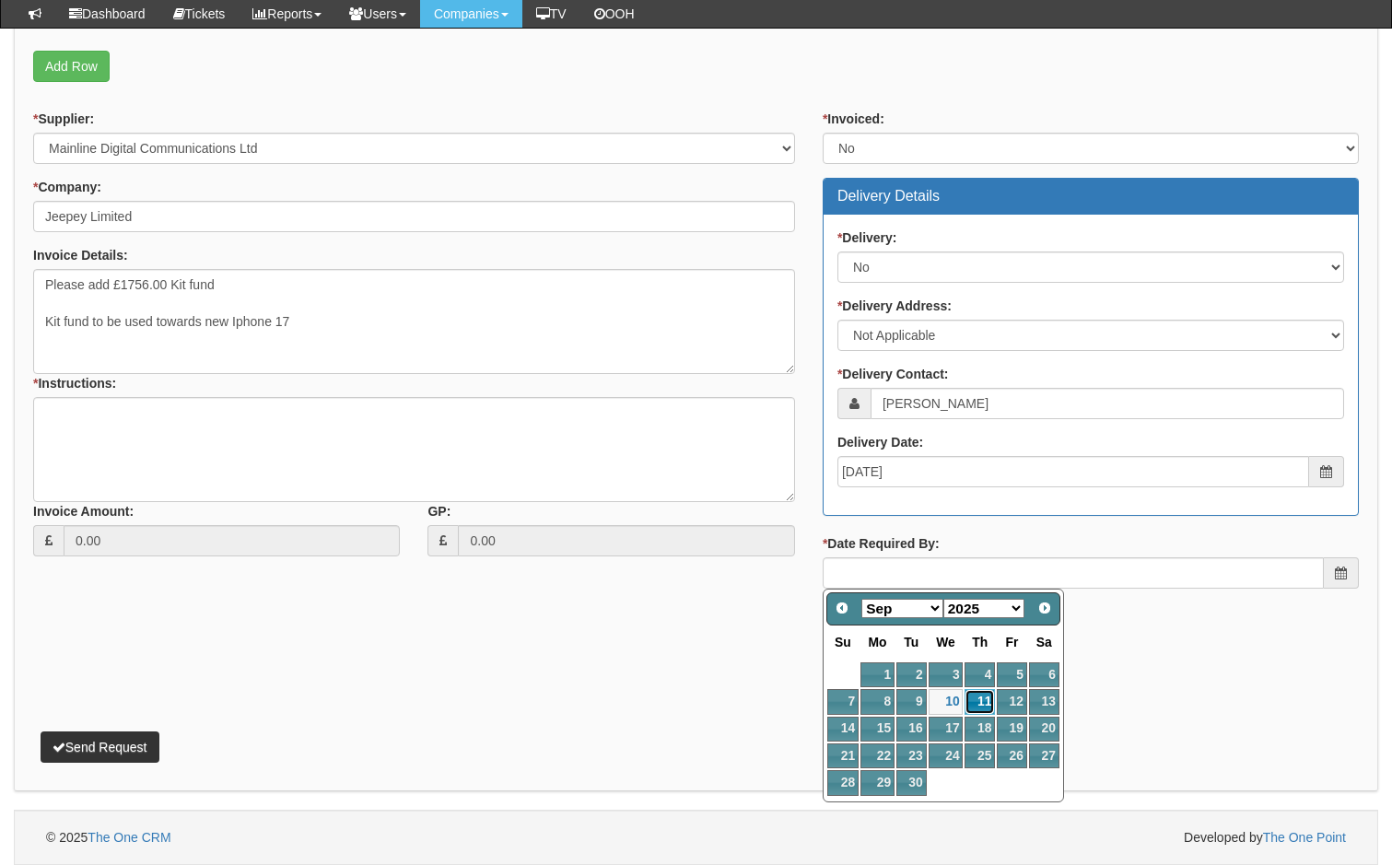
click at [974, 701] on link "11" at bounding box center [979, 701] width 30 height 25
type input "2025-09-11"
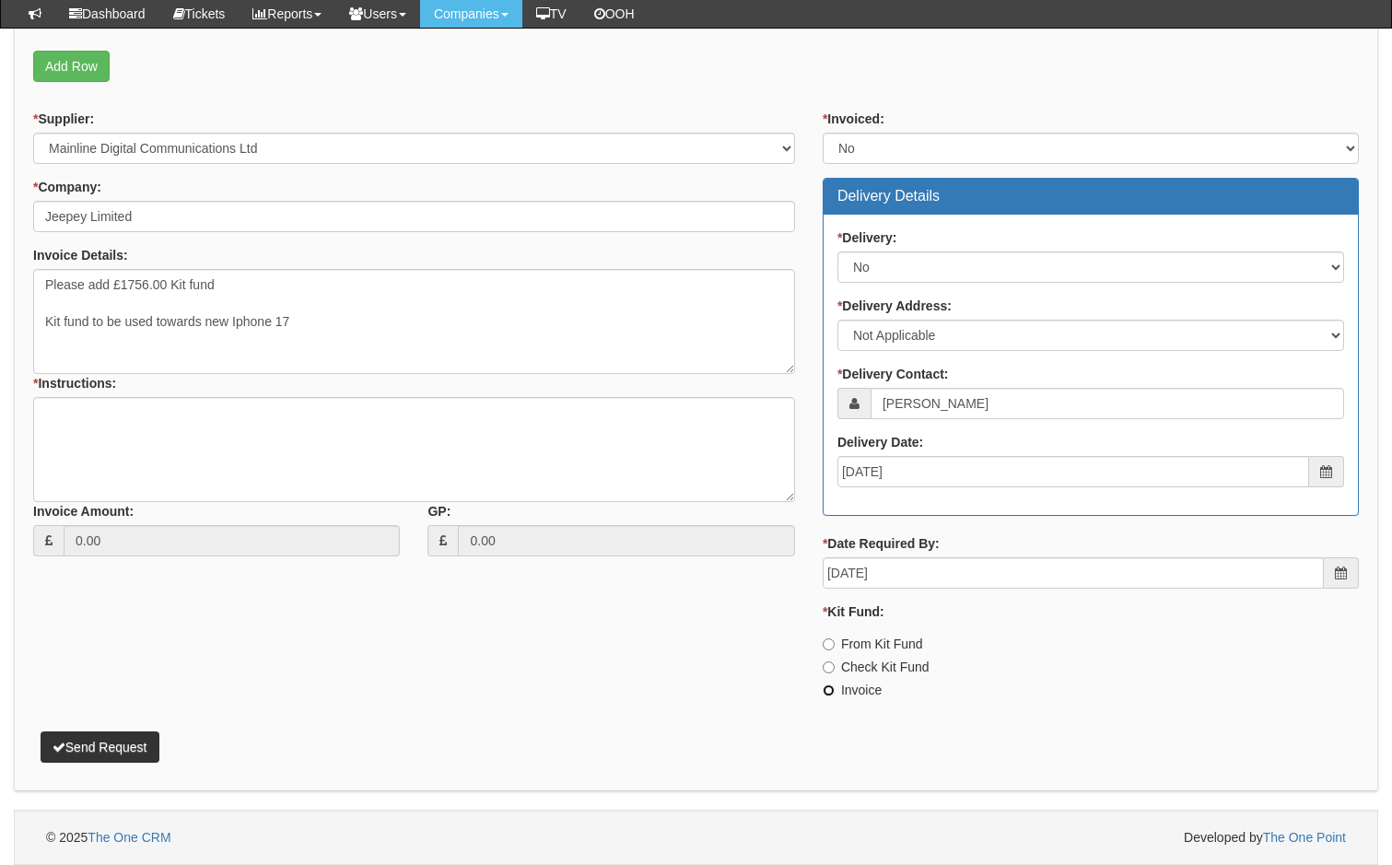
click at [831, 690] on input "Invoice" at bounding box center [828, 690] width 12 height 12
radio input "true"
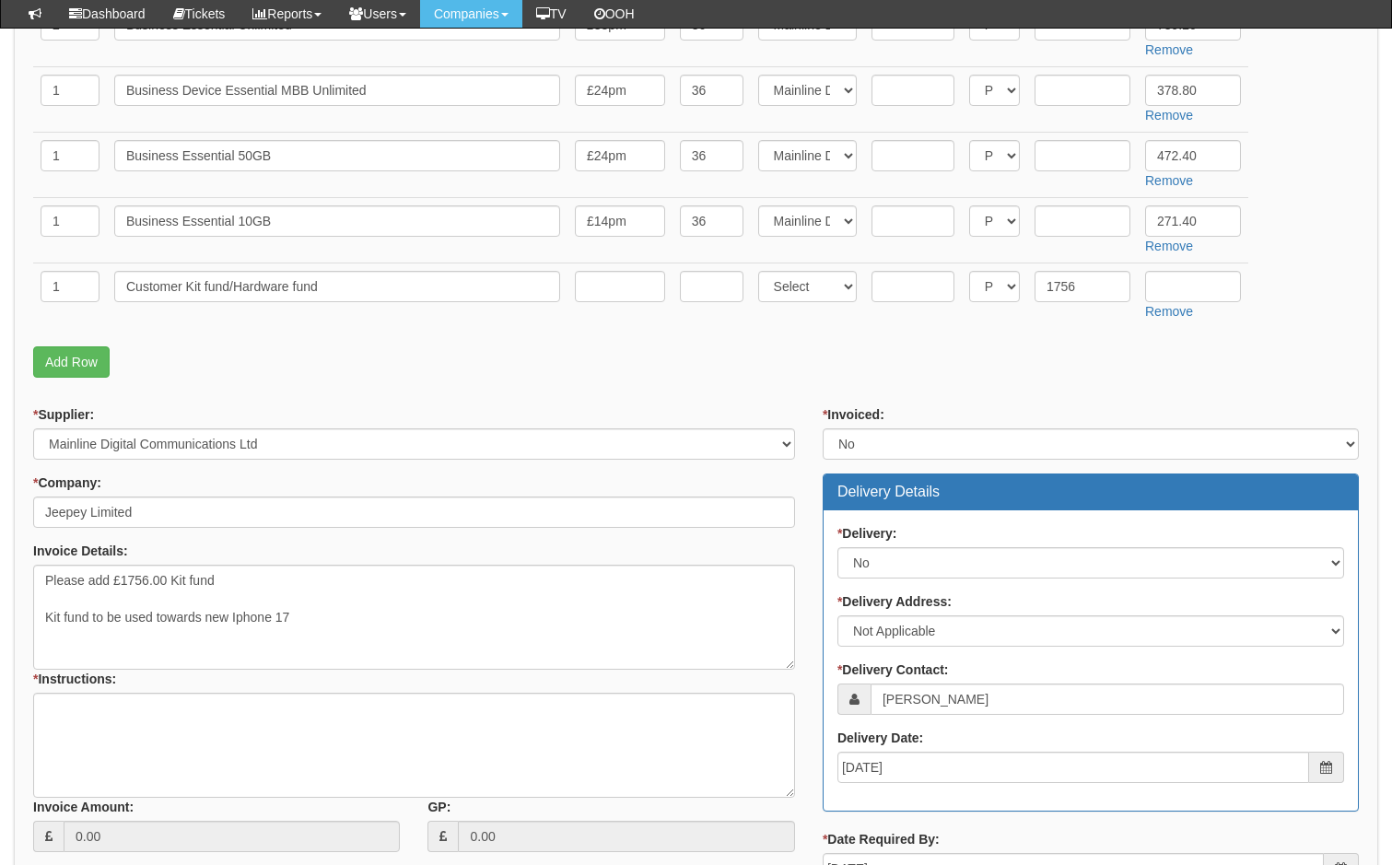
scroll to position [552, 0]
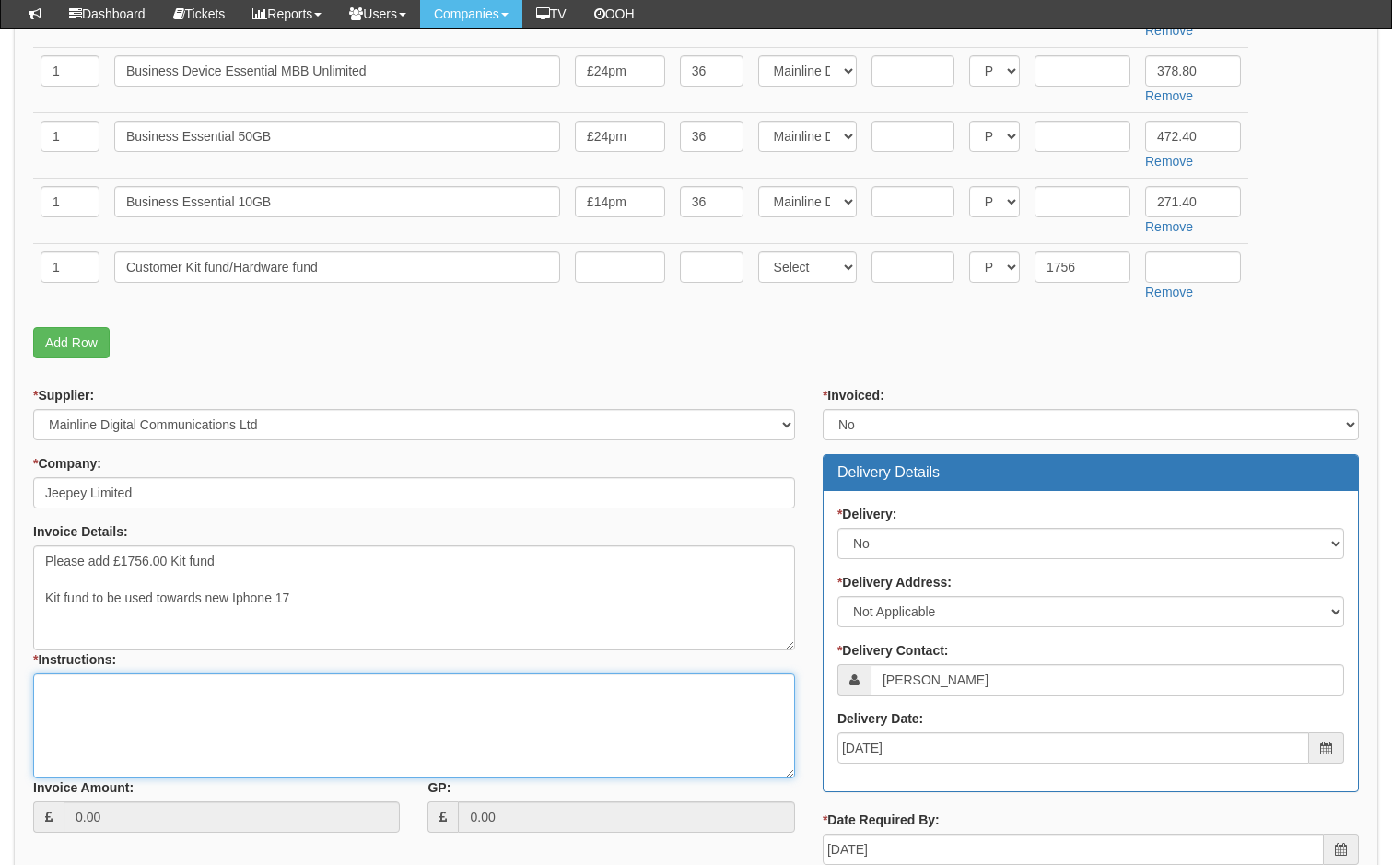
click at [98, 699] on textarea "* Instructions:" at bounding box center [414, 725] width 762 height 105
click at [356, 691] on textarea "Please see atached quote and Mainline prop no" at bounding box center [414, 725] width 762 height 105
paste textarea "2639608v02R/2601/520"
click at [496, 692] on textarea "Please see atached quote and Mainline prop no 2639608v02R/2601/520" at bounding box center [414, 725] width 762 height 105
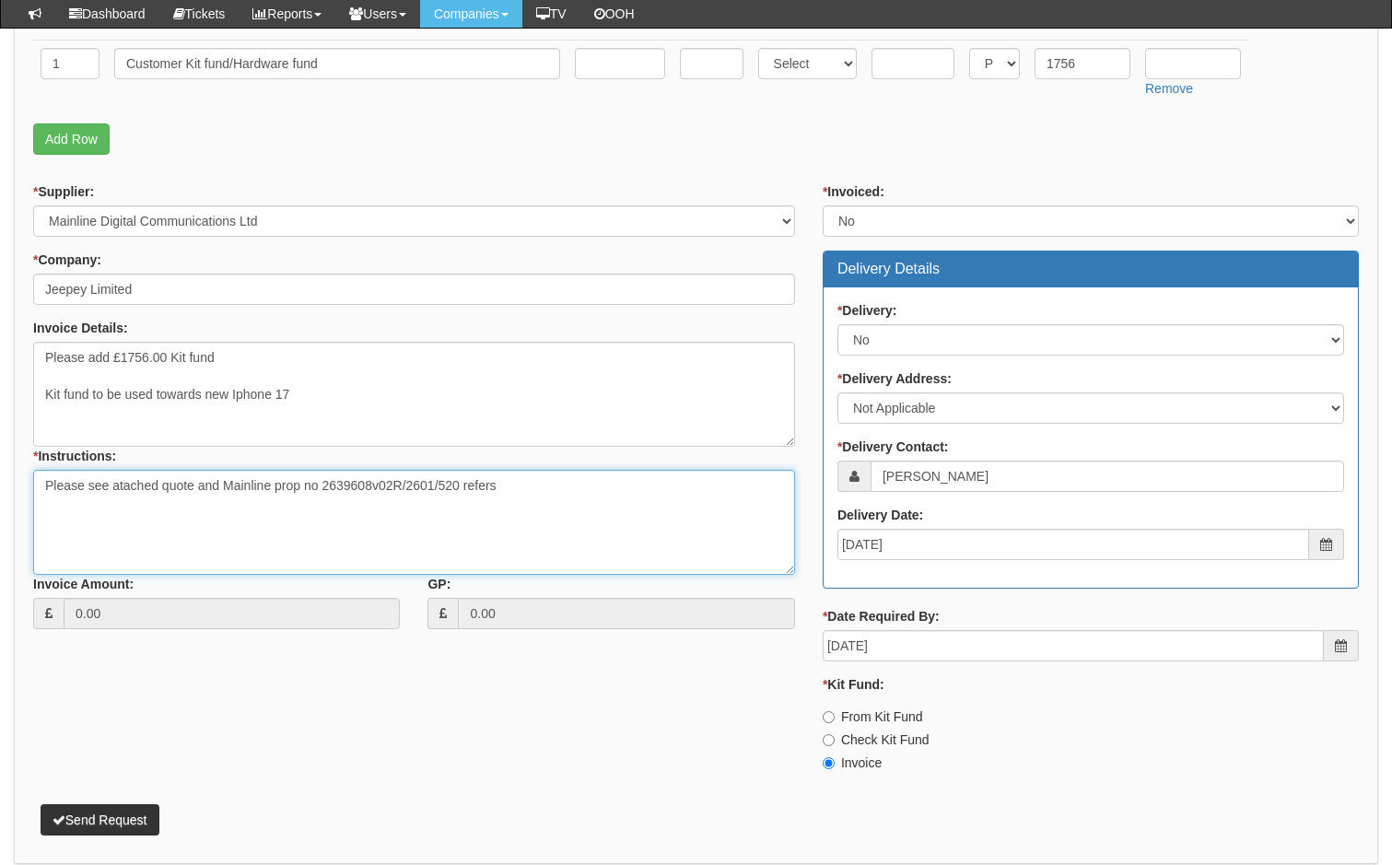
scroll to position [644, 0]
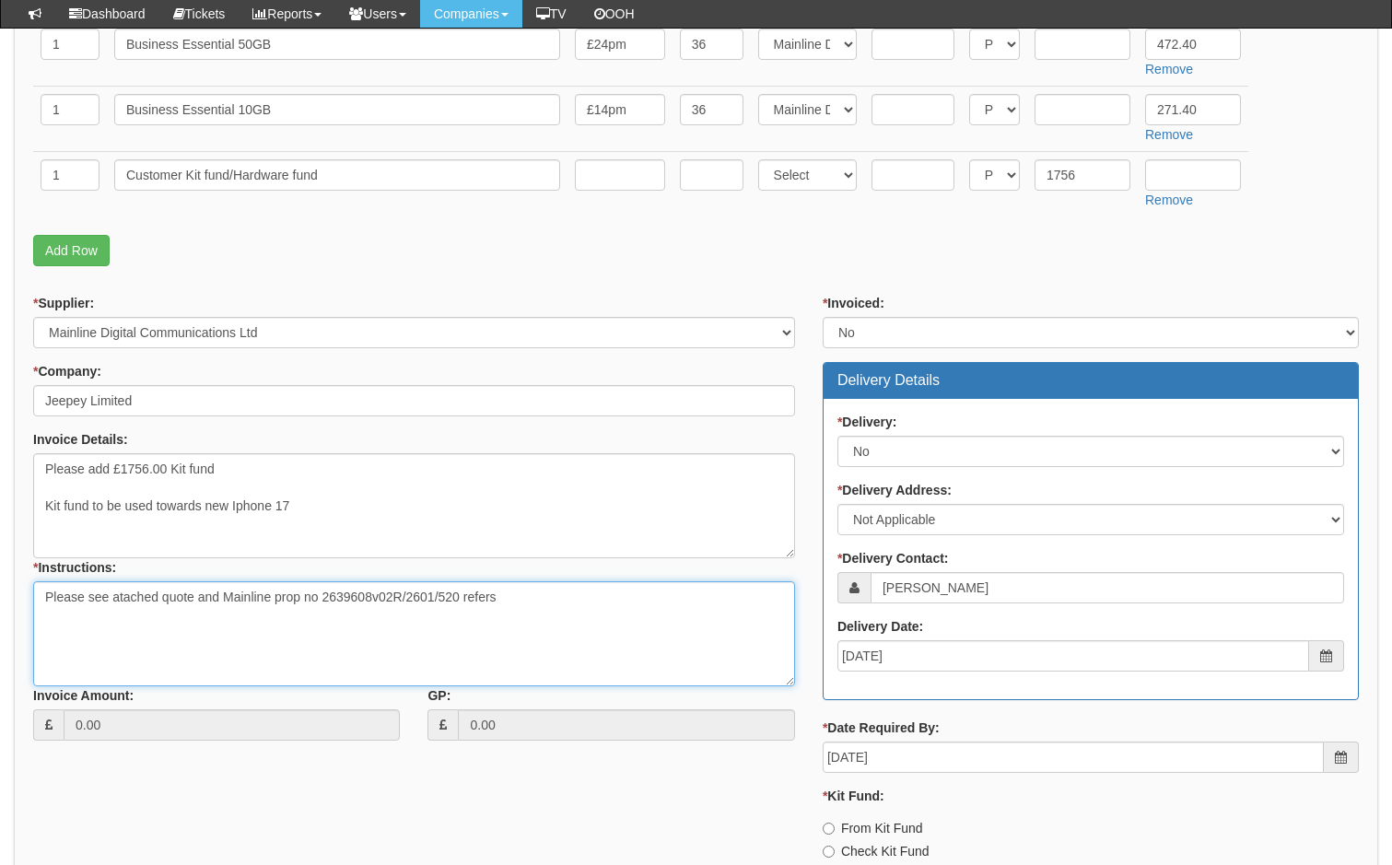
type textarea "Please see atached quote and Mainline prop no 2639608v02R/2601/520 refers"
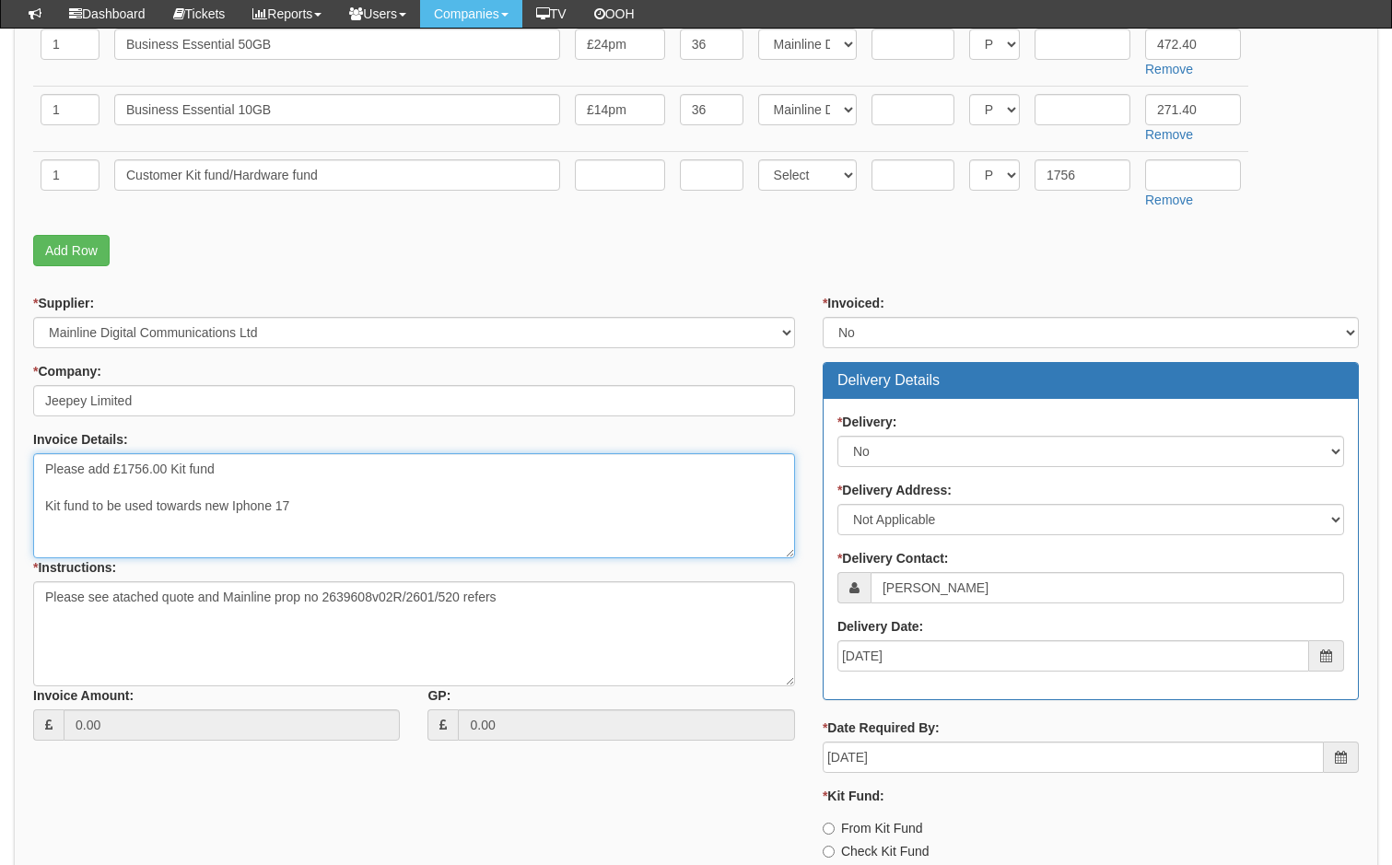
click at [286, 508] on textarea "Please add £1756.00 Kit fund Kit fund to be used towards new Iphone 17" at bounding box center [414, 505] width 762 height 105
click at [297, 496] on textarea "Please add £1756.00 Kit fund Kit fund to be used towards new Iphone 17" at bounding box center [414, 505] width 762 height 105
click at [290, 507] on textarea "Please add £1756.00 Kit fund Kit fund to be used towards new Iphone 17" at bounding box center [414, 505] width 762 height 105
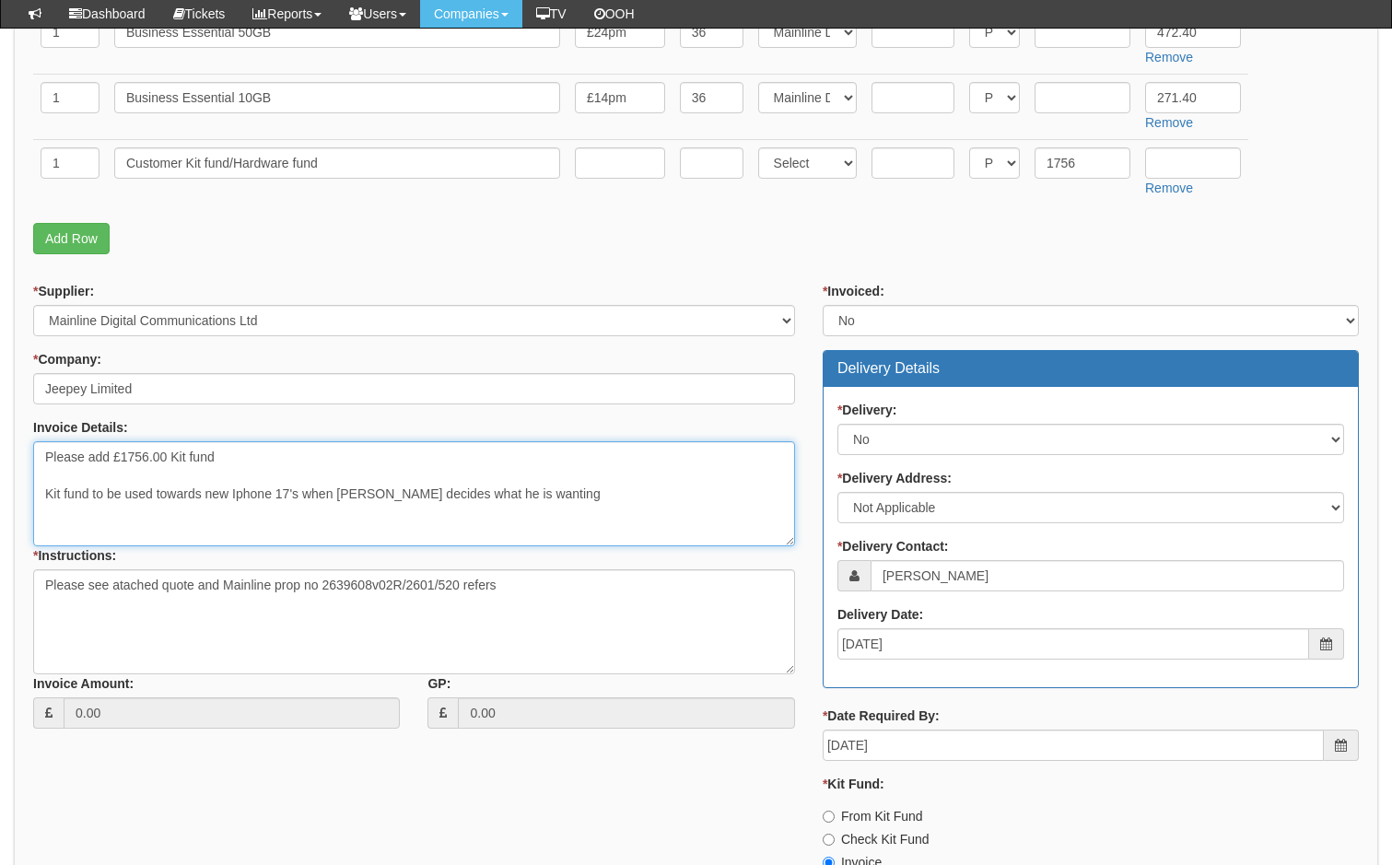
scroll to position [828, 0]
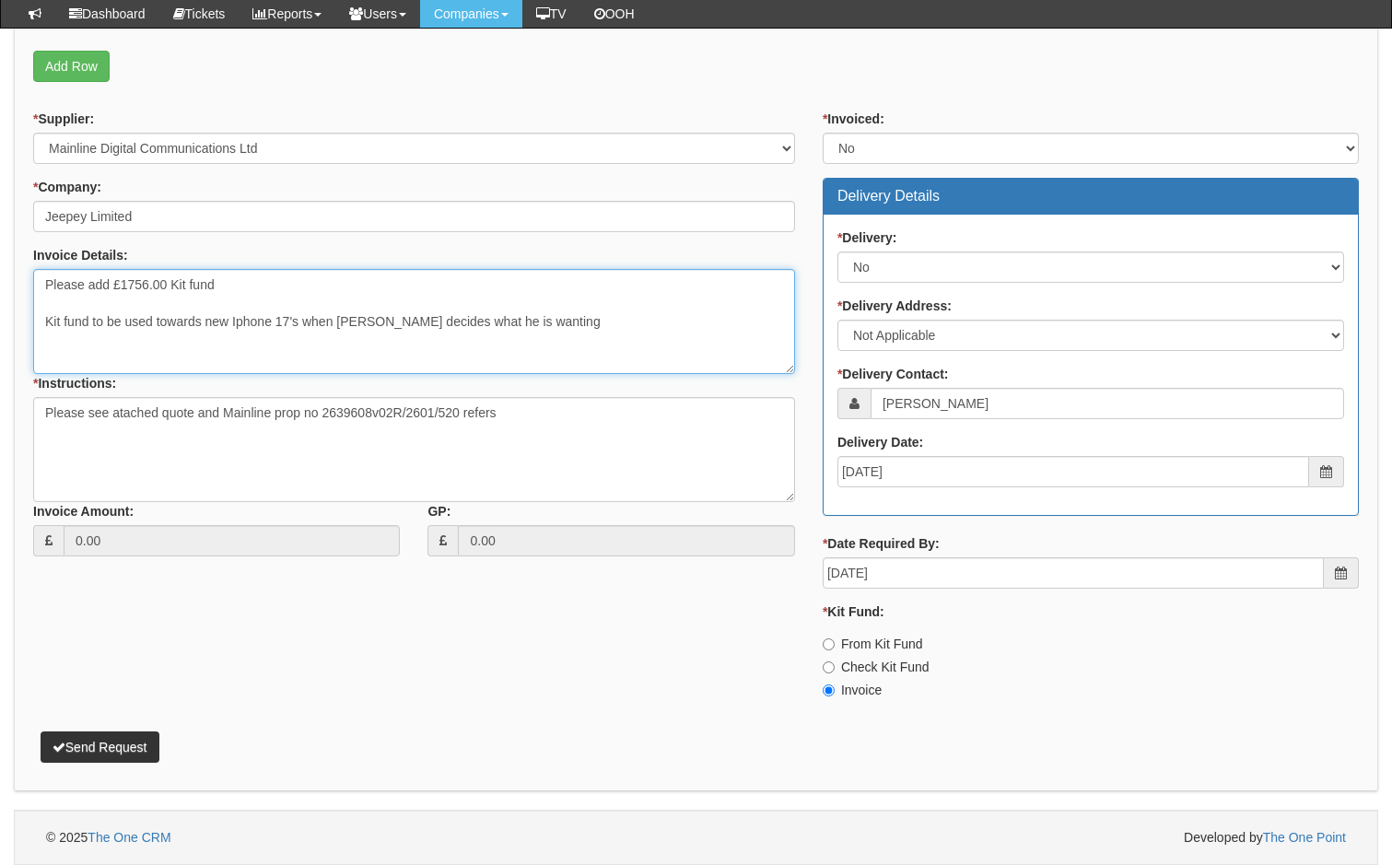
type textarea "Please add £1756.00 Kit fund Kit fund to be used towards new Iphone 17's when M…"
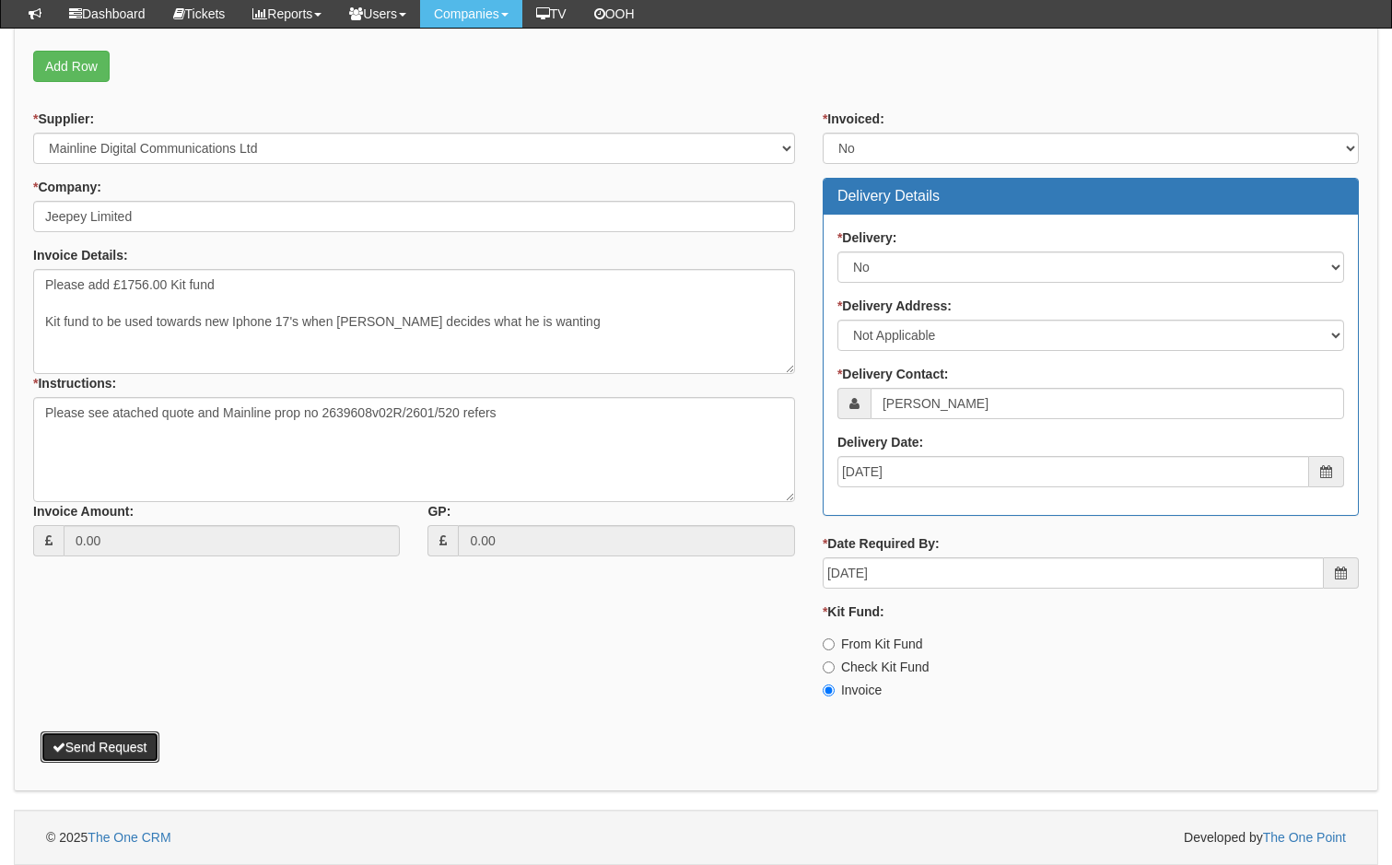
click at [99, 748] on button "Send Request" at bounding box center [100, 746] width 119 height 31
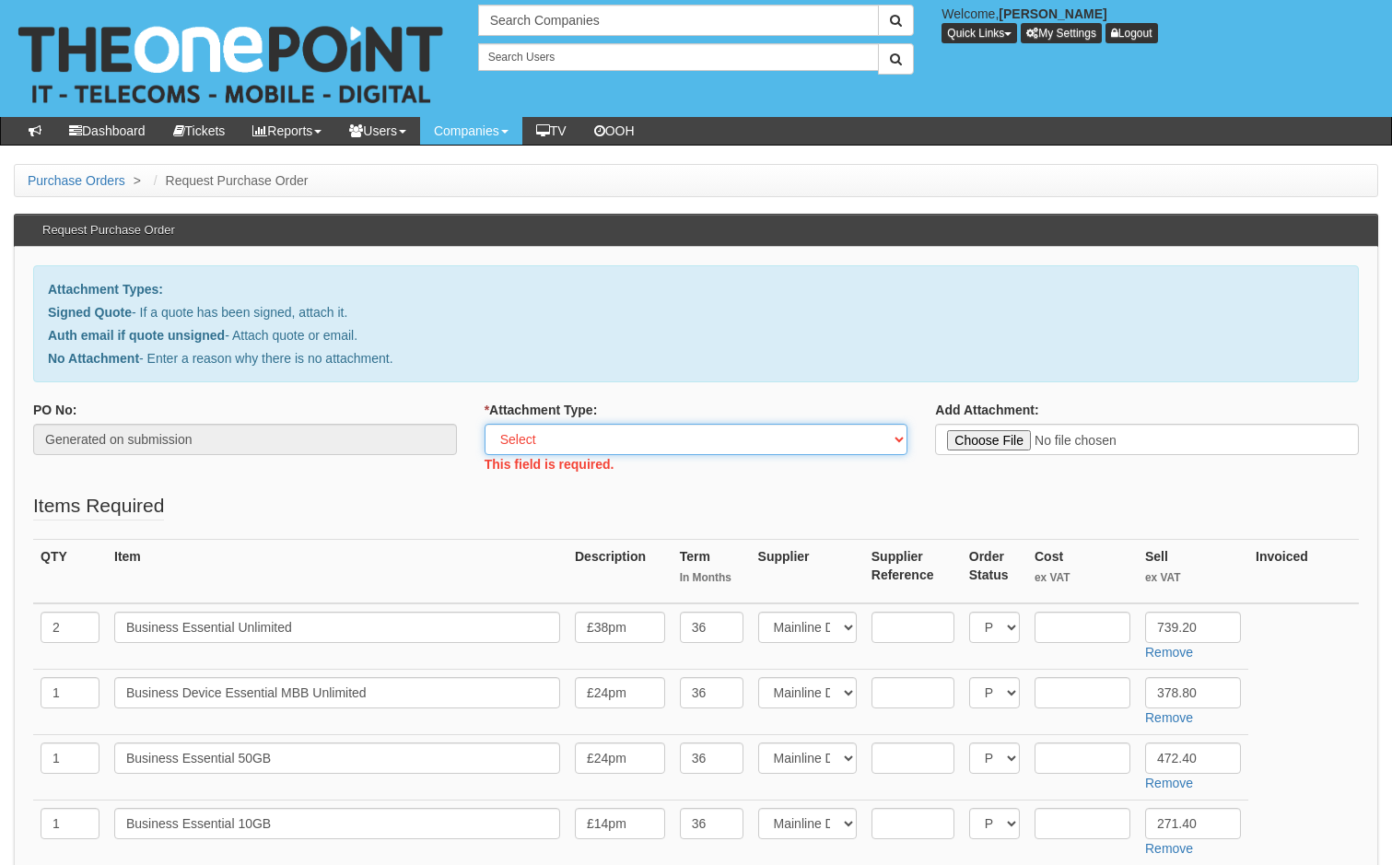
drag, startPoint x: 653, startPoint y: 445, endPoint x: 637, endPoint y: 456, distance: 19.2
click at [653, 445] on select "Select Signed Quote Auth email with quote if unsigned No Attachment" at bounding box center [696, 439] width 424 height 31
select select "Signed Quote"
click at [484, 424] on select "Select Signed Quote Auth email with quote if unsigned No Attachment" at bounding box center [696, 439] width 424 height 31
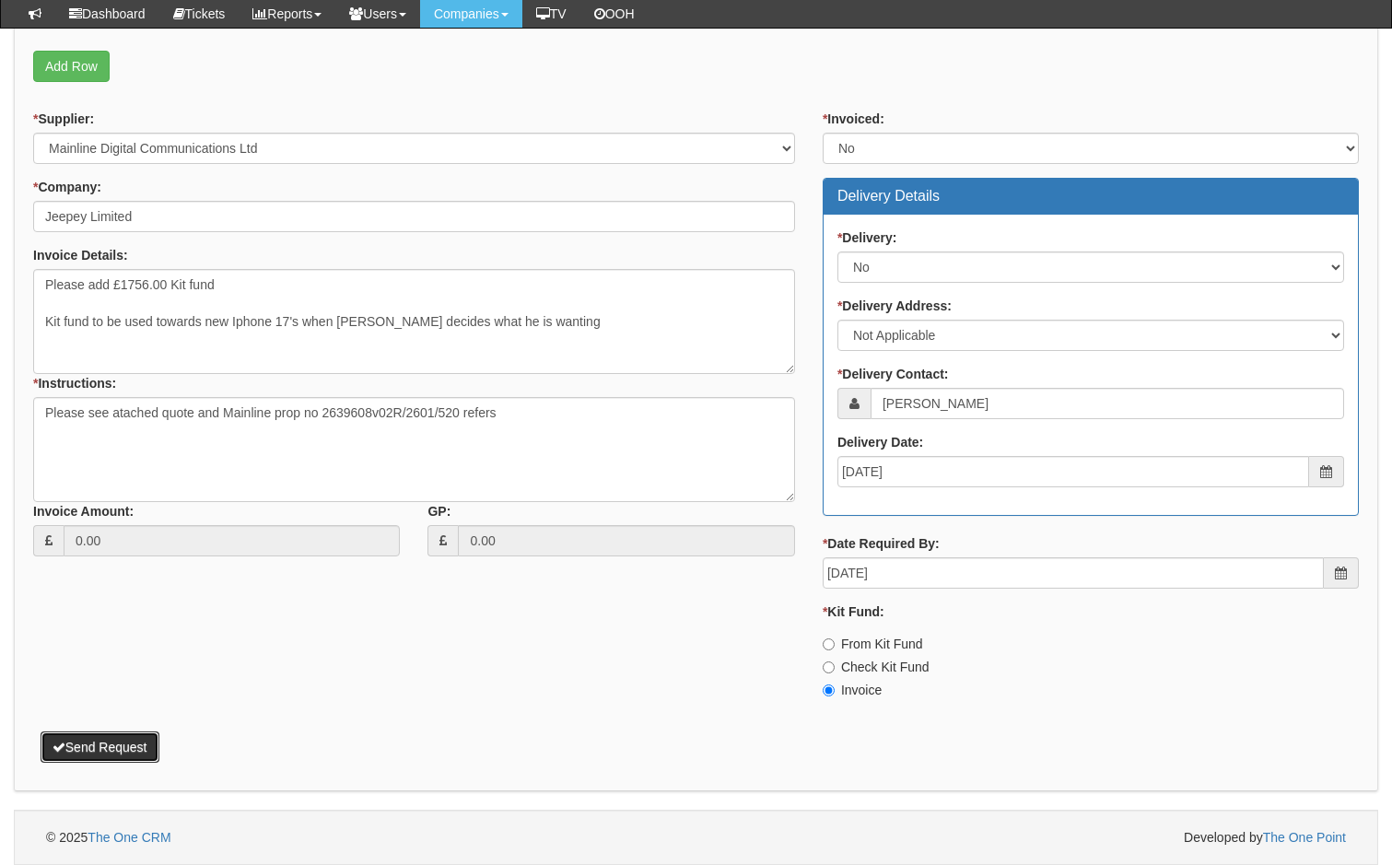
scroll to position [828, 0]
click at [113, 747] on button "Send Request" at bounding box center [100, 746] width 119 height 31
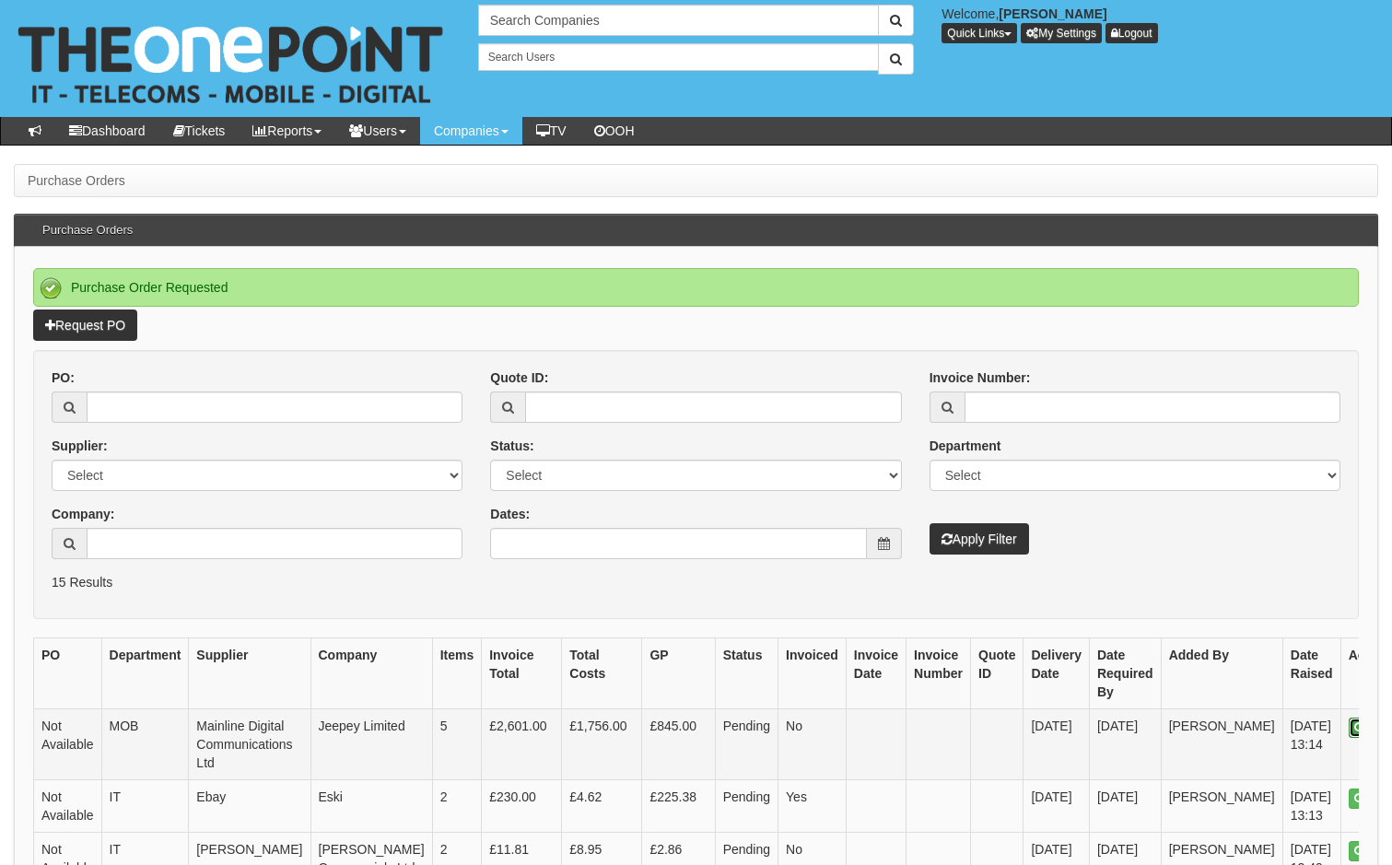
click at [1348, 729] on link "View" at bounding box center [1370, 727] width 45 height 20
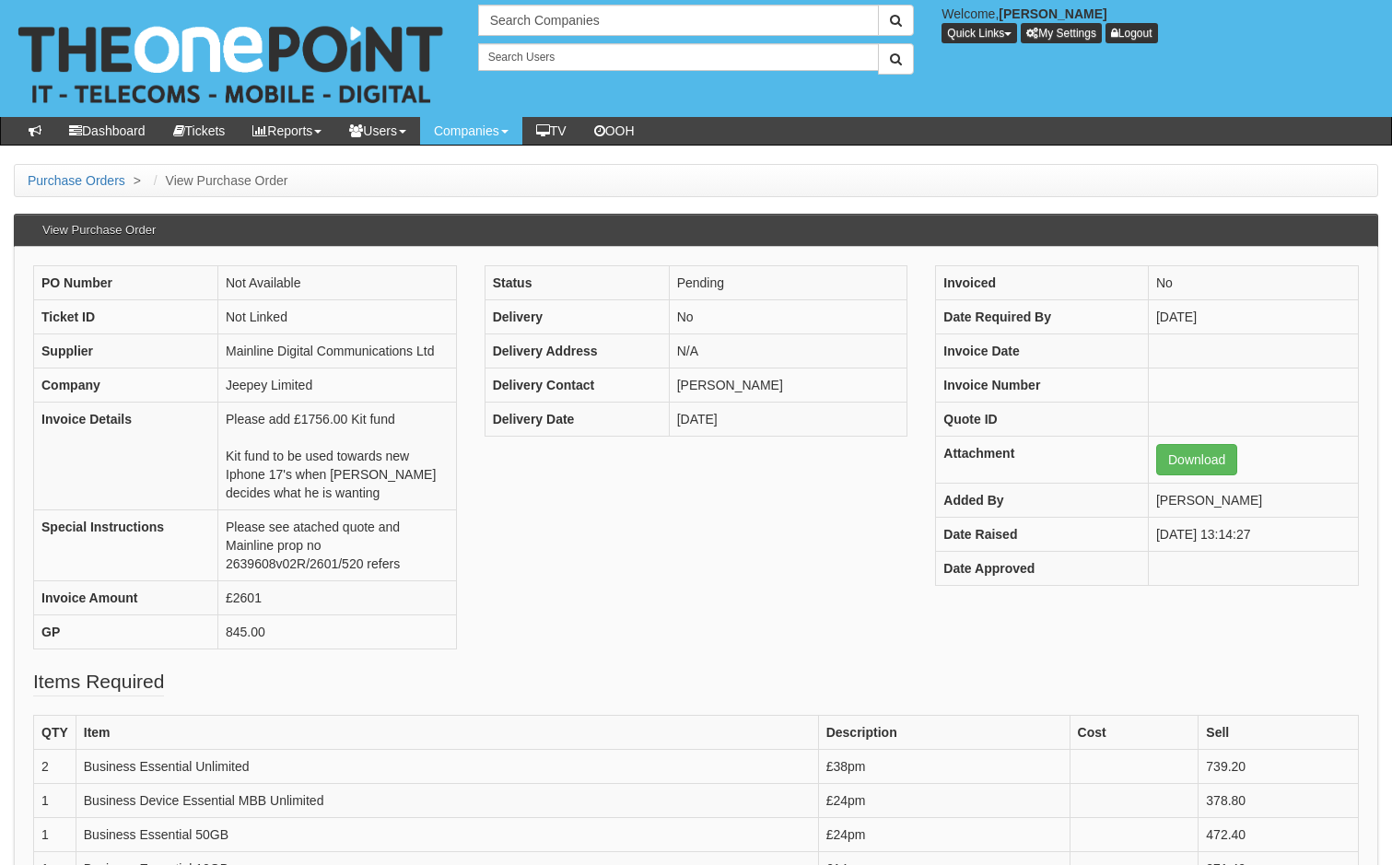
click at [600, 643] on div "PO Number Not Available Ticket ID Not Linked Supplier Mainline Digital Communic…" at bounding box center [695, 466] width 1353 height 402
click at [1175, 462] on link "Download" at bounding box center [1196, 459] width 81 height 31
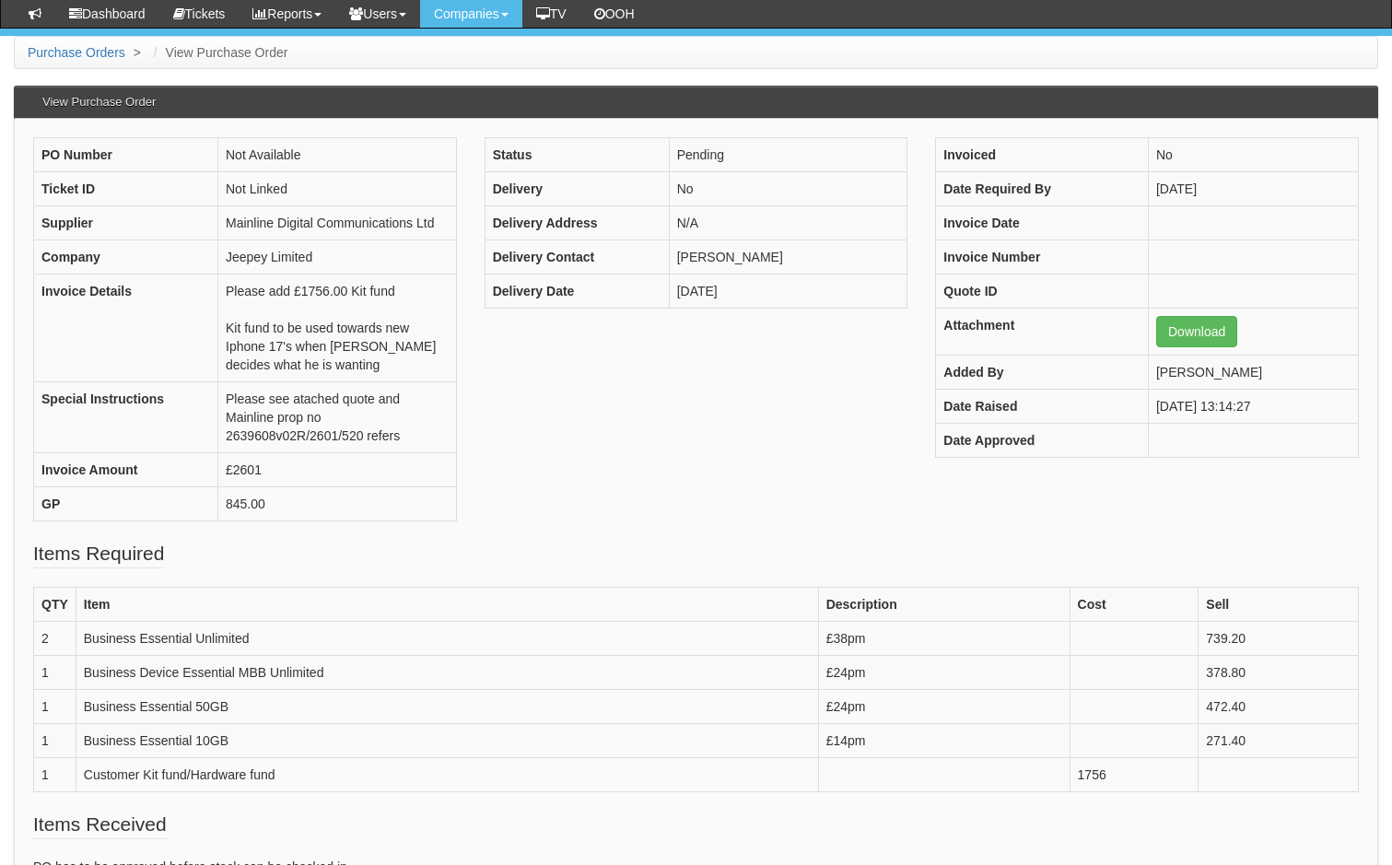
scroll to position [184, 0]
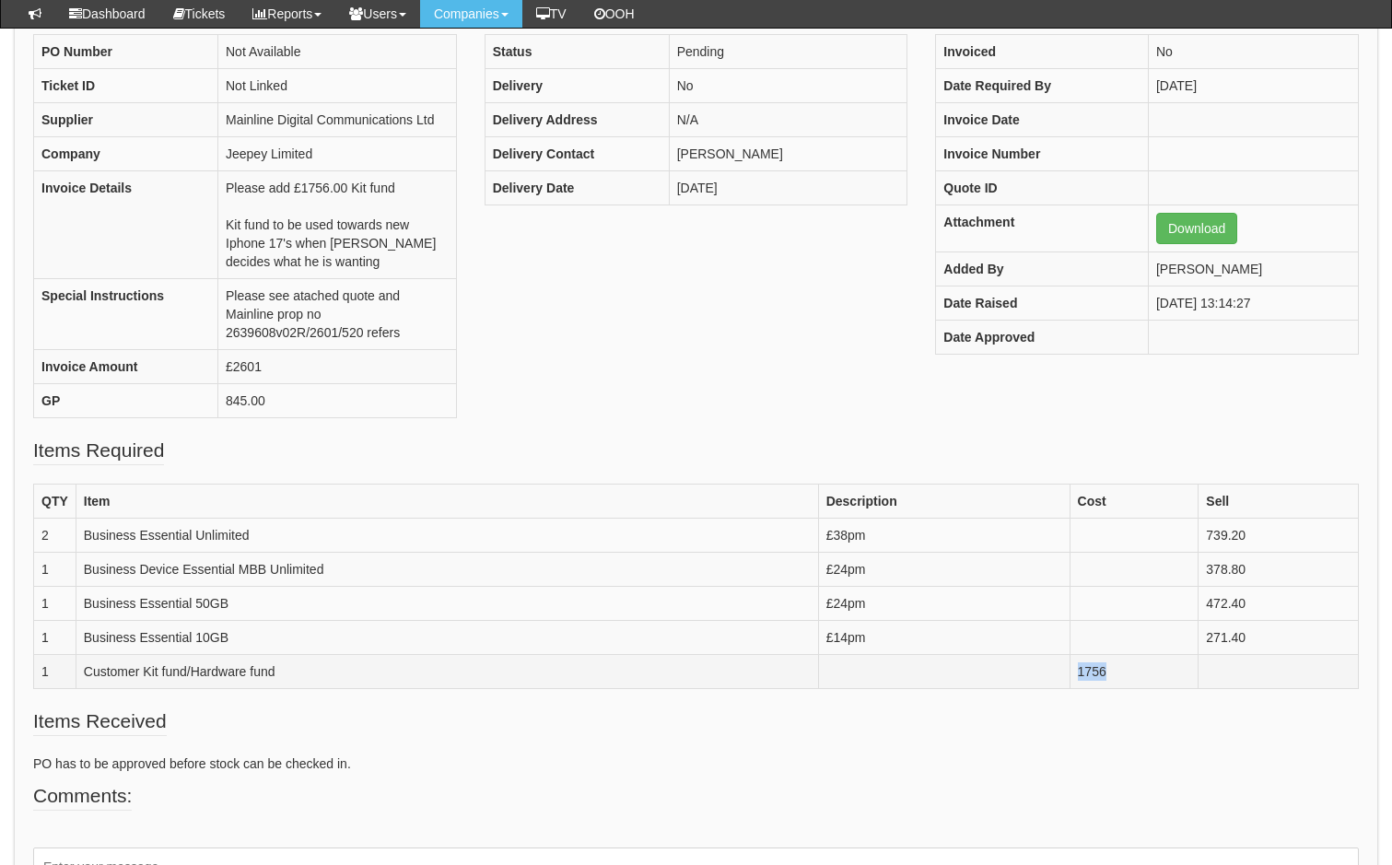
drag, startPoint x: 1115, startPoint y: 671, endPoint x: 1076, endPoint y: 671, distance: 39.6
click at [1076, 671] on td "1756" at bounding box center [1133, 672] width 129 height 34
copy td "1756"
click at [662, 332] on div "PO Number Not Available Ticket ID Not Linked Supplier Mainline Digital Communic…" at bounding box center [695, 235] width 1353 height 402
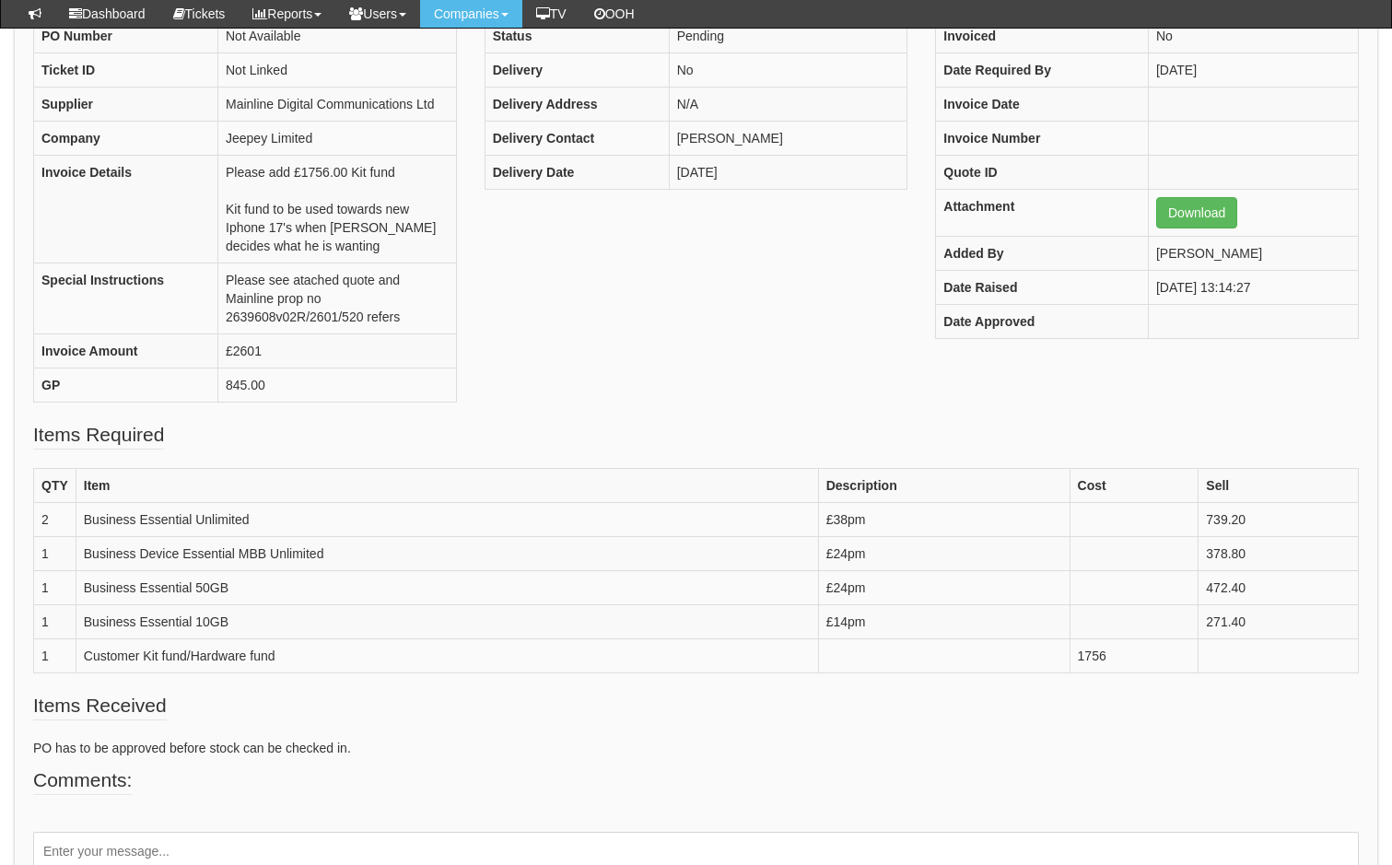
scroll to position [0, 0]
